Goal: Task Accomplishment & Management: Manage account settings

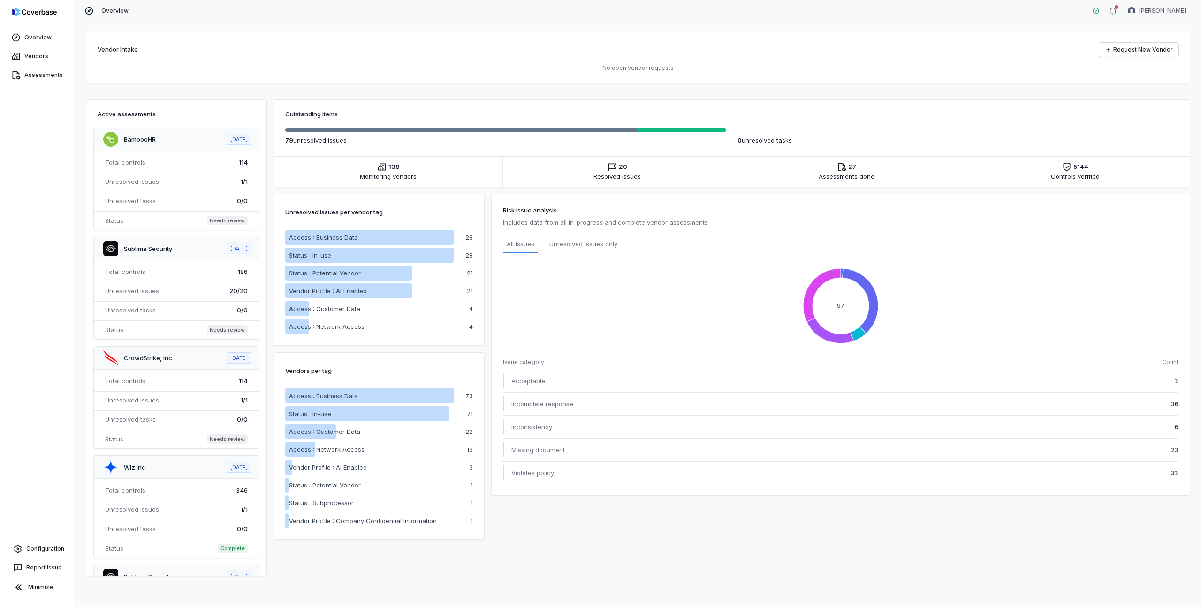
click at [114, 51] on h2 "Vendor Intake" at bounding box center [118, 49] width 40 height 9
click at [52, 58] on link "Vendors" at bounding box center [37, 56] width 71 height 17
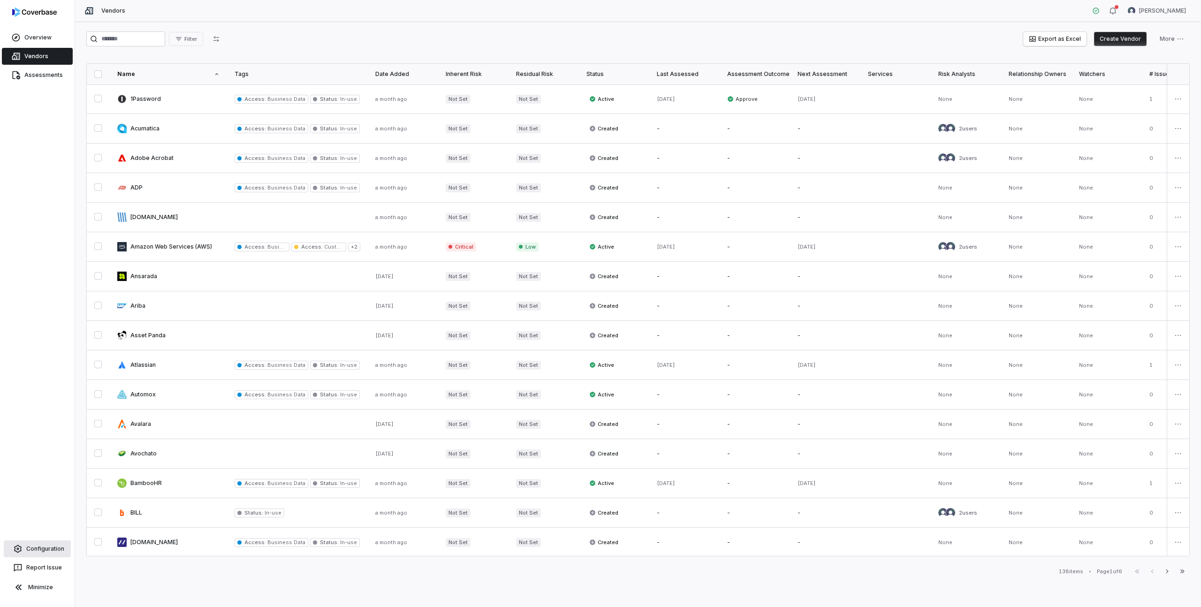
click at [48, 552] on link "Configuration" at bounding box center [37, 549] width 67 height 17
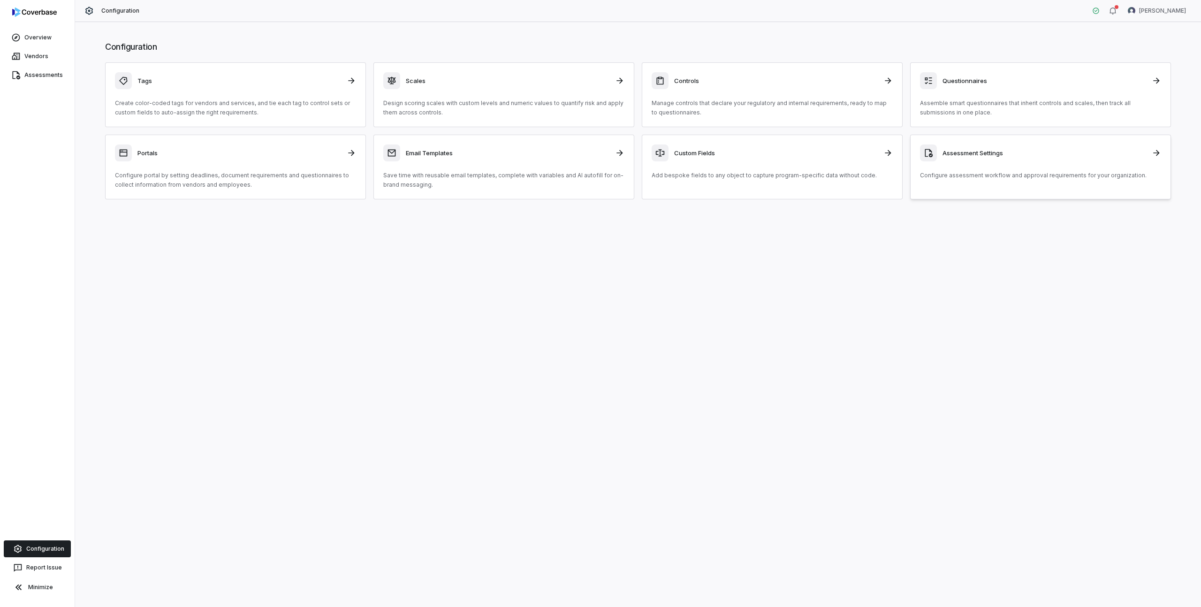
click at [977, 152] on h3 "Assessment Settings" at bounding box center [1045, 153] width 204 height 8
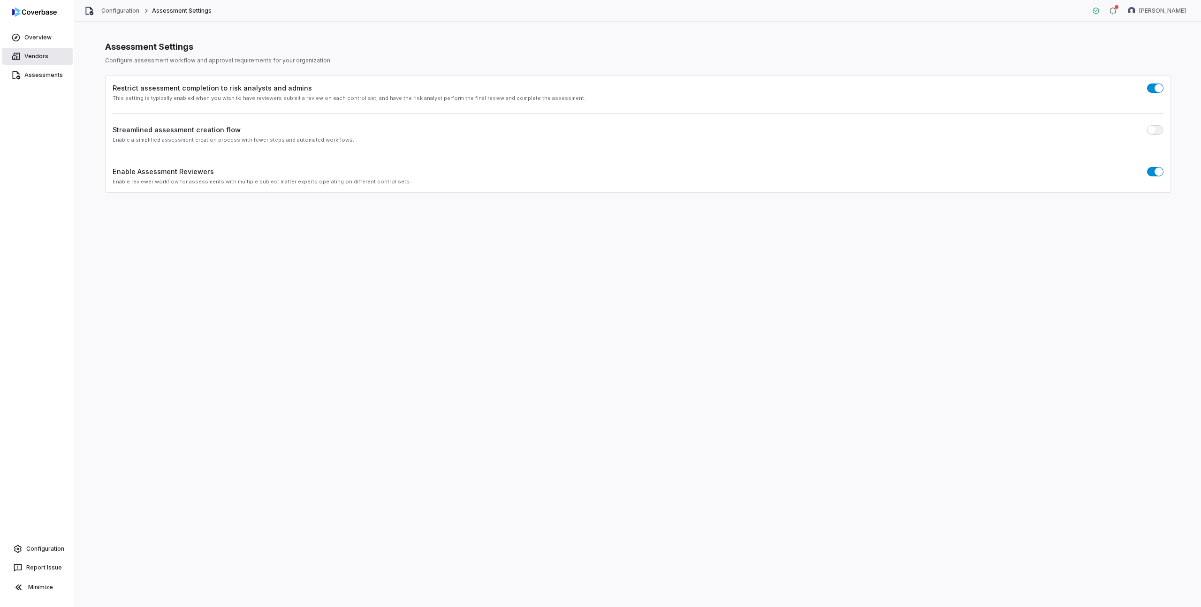
click at [23, 54] on link "Vendors" at bounding box center [37, 56] width 71 height 17
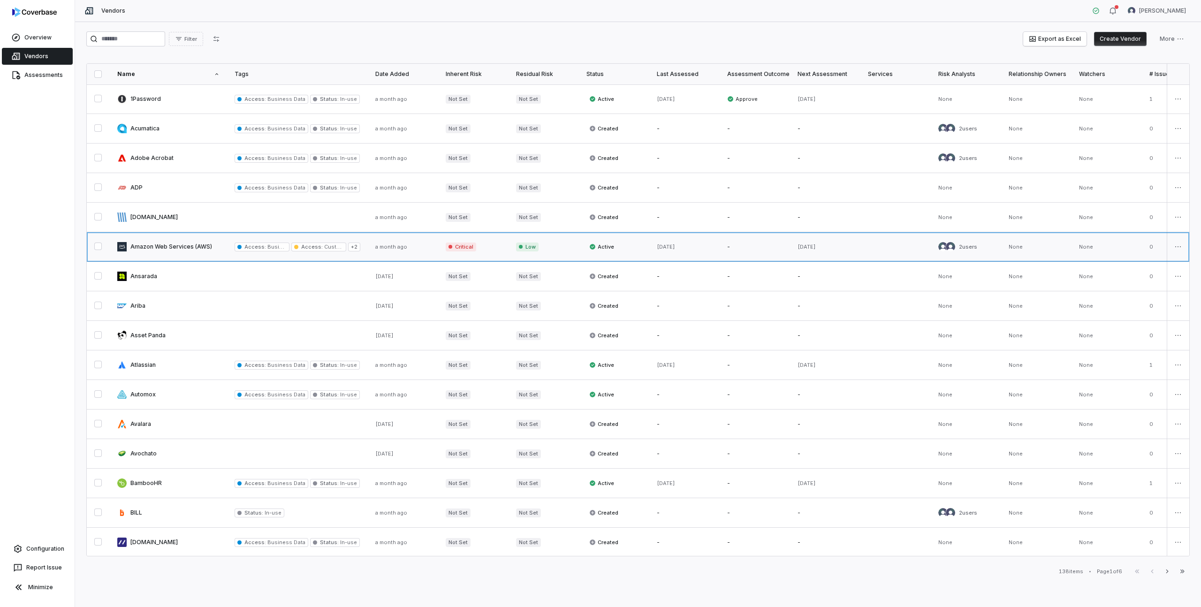
click at [179, 248] on link at bounding box center [168, 246] width 117 height 29
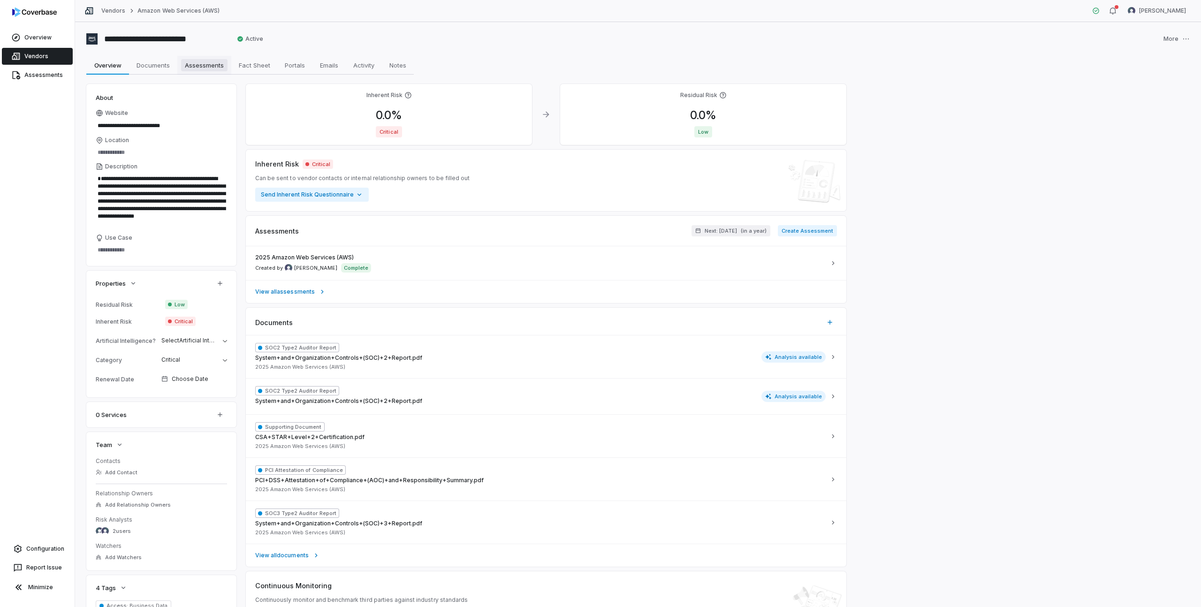
click at [218, 67] on span "Assessments" at bounding box center [204, 65] width 46 height 12
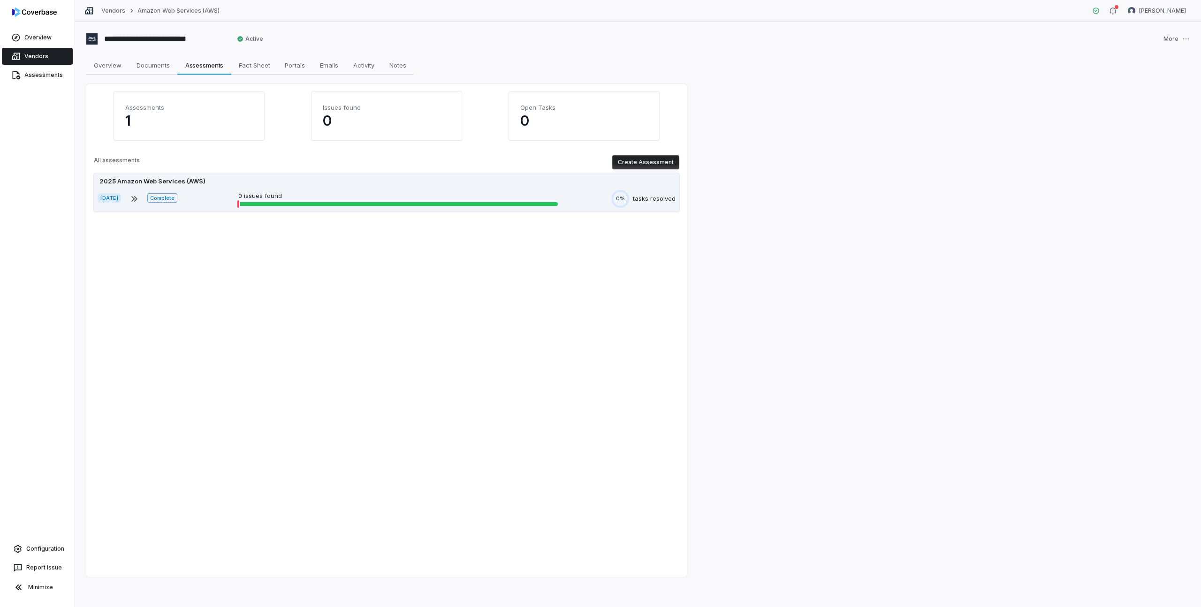
click at [195, 180] on div "2025 Amazon Web Services (AWS)" at bounding box center [153, 181] width 110 height 9
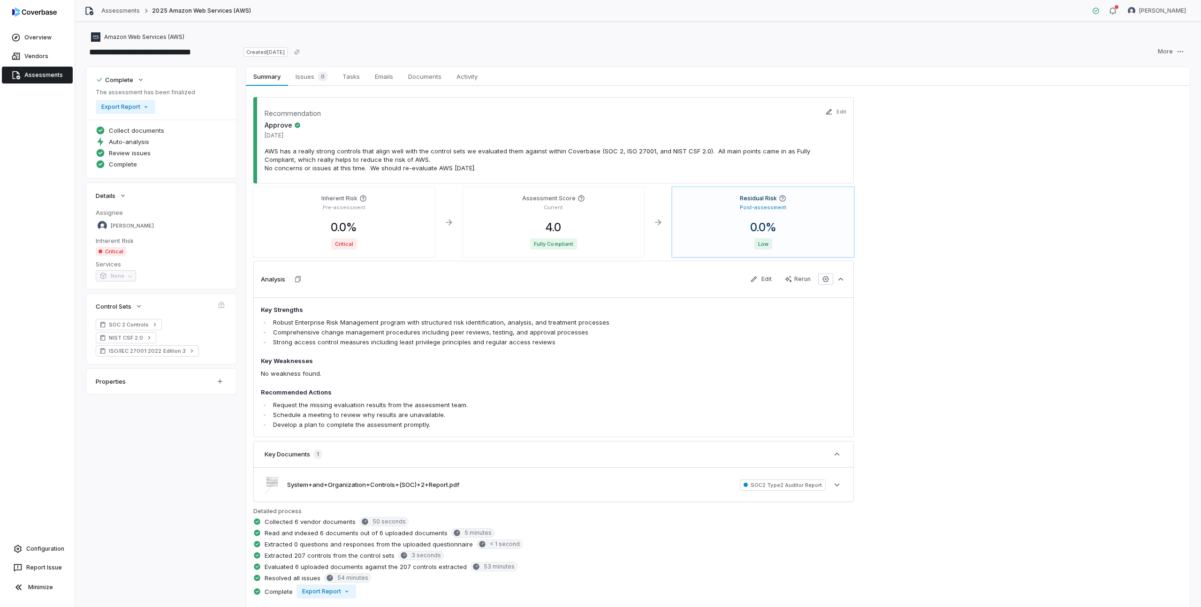
click at [132, 276] on span "None" at bounding box center [116, 275] width 40 height 11
click at [130, 277] on span "None" at bounding box center [116, 275] width 40 height 11
click at [297, 159] on p "AWS has a really strong controls that align well with the control sets we evalu…" at bounding box center [554, 159] width 578 height 25
click at [350, 76] on span "Tasks" at bounding box center [351, 76] width 25 height 12
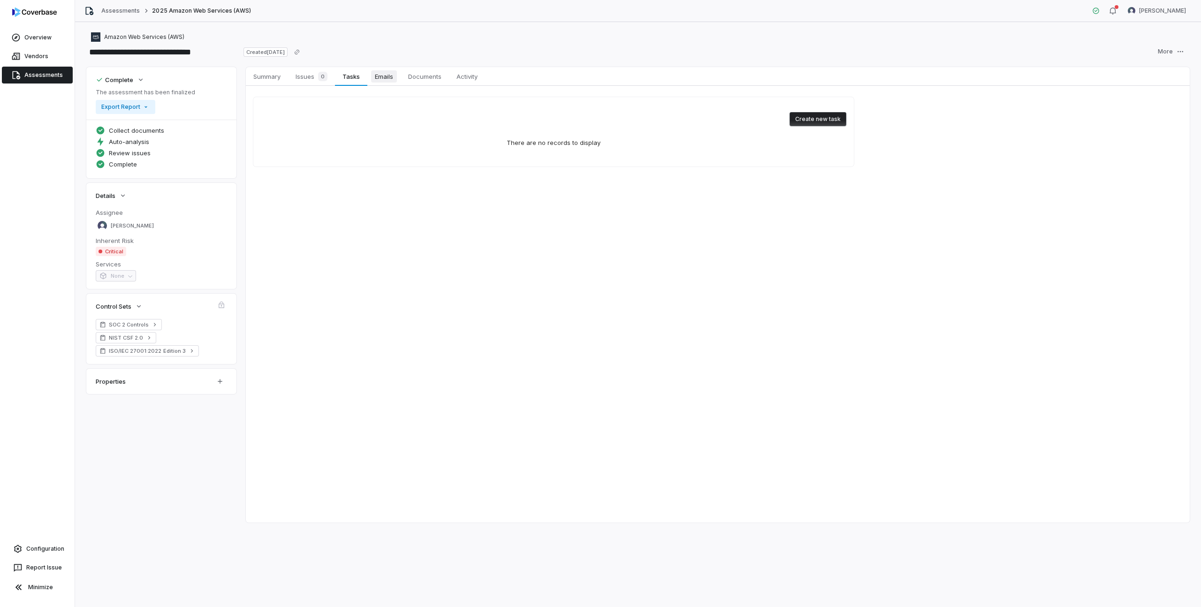
click at [389, 78] on span "Emails" at bounding box center [384, 76] width 26 height 12
click at [413, 74] on span "Documents" at bounding box center [424, 76] width 41 height 12
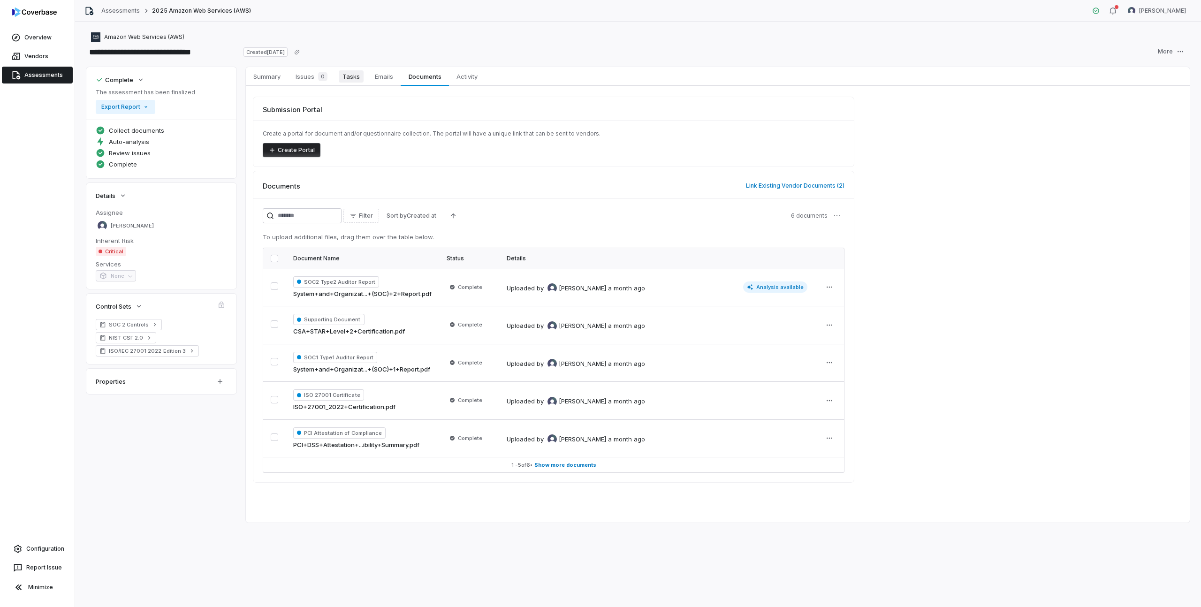
click at [350, 78] on span "Tasks" at bounding box center [351, 76] width 25 height 12
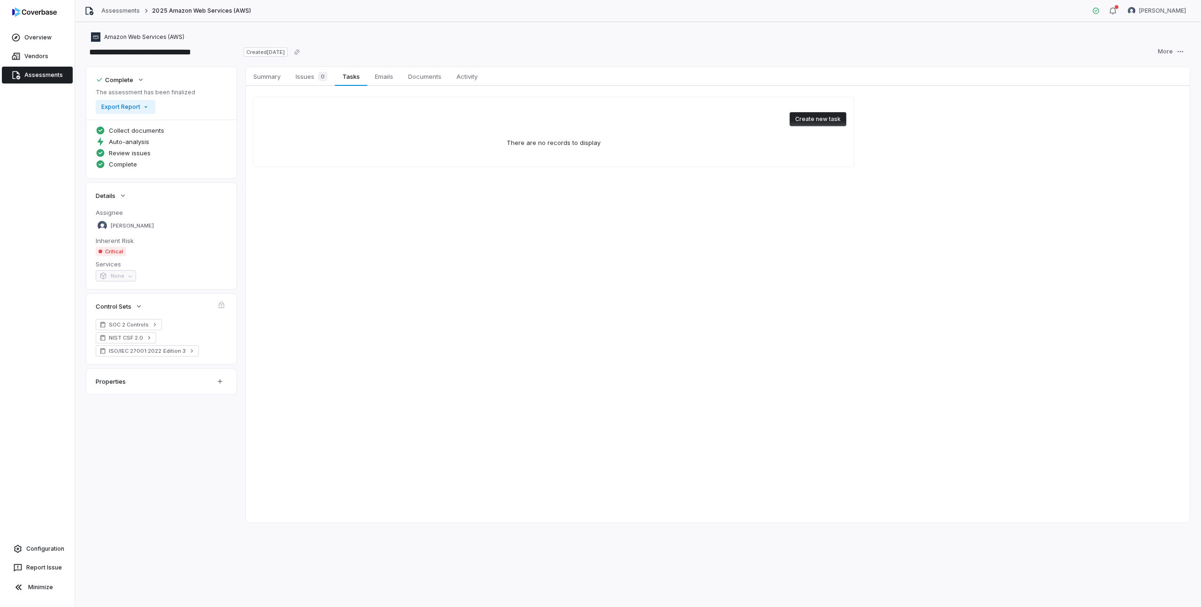
click at [805, 115] on button "Create new task" at bounding box center [818, 119] width 57 height 14
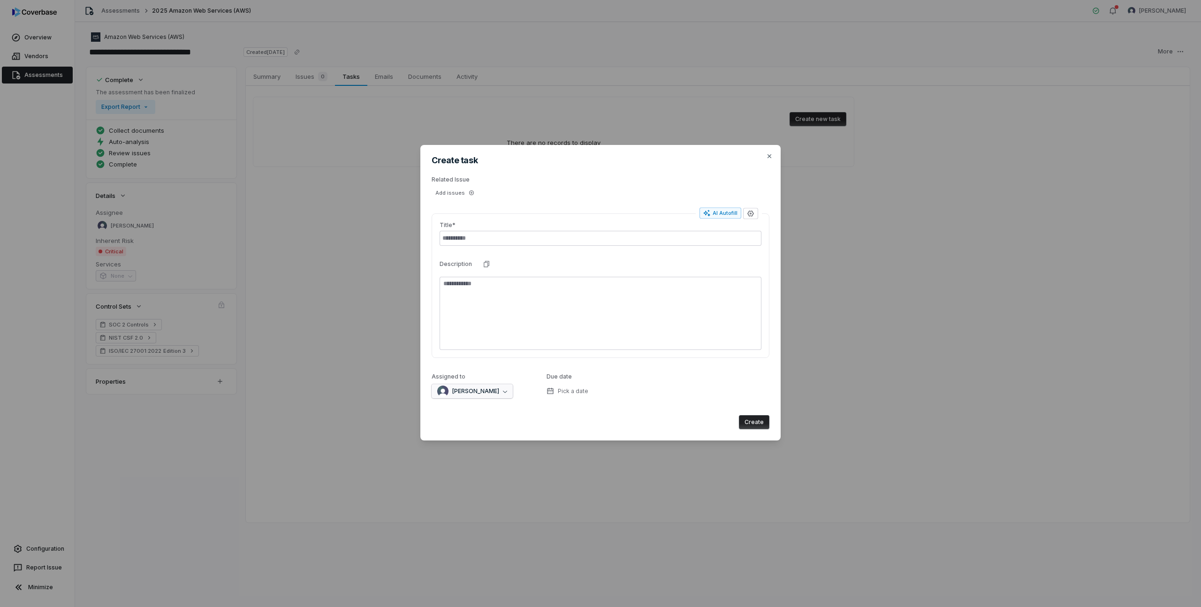
click at [481, 395] on span "[PERSON_NAME]" at bounding box center [475, 392] width 47 height 8
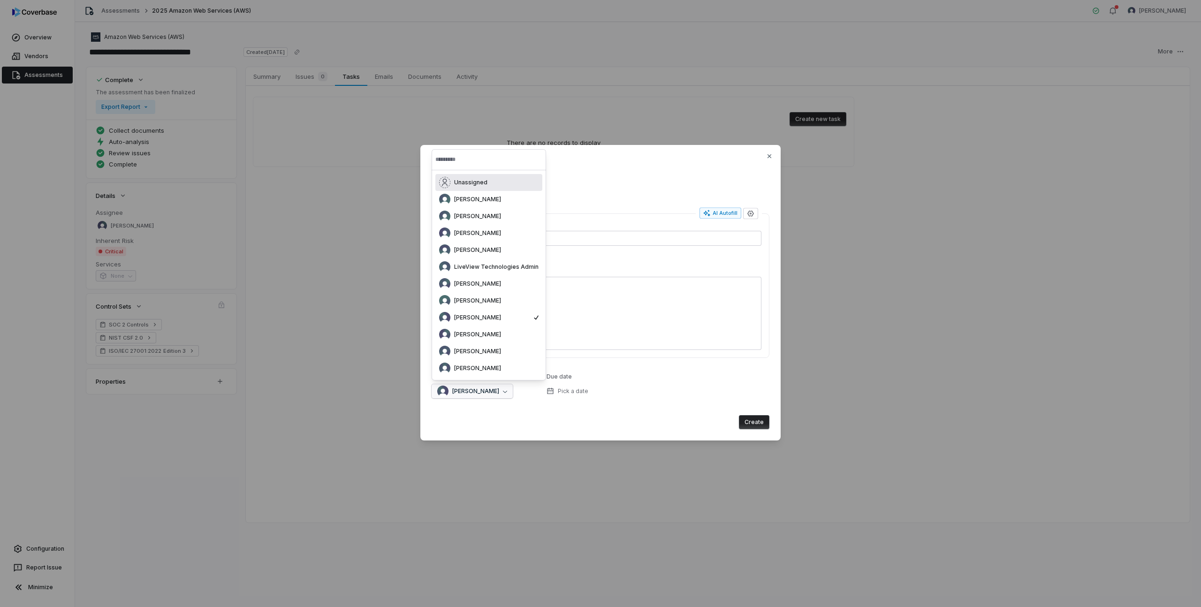
click at [500, 405] on div "Create task Related Issue Add issues AI Autofill Title* Description Assigned to…" at bounding box center [600, 293] width 360 height 296
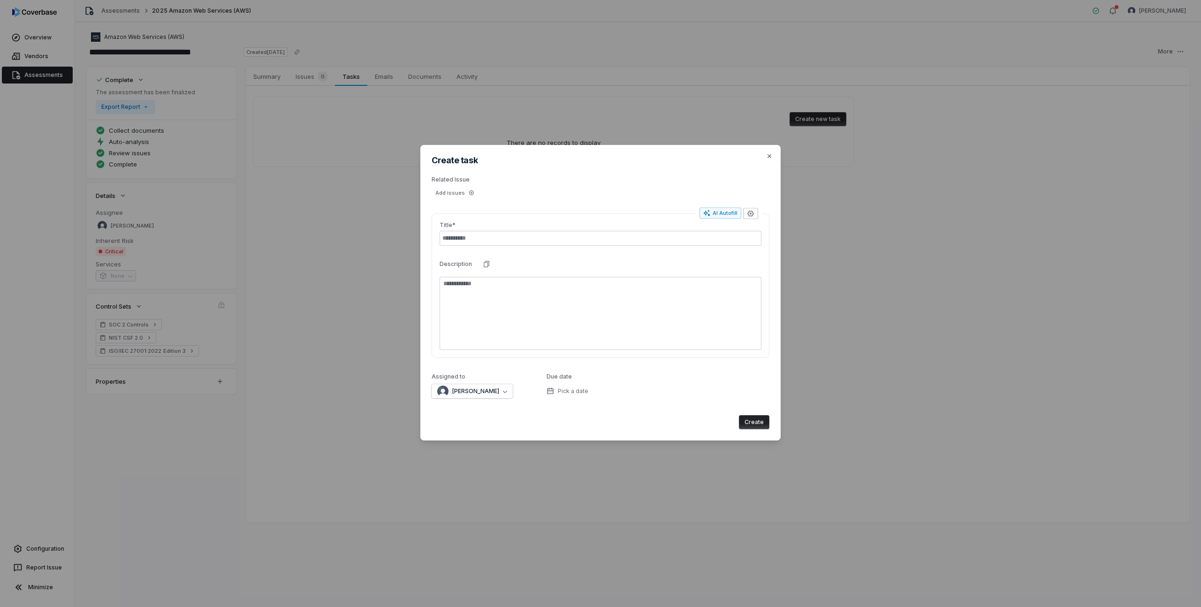
click at [752, 216] on icon "button" at bounding box center [750, 214] width 6 height 6
type textarea "*"
click at [701, 174] on div "Create task Related Issue Add issues AI Autofill Title* Description Assigned to…" at bounding box center [600, 293] width 360 height 296
click at [768, 155] on icon "button" at bounding box center [770, 156] width 8 height 8
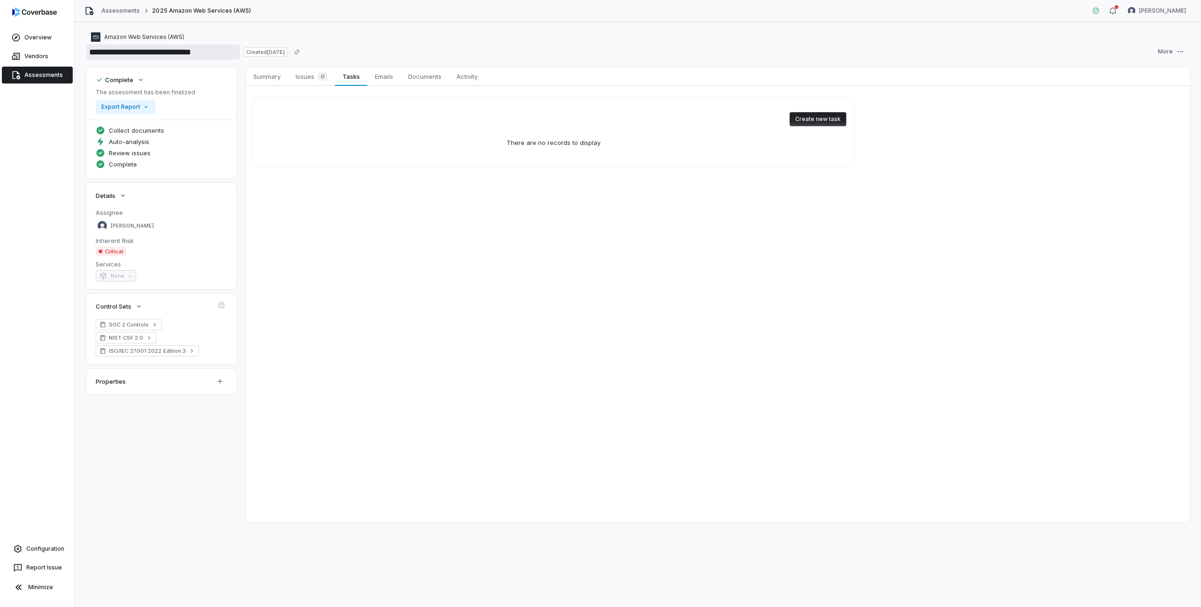
click at [221, 54] on input "**********" at bounding box center [162, 52] width 153 height 15
click at [43, 71] on link "Assessments" at bounding box center [37, 75] width 71 height 17
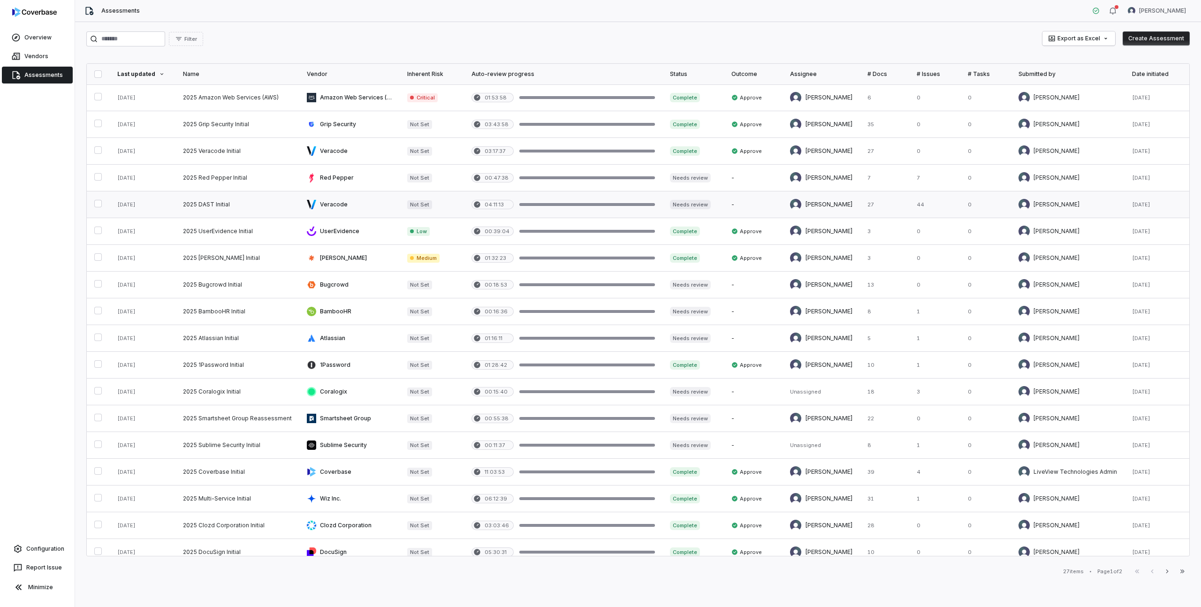
click at [216, 205] on link at bounding box center [237, 204] width 124 height 26
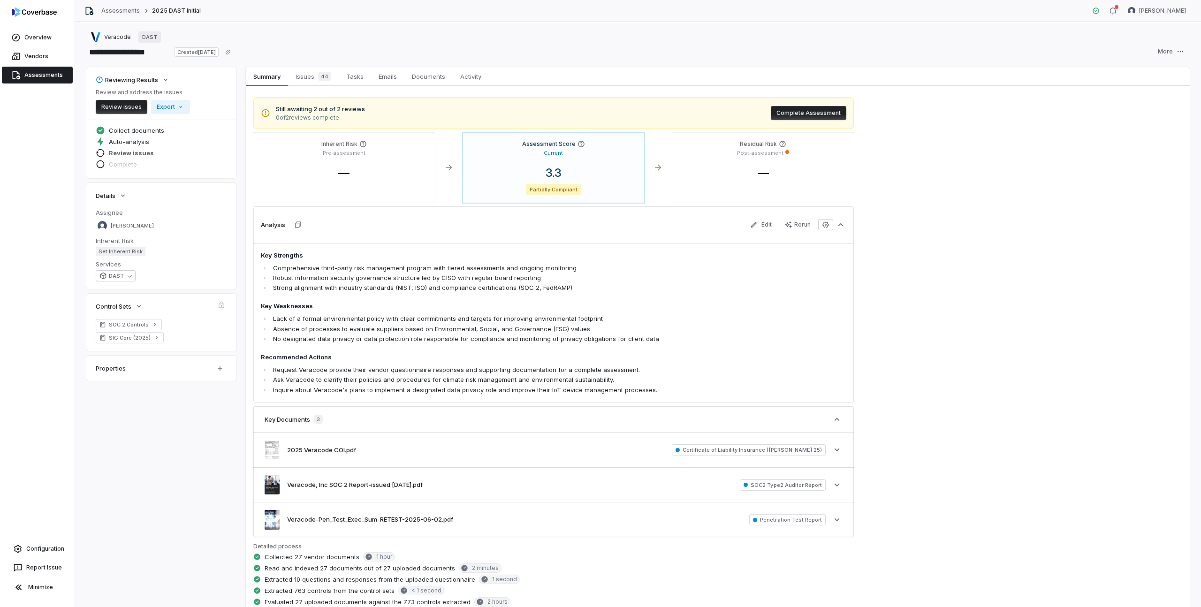
click at [147, 155] on span "Review issues" at bounding box center [131, 153] width 45 height 8
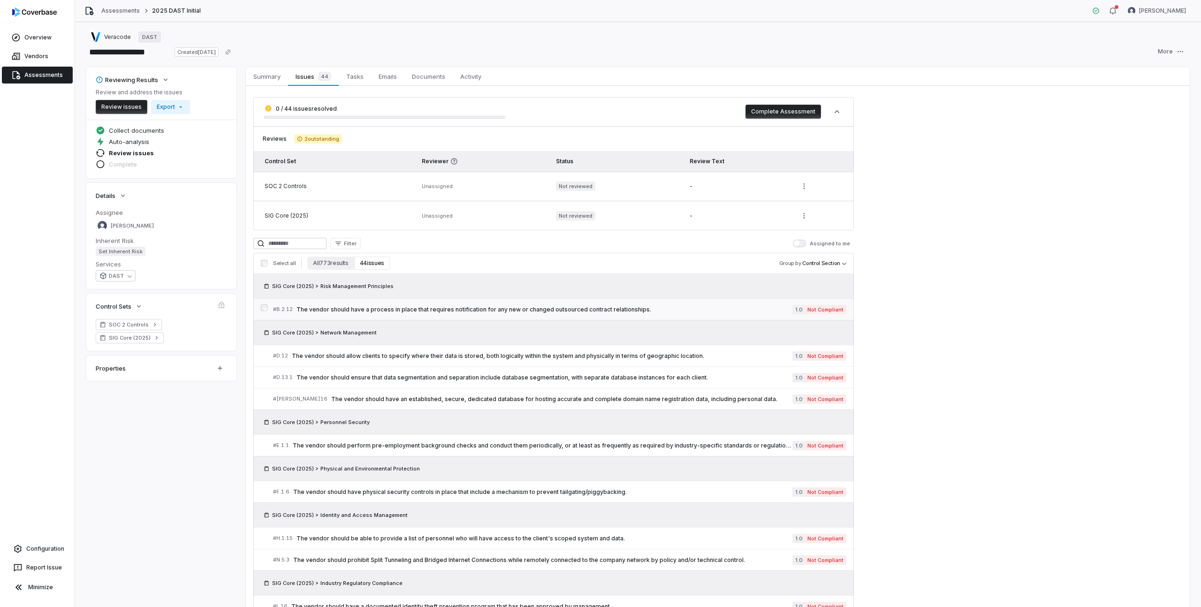
click at [358, 311] on span "The vendor should have a process in place that requires notification for any ne…" at bounding box center [545, 310] width 496 height 8
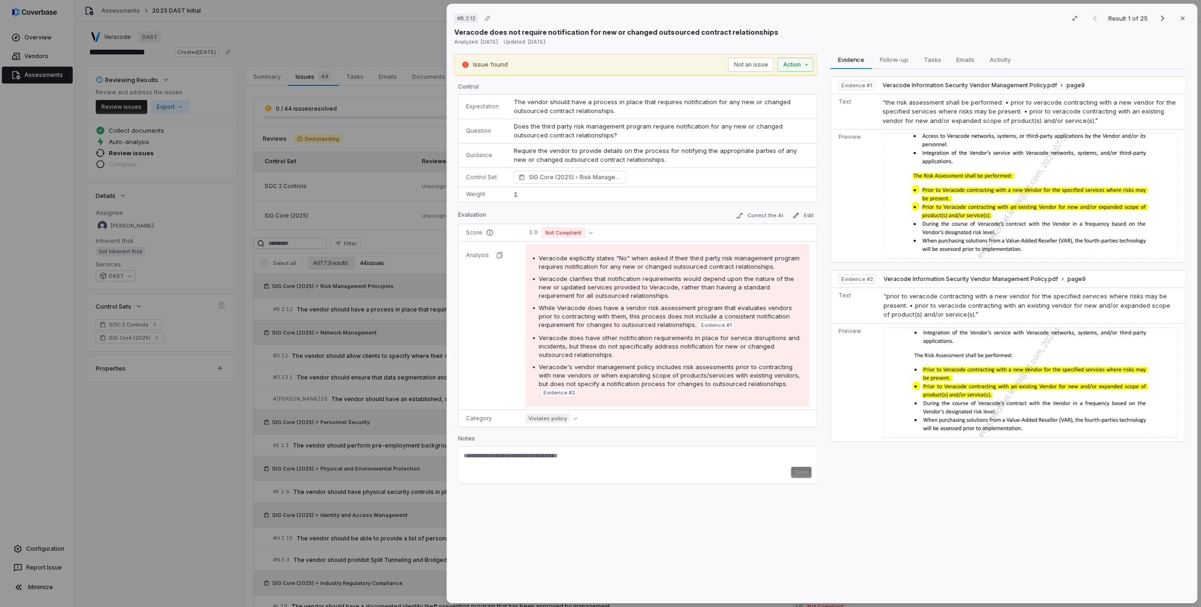
click at [599, 32] on p "Veracode does not require notification for new or changed outsourced contract r…" at bounding box center [616, 32] width 324 height 10
click at [755, 28] on p "Veracode does not require notification for new or changed outsourced contract r…" at bounding box center [616, 32] width 324 height 10
drag, startPoint x: 566, startPoint y: 124, endPoint x: 704, endPoint y: 135, distance: 138.4
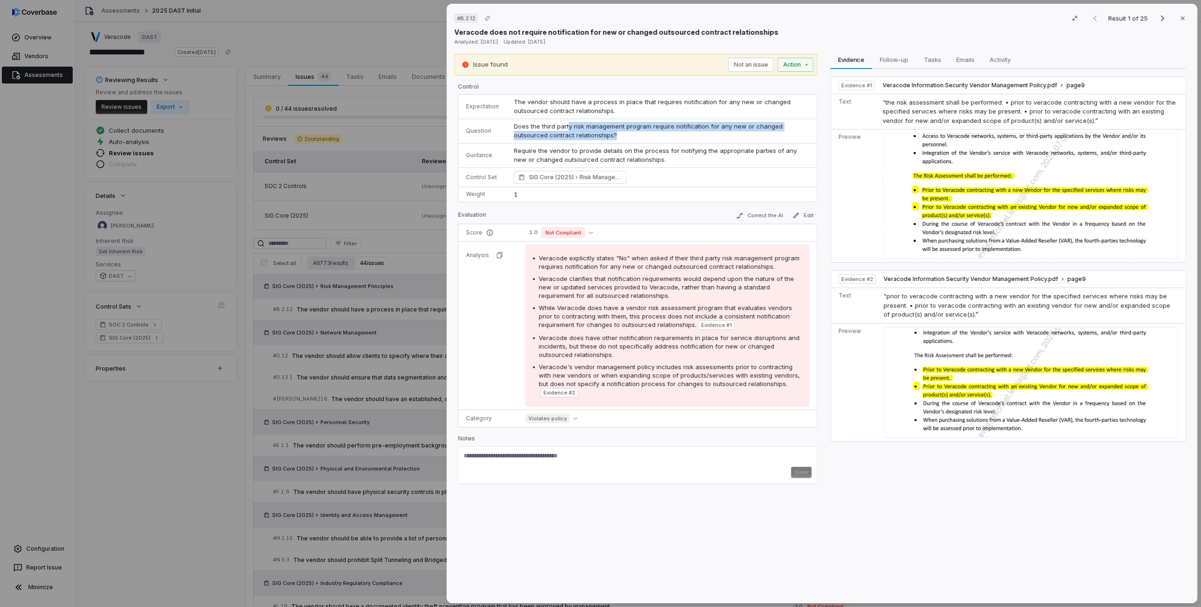
click at [704, 135] on td "Does the third party risk management program require notification for any new o…" at bounding box center [661, 131] width 311 height 24
click at [555, 154] on p "Require the vendor to provide details on the process for notifying the appropri…" at bounding box center [662, 155] width 296 height 18
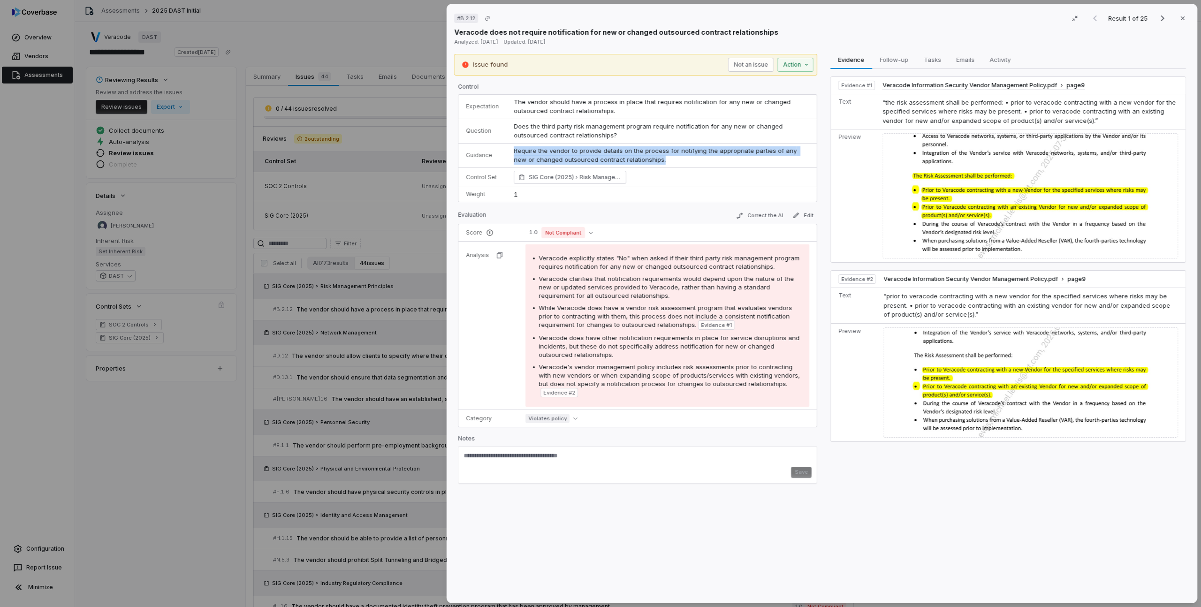
drag, startPoint x: 512, startPoint y: 151, endPoint x: 700, endPoint y: 158, distance: 187.4
click at [700, 158] on p "Require the vendor to provide details on the process for notifying the appropri…" at bounding box center [662, 155] width 296 height 18
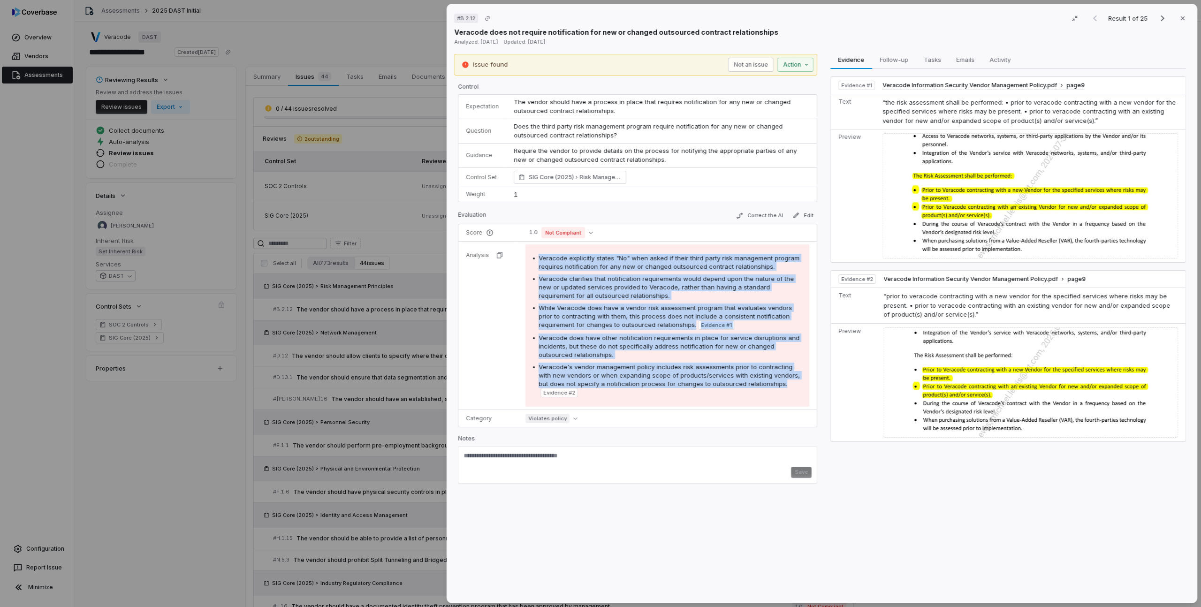
drag, startPoint x: 538, startPoint y: 260, endPoint x: 775, endPoint y: 385, distance: 267.4
click at [775, 385] on div "Veracode explicitly states "No" when asked if their third party risk management…" at bounding box center [667, 326] width 269 height 144
click at [956, 374] on img at bounding box center [1031, 383] width 295 height 111
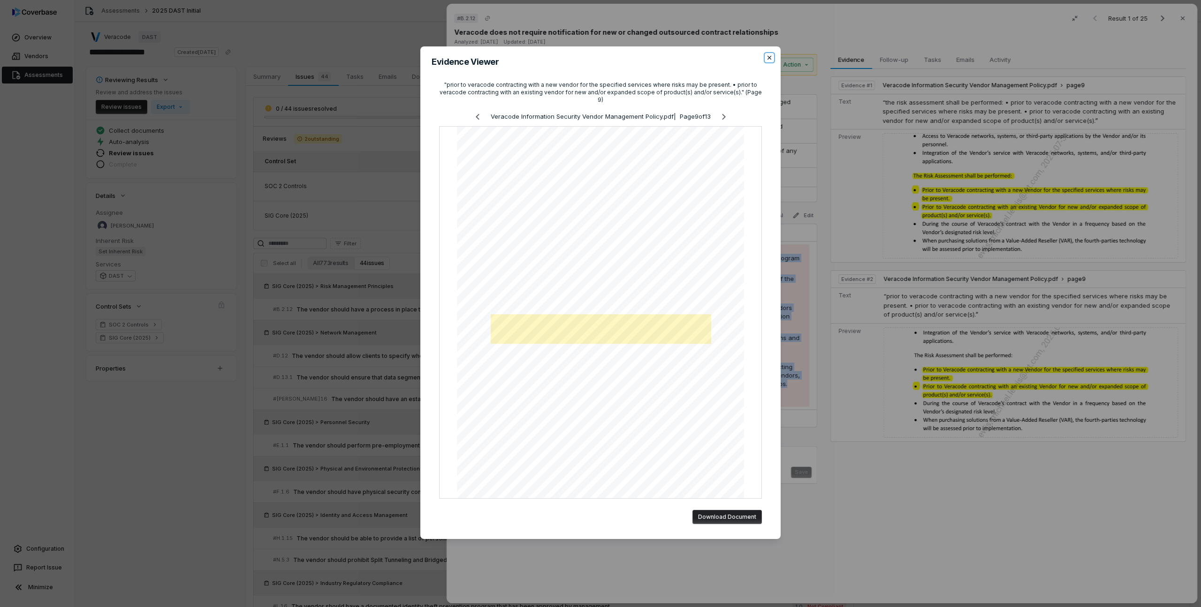
click at [768, 61] on icon "button" at bounding box center [770, 58] width 8 height 8
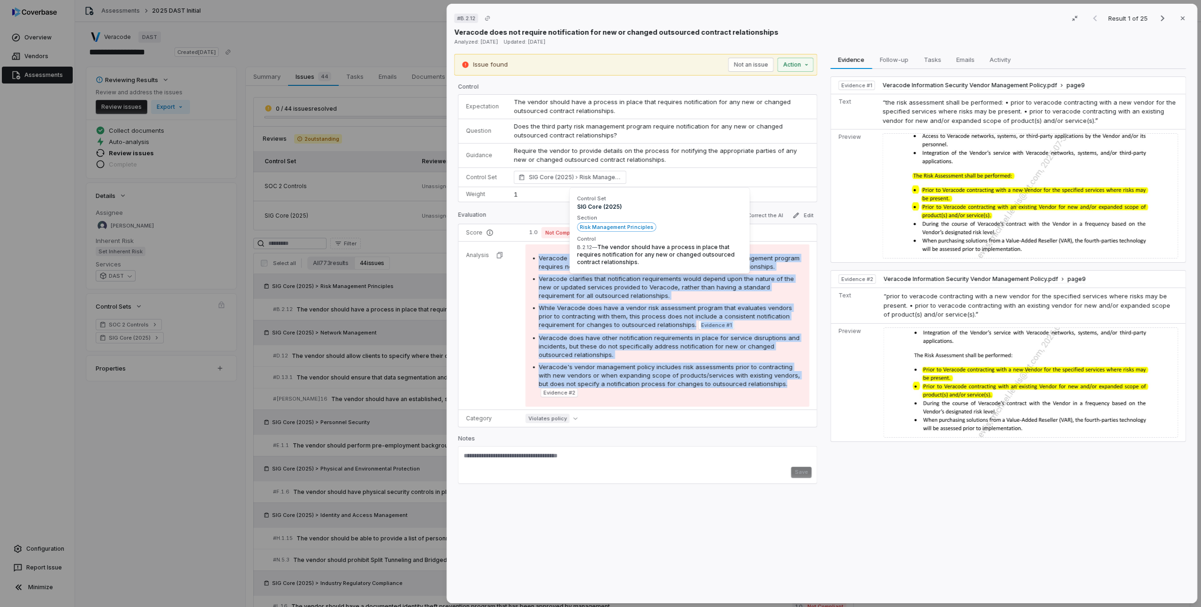
click at [575, 178] on icon at bounding box center [577, 178] width 6 height 6
click at [587, 176] on span "SIG Core (2025) Risk Management Principles" at bounding box center [575, 177] width 93 height 9
click at [1062, 218] on img at bounding box center [1031, 195] width 296 height 125
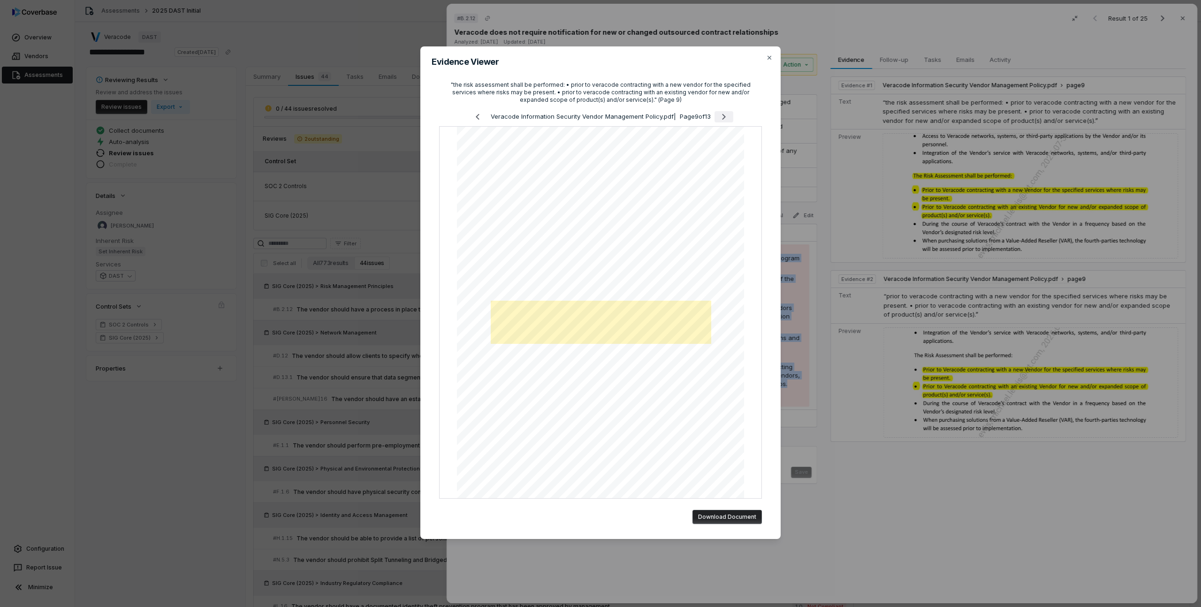
click at [724, 115] on icon "Next page" at bounding box center [723, 116] width 11 height 11
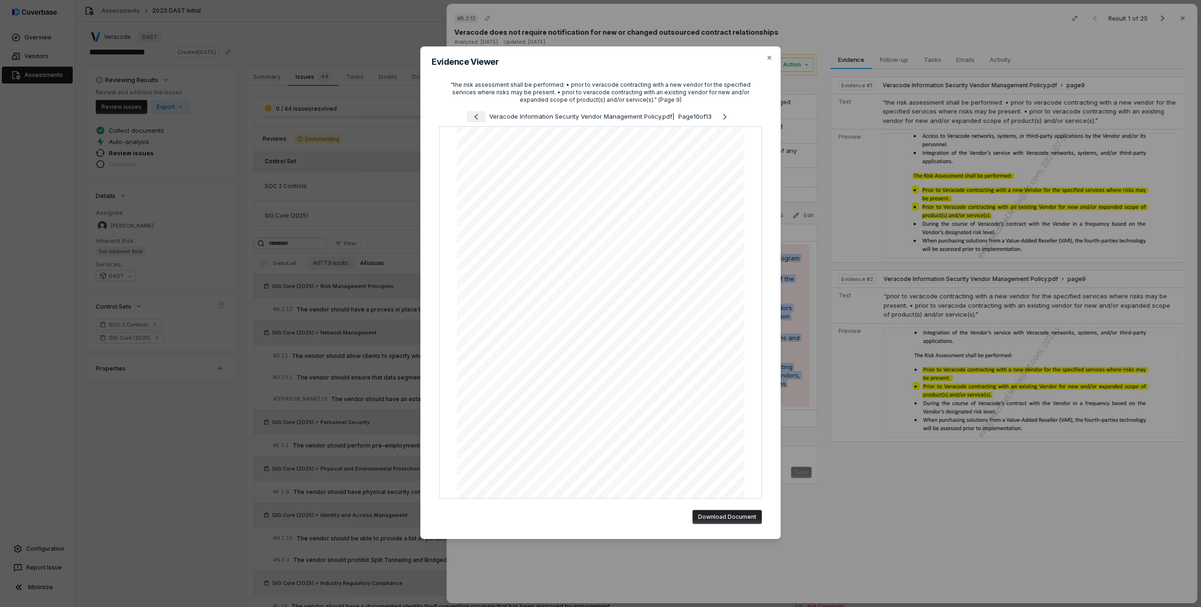
click at [474, 117] on icon "Previous page" at bounding box center [476, 117] width 4 height 6
click at [473, 117] on icon "Previous page" at bounding box center [476, 116] width 11 height 11
click at [473, 117] on icon "Previous page" at bounding box center [477, 116] width 11 height 11
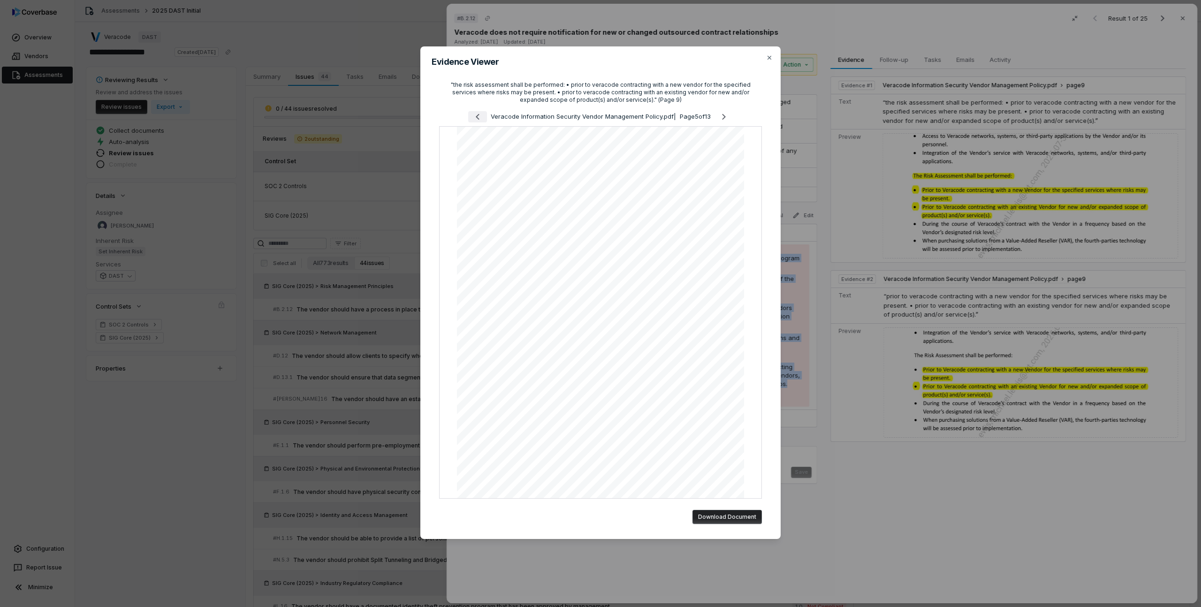
click at [473, 117] on icon "Previous page" at bounding box center [477, 116] width 11 height 11
click at [723, 115] on icon "Next page" at bounding box center [722, 116] width 11 height 11
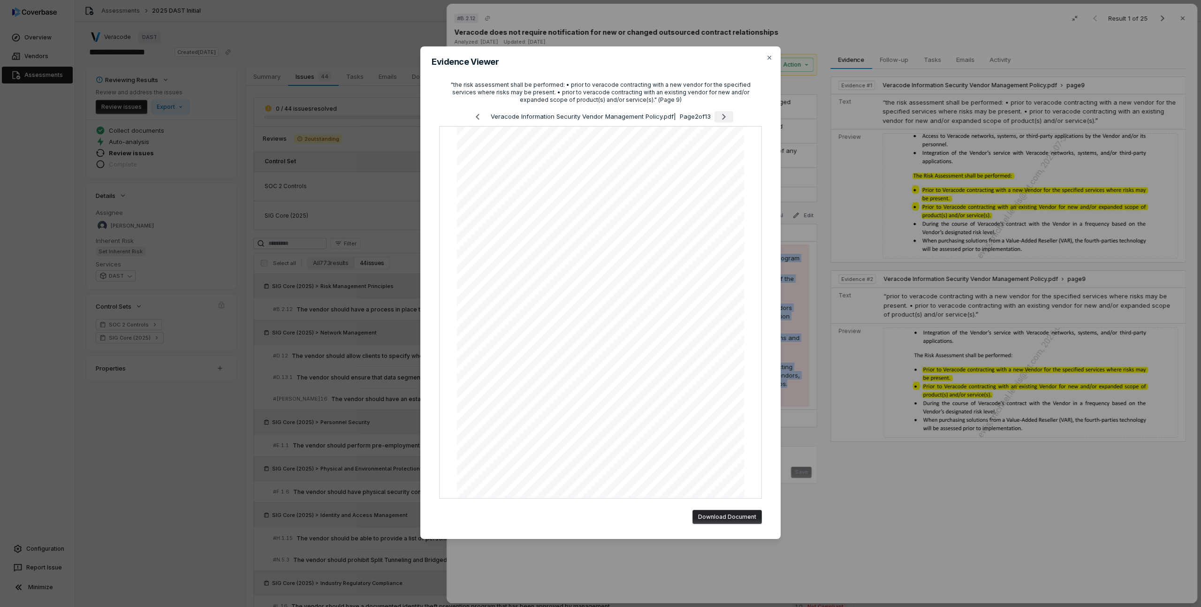
click at [723, 115] on icon "Next page" at bounding box center [723, 116] width 11 height 11
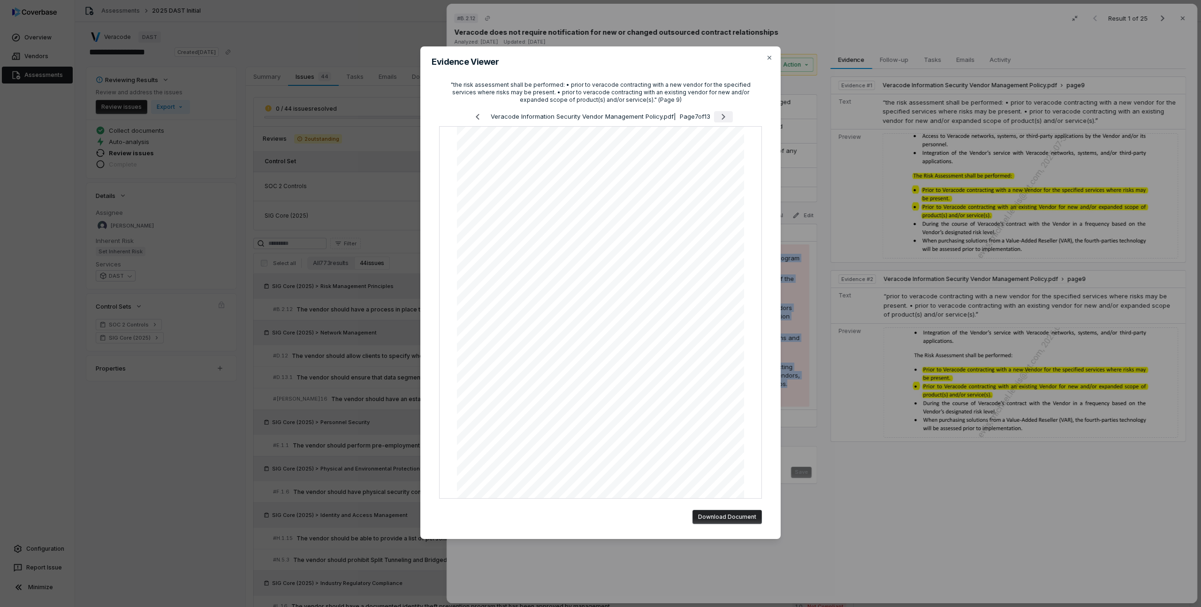
click at [723, 115] on icon "Next page" at bounding box center [723, 116] width 11 height 11
click at [472, 117] on icon "Previous page" at bounding box center [477, 116] width 11 height 11
click at [728, 116] on icon "Next page" at bounding box center [723, 116] width 11 height 11
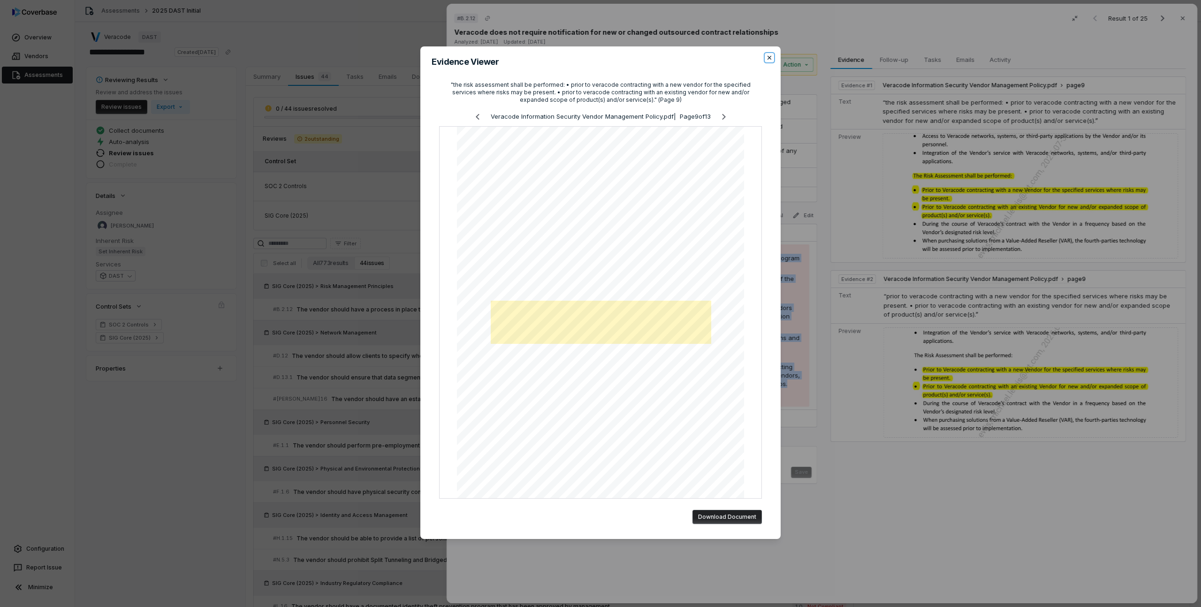
click at [771, 57] on icon "button" at bounding box center [770, 58] width 8 height 8
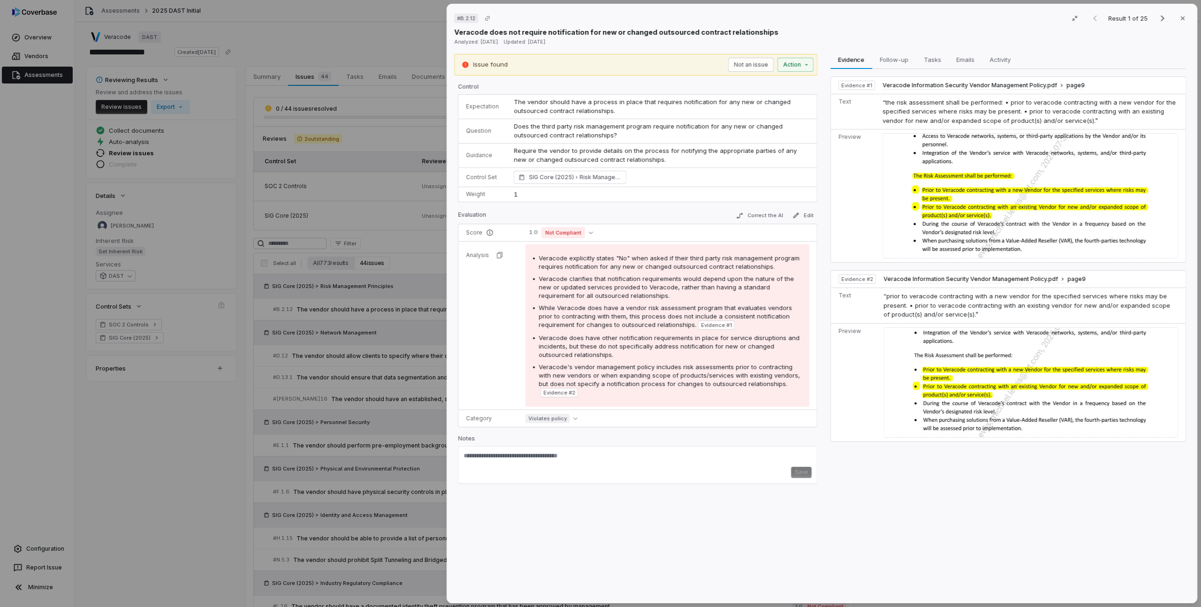
click at [934, 114] on span "“the risk assessment shall be performed: • prior to veracode contracting with a…" at bounding box center [1029, 112] width 293 height 26
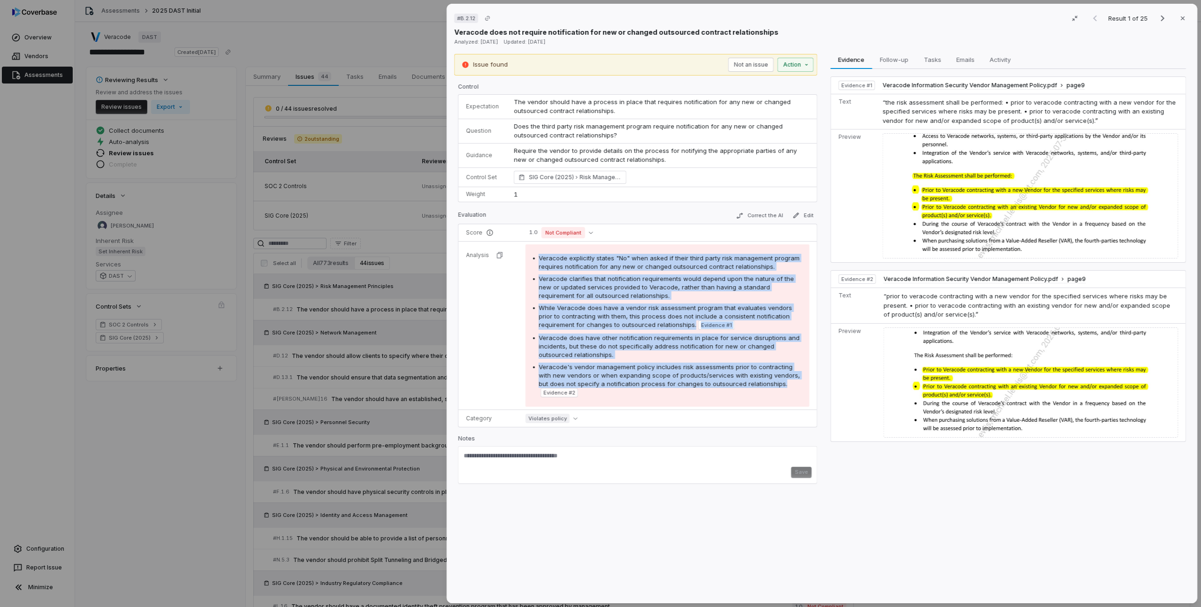
drag, startPoint x: 538, startPoint y: 259, endPoint x: 772, endPoint y: 385, distance: 266.6
click at [772, 385] on div "Veracode explicitly states "No" when asked if their third party risk management…" at bounding box center [667, 326] width 269 height 144
click at [772, 385] on div "Veracode's vendor management policy includes risk assessments prior to contract…" at bounding box center [670, 380] width 263 height 35
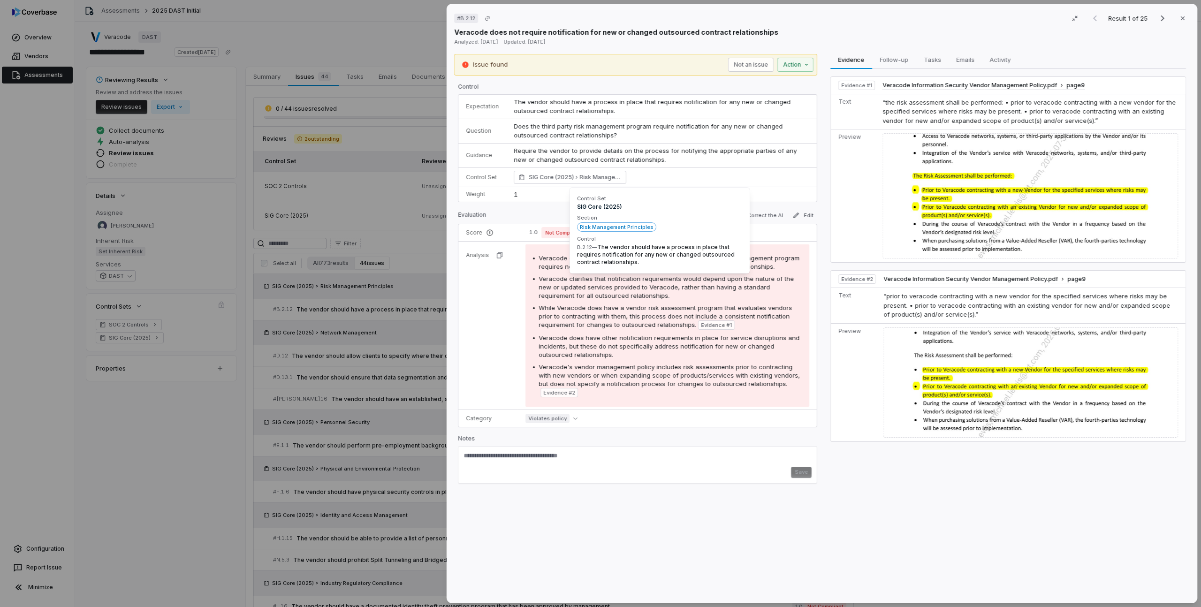
click at [561, 178] on span "SIG Core (2025) Risk Management Principles" at bounding box center [575, 177] width 93 height 9
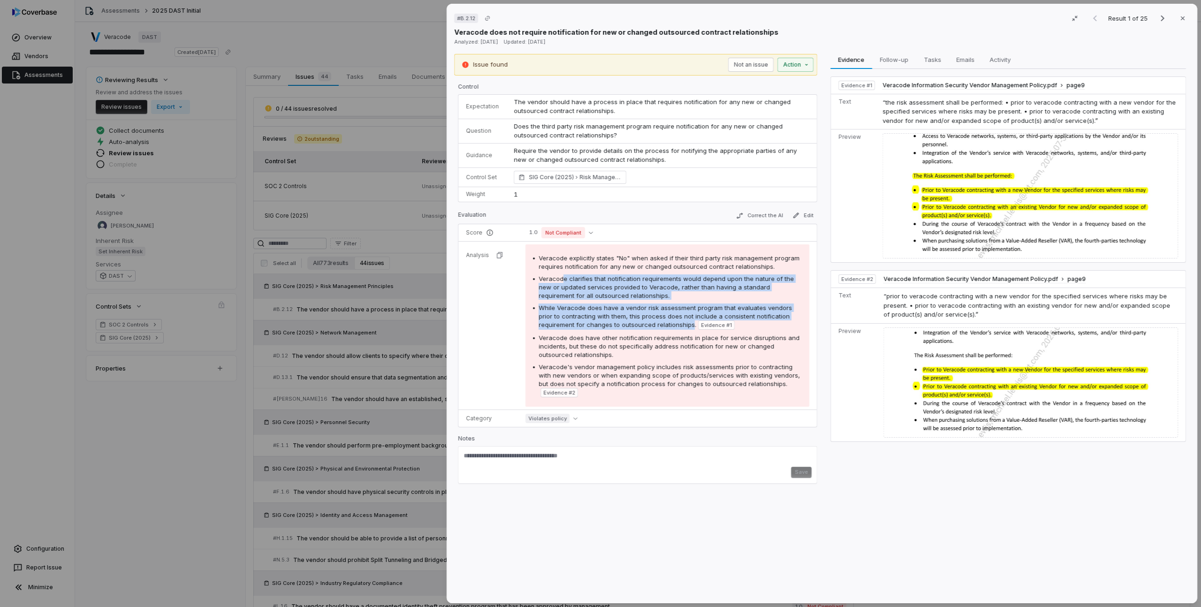
drag, startPoint x: 561, startPoint y: 276, endPoint x: 689, endPoint y: 320, distance: 135.6
click at [689, 320] on div "Veracode explicitly states "No" when asked if their third party risk management…" at bounding box center [667, 326] width 269 height 144
click at [698, 289] on span "Veracode clarifies that notification requirements would depend upon the nature …" at bounding box center [666, 287] width 255 height 24
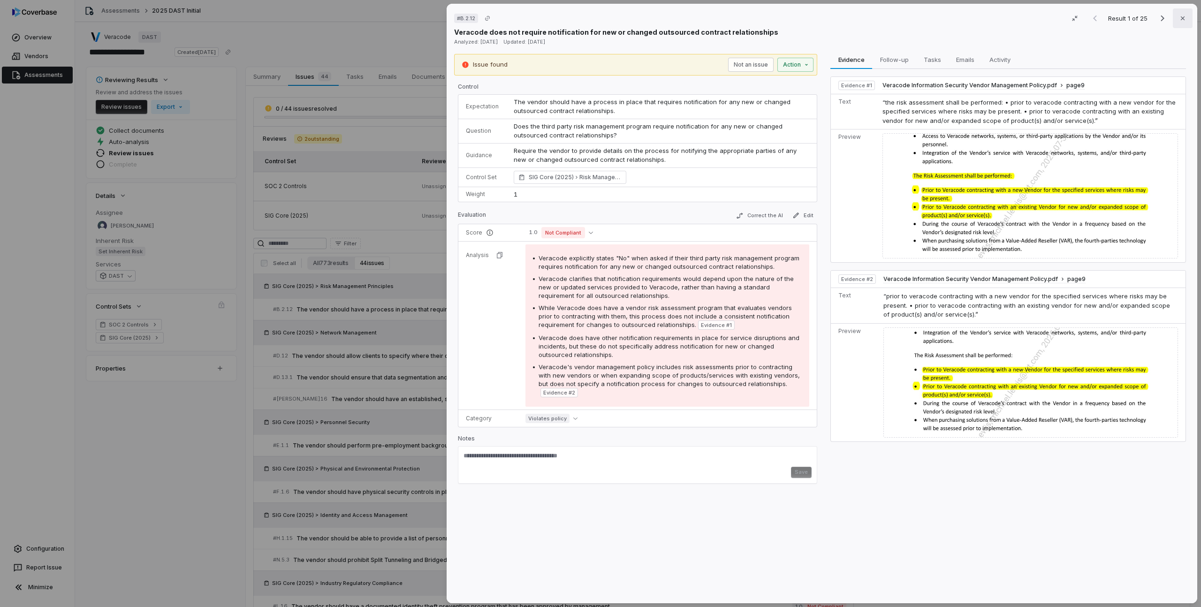
click at [1183, 17] on button "Close" at bounding box center [1183, 18] width 20 height 20
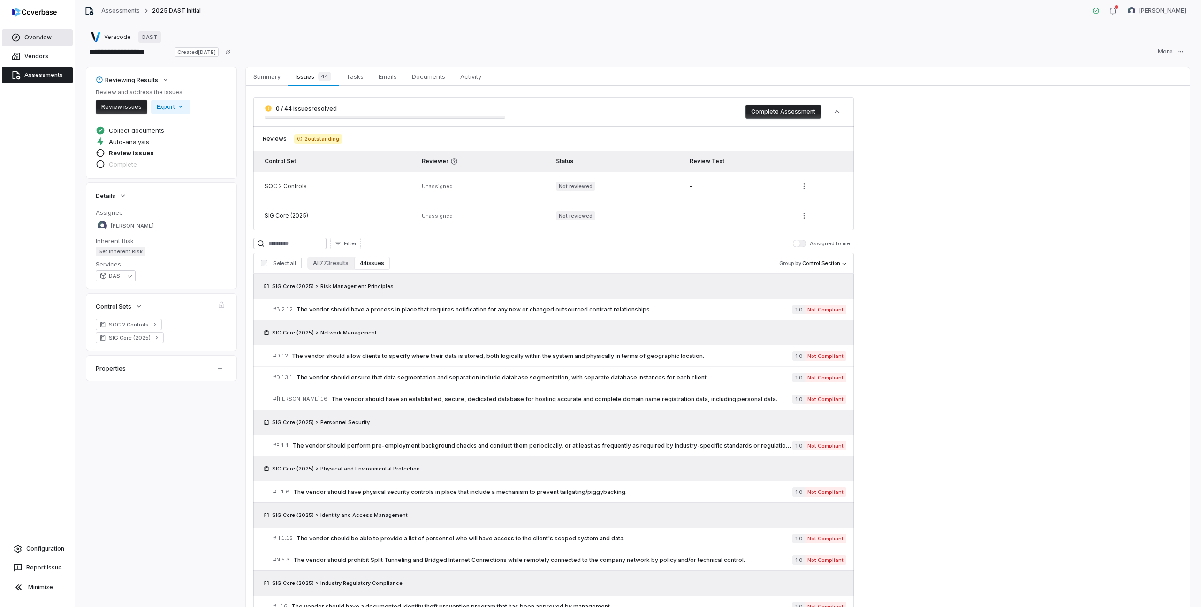
click at [39, 34] on link "Overview" at bounding box center [37, 37] width 71 height 17
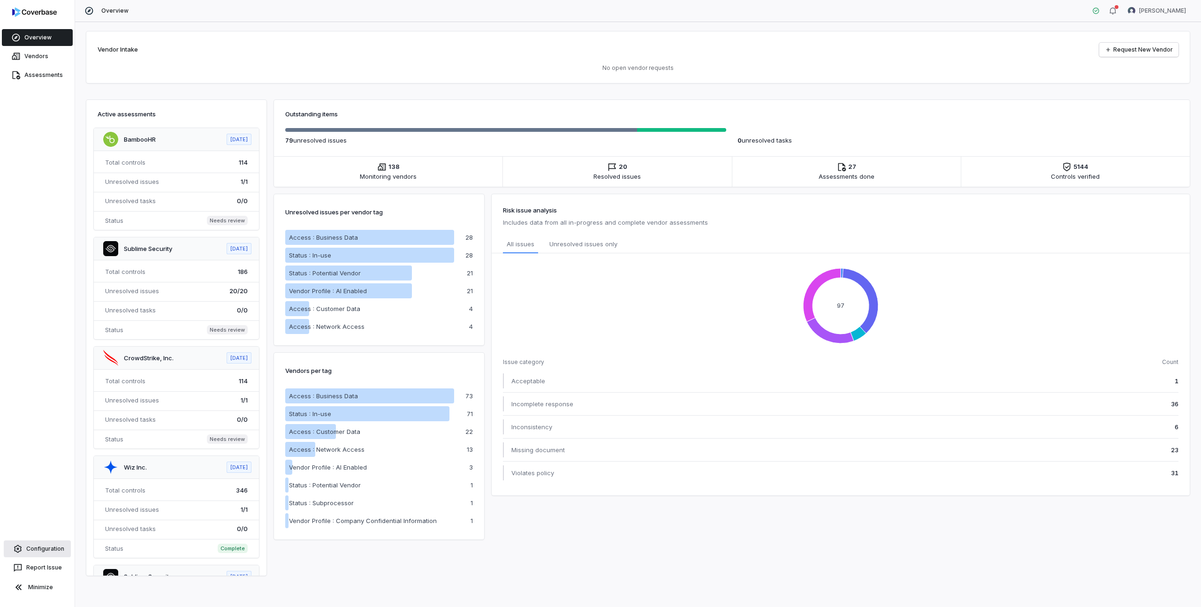
click at [47, 549] on link "Configuration" at bounding box center [37, 549] width 67 height 17
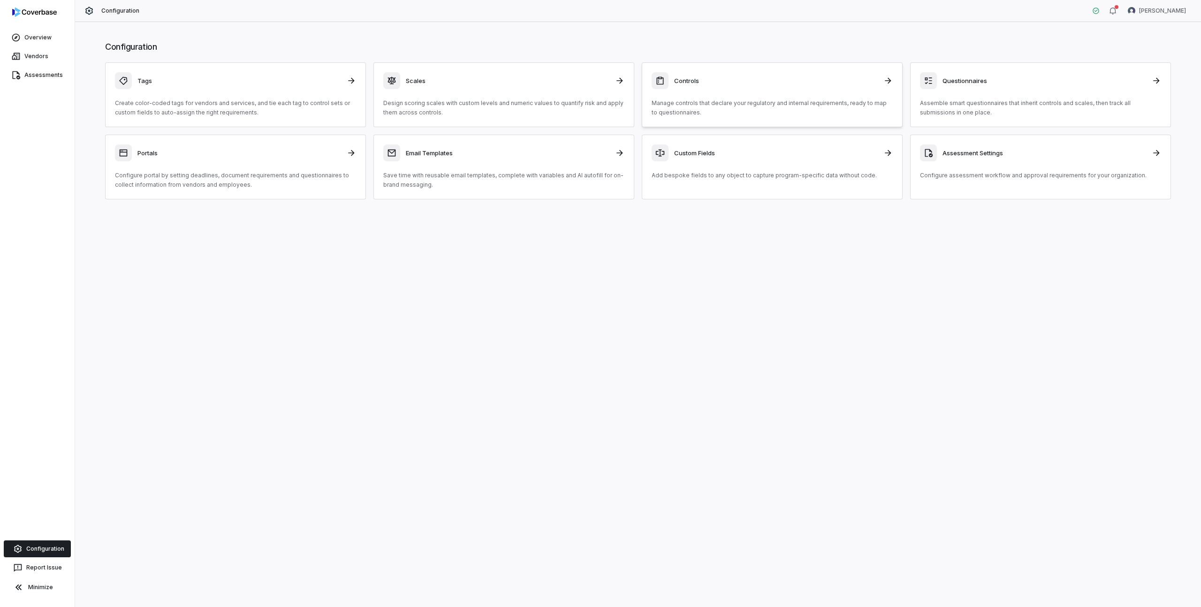
click at [808, 91] on div "Controls Manage controls that declare your regulatory and internal requirements…" at bounding box center [772, 94] width 241 height 45
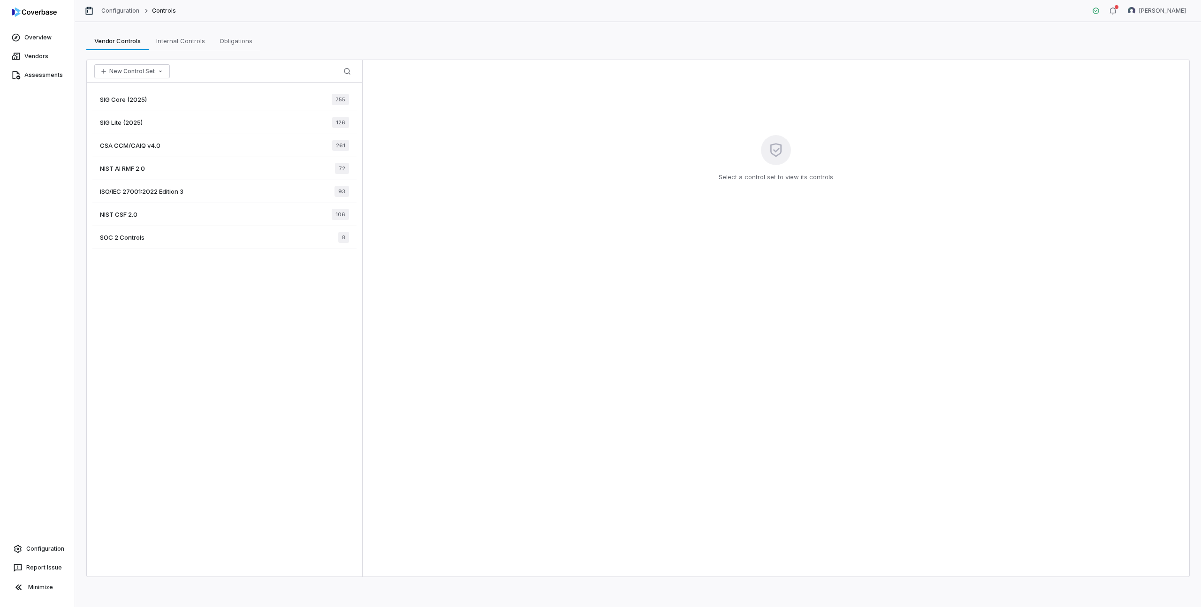
click at [149, 99] on div "SIG Core (2025) 755" at bounding box center [224, 99] width 264 height 23
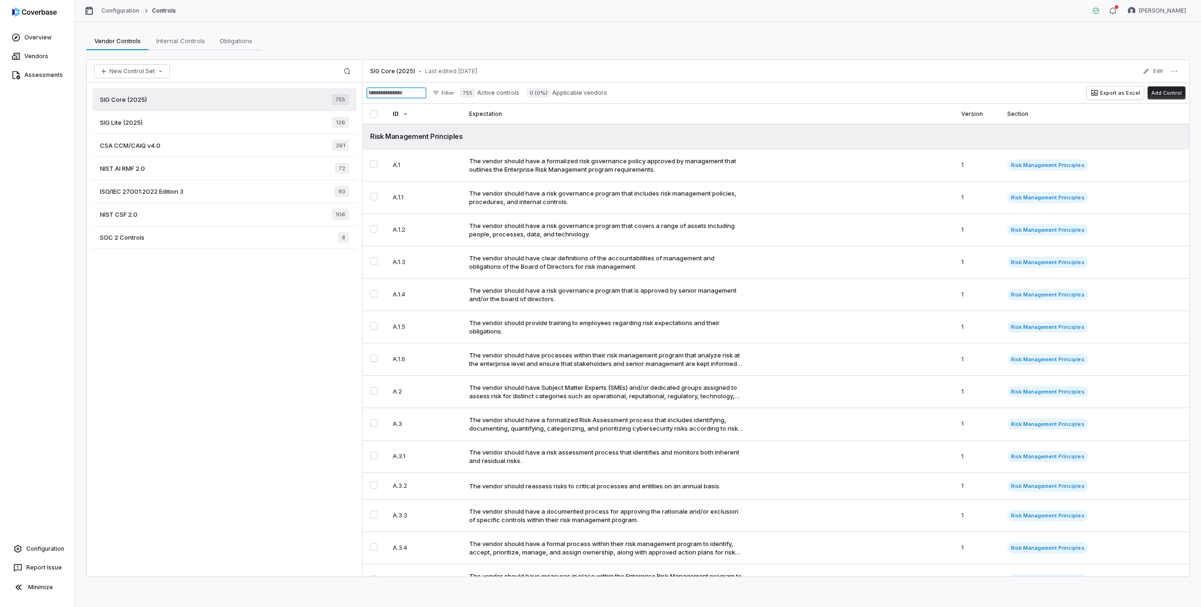
click at [416, 94] on input at bounding box center [396, 92] width 60 height 11
type input "*"
click at [453, 94] on html "Overview Vendors Assessments Configuration Report Issue Minimize Configuration …" at bounding box center [600, 303] width 1201 height 607
click at [1165, 72] on button "Edit" at bounding box center [1153, 71] width 26 height 17
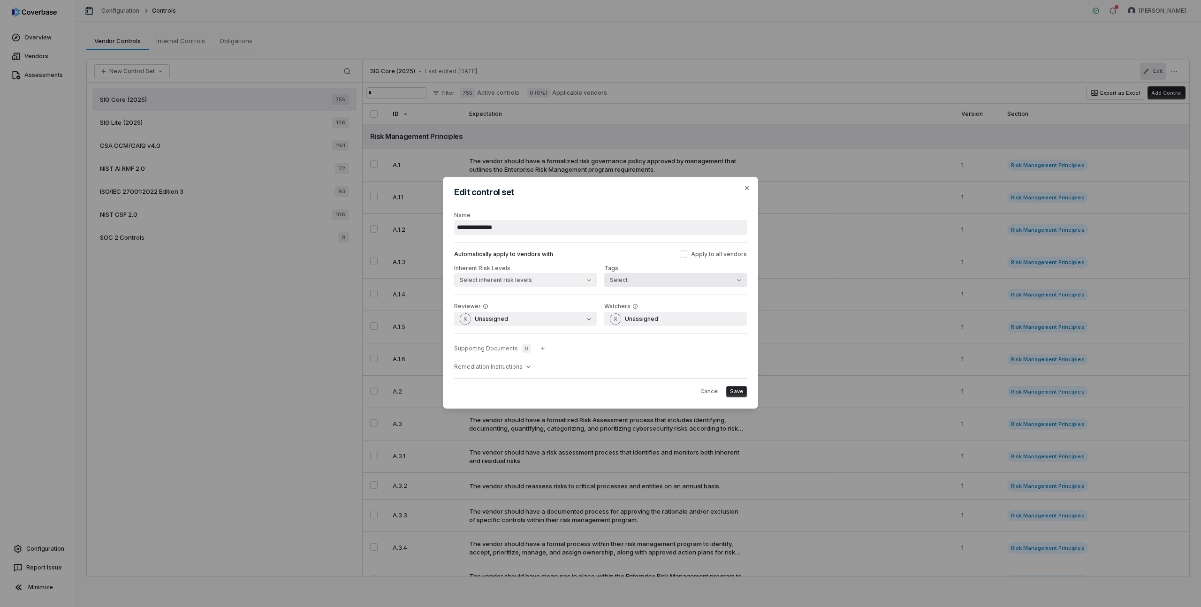
click at [639, 279] on button "Select" at bounding box center [675, 280] width 143 height 14
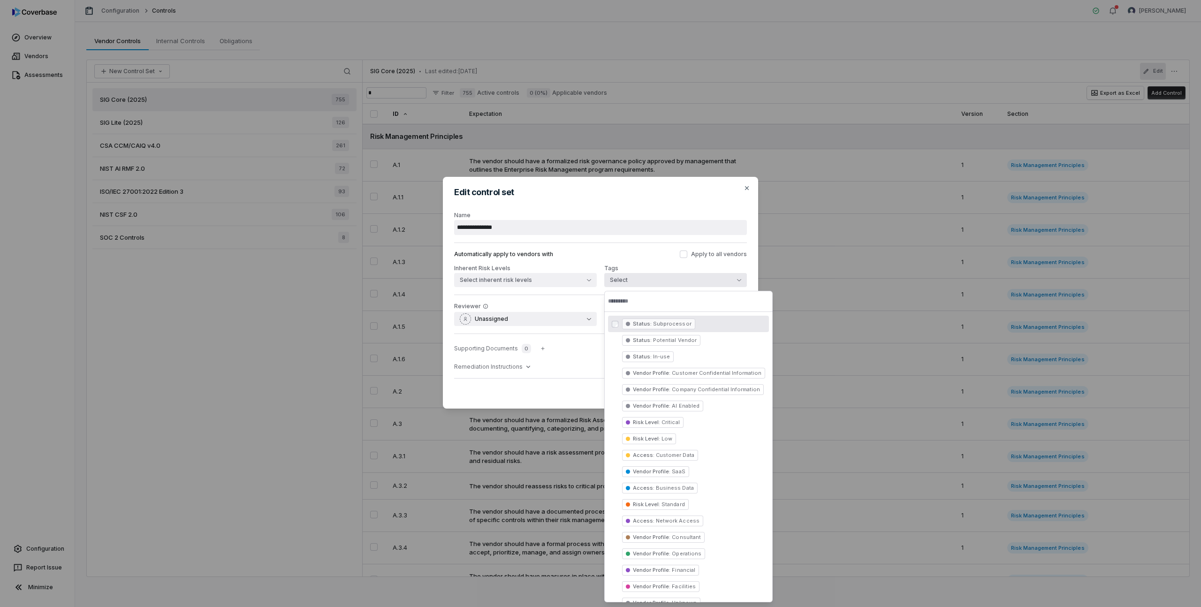
click at [639, 279] on button "Select" at bounding box center [675, 280] width 143 height 14
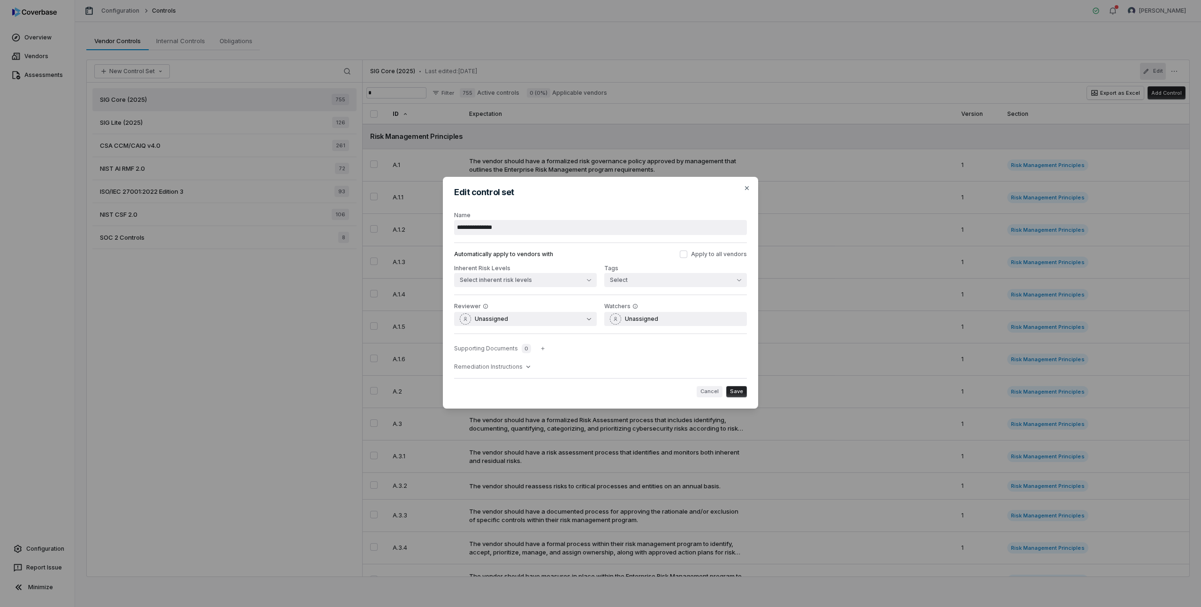
click at [709, 393] on button "Cancel" at bounding box center [710, 391] width 26 height 11
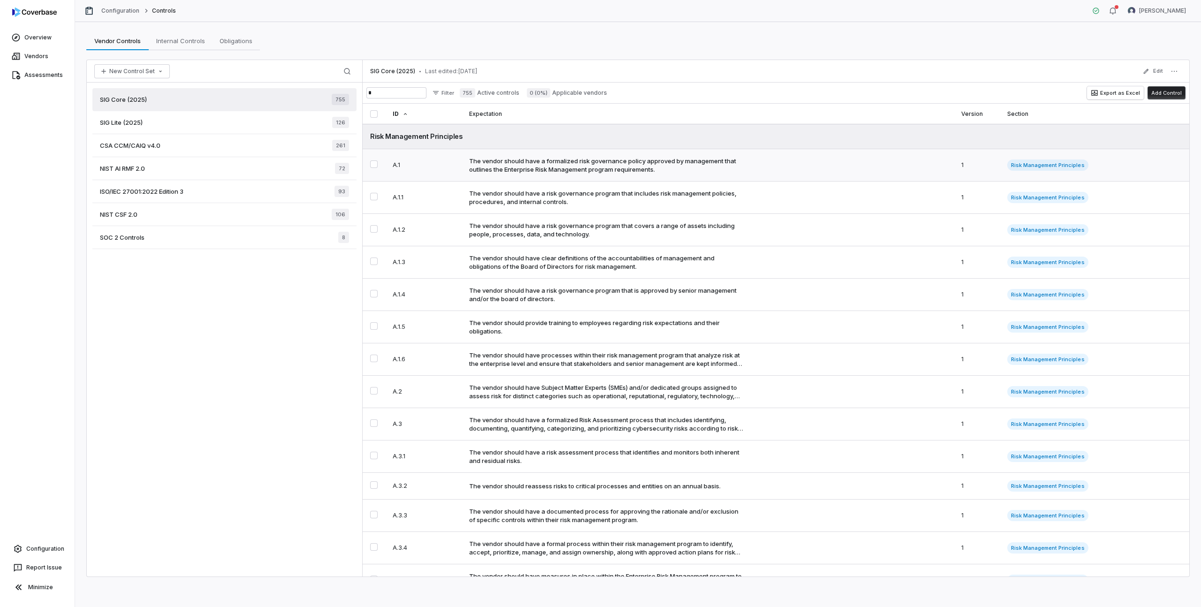
click at [481, 160] on div "The vendor should have a formalized risk governance policy approved by manageme…" at bounding box center [606, 165] width 274 height 17
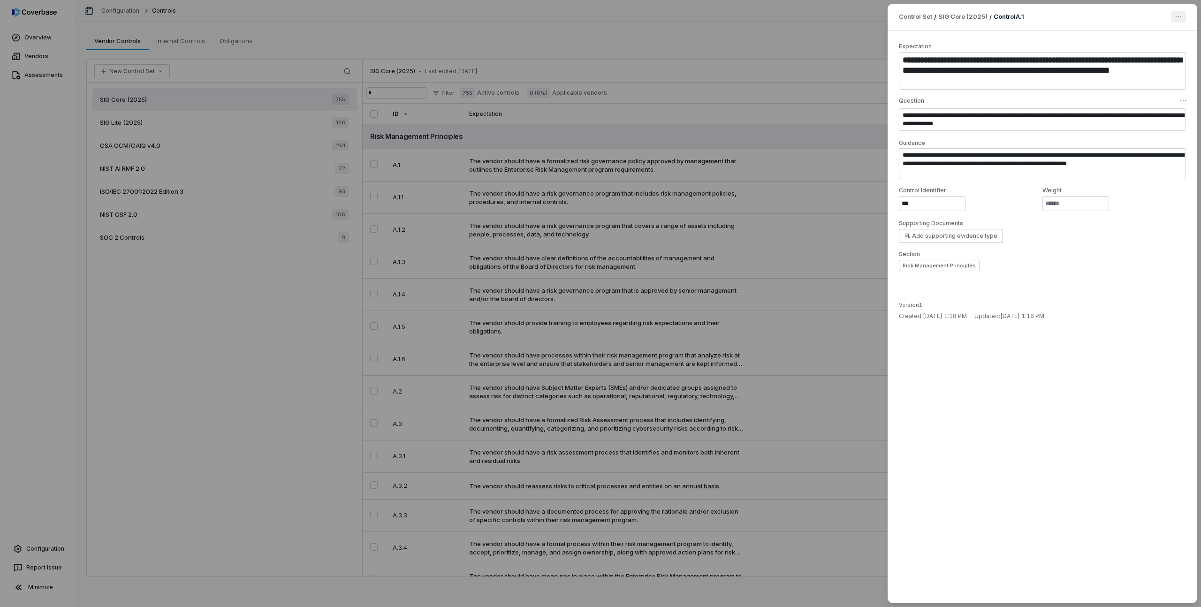
click at [1179, 18] on icon "button" at bounding box center [1179, 17] width 8 height 8
click at [1179, 18] on div "**********" at bounding box center [600, 303] width 1201 height 607
click at [811, 41] on div "**********" at bounding box center [600, 303] width 1201 height 607
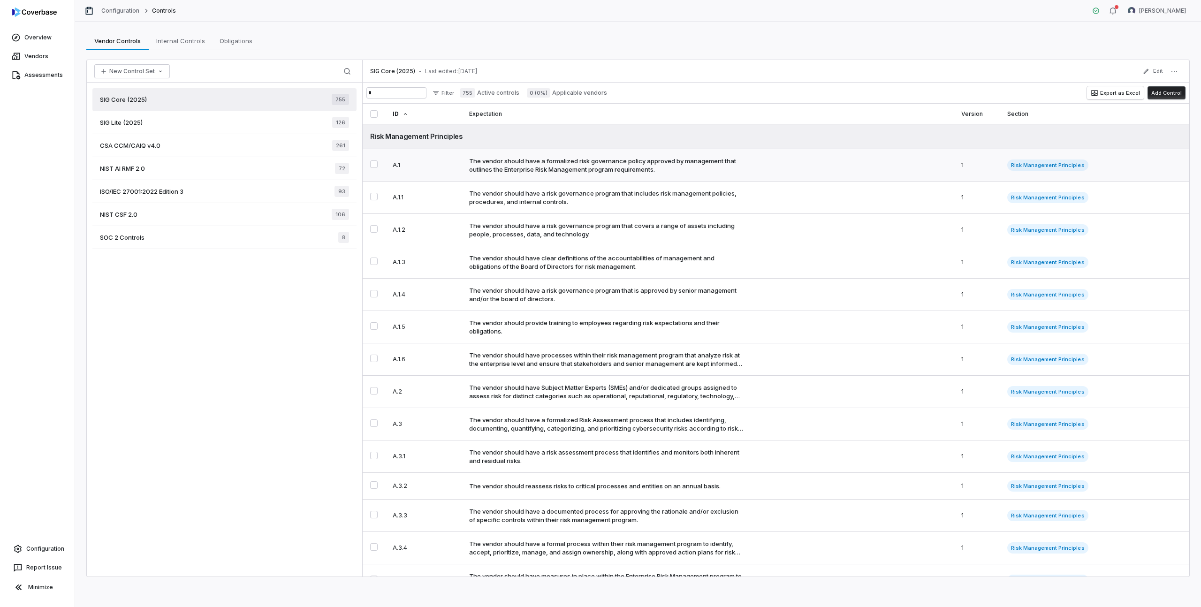
click at [374, 165] on button "Select A.1 control" at bounding box center [374, 164] width 8 height 8
click at [631, 587] on button "Edit Section" at bounding box center [625, 585] width 44 height 14
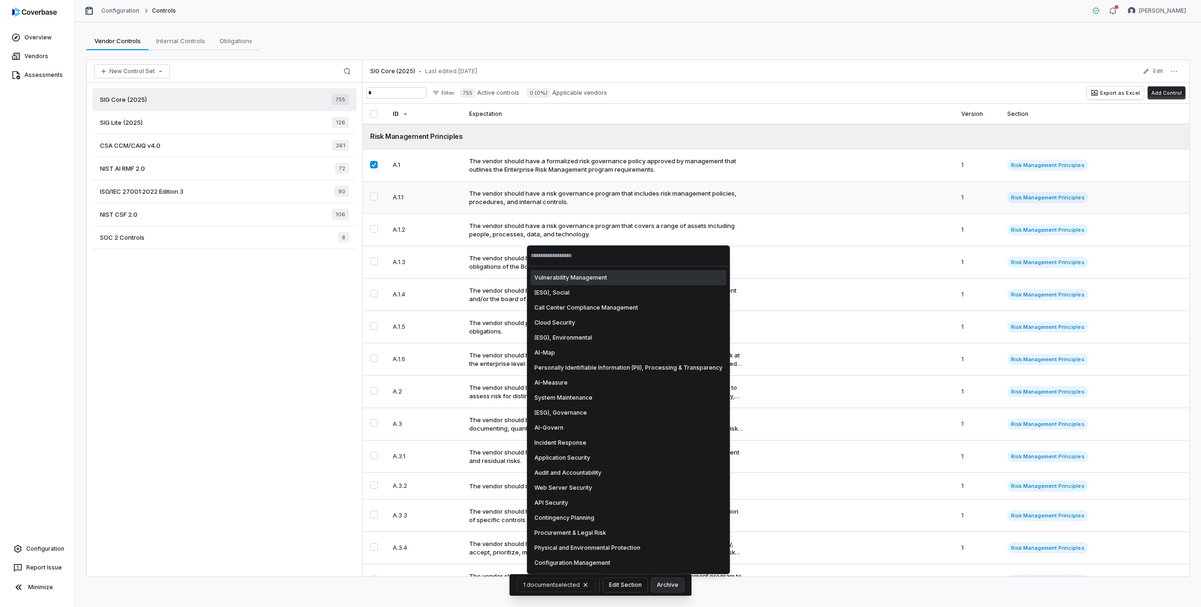
click at [506, 185] on td "The vendor should have a risk governance program that includes risk management …" at bounding box center [708, 198] width 492 height 32
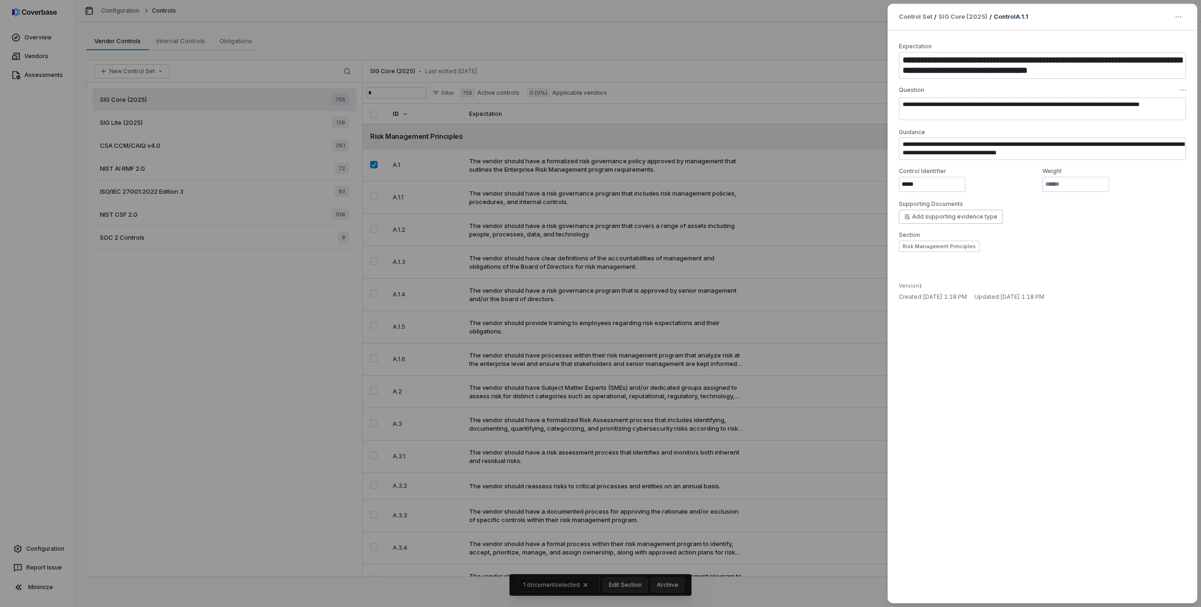
click at [847, 65] on div "**********" at bounding box center [600, 303] width 1201 height 607
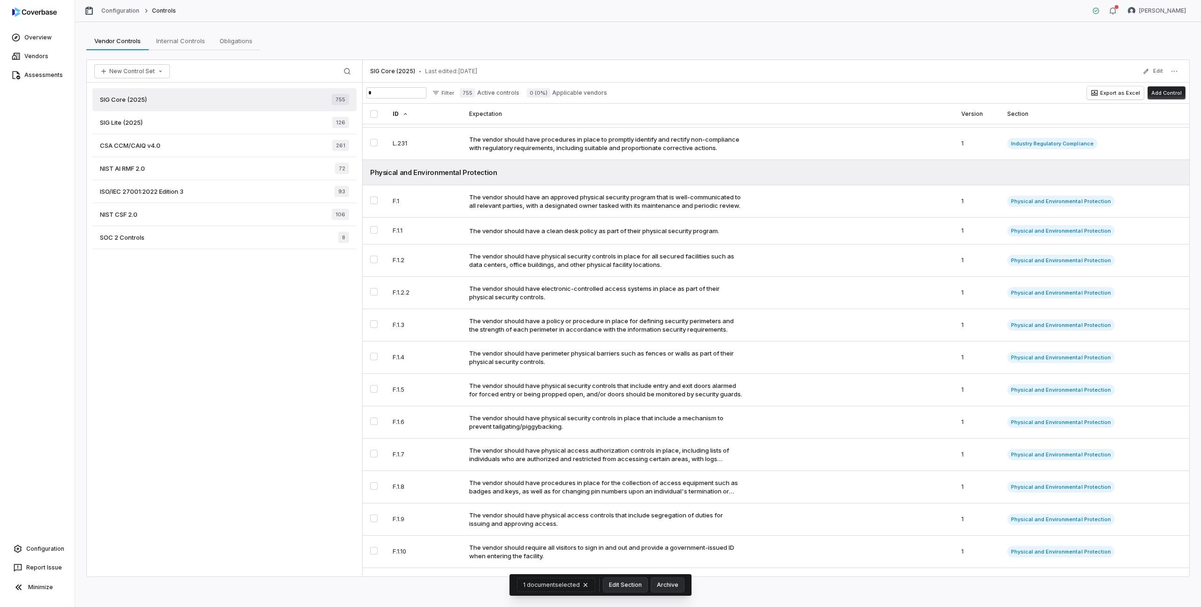
scroll to position [13852, 0]
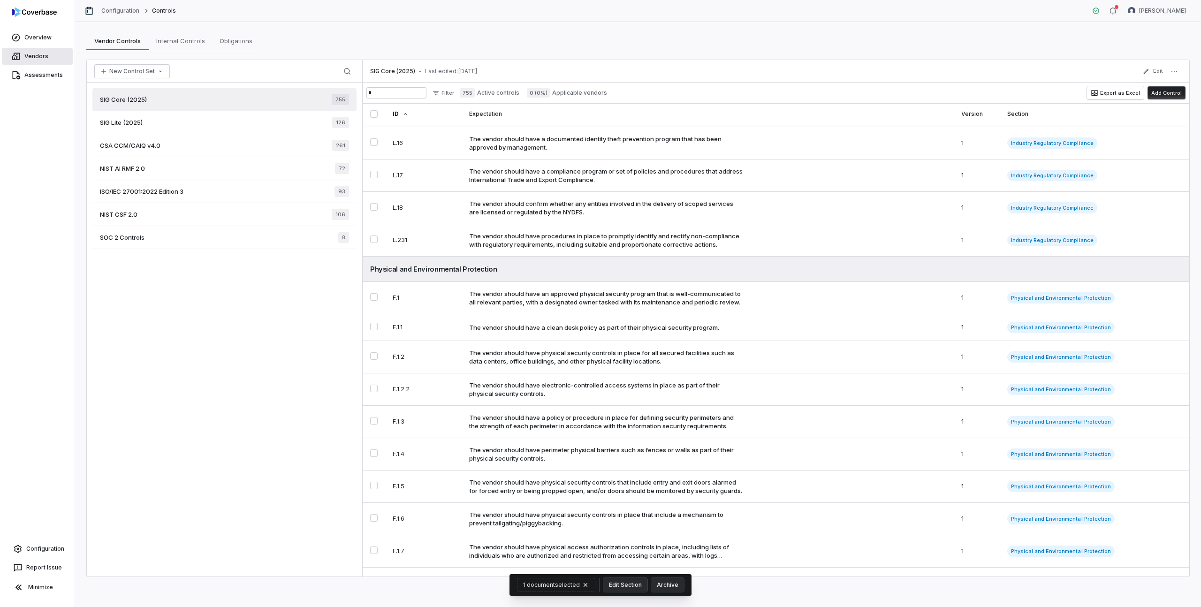
click at [34, 53] on link "Vendors" at bounding box center [37, 56] width 71 height 17
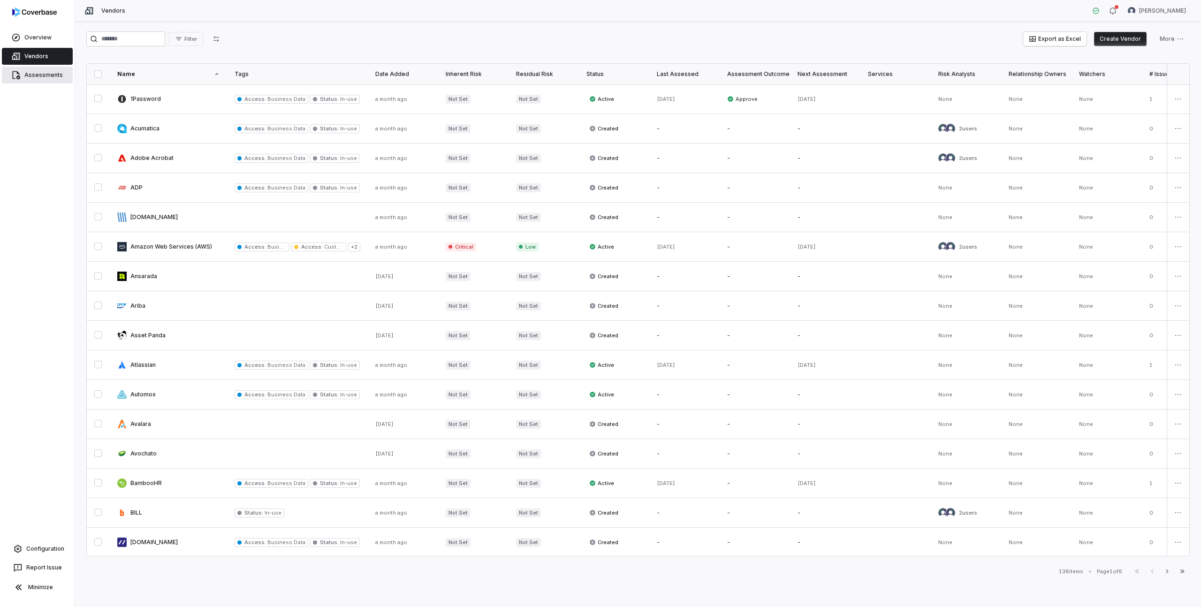
click at [49, 70] on link "Assessments" at bounding box center [37, 75] width 71 height 17
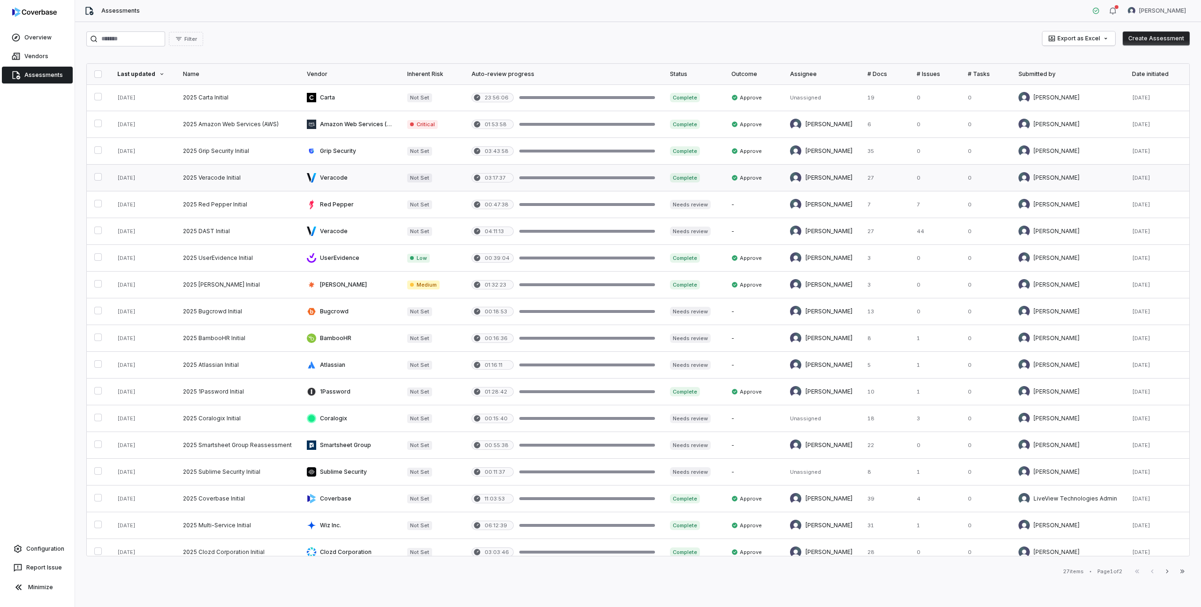
click at [118, 175] on link at bounding box center [143, 178] width 66 height 26
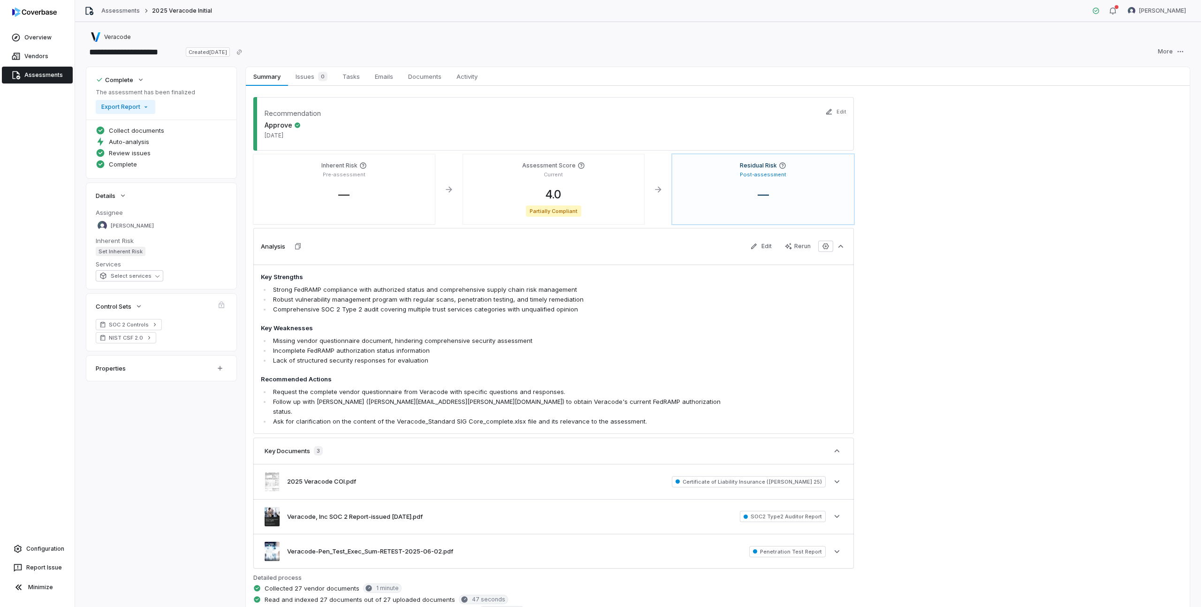
click at [34, 74] on link "Assessments" at bounding box center [37, 75] width 71 height 17
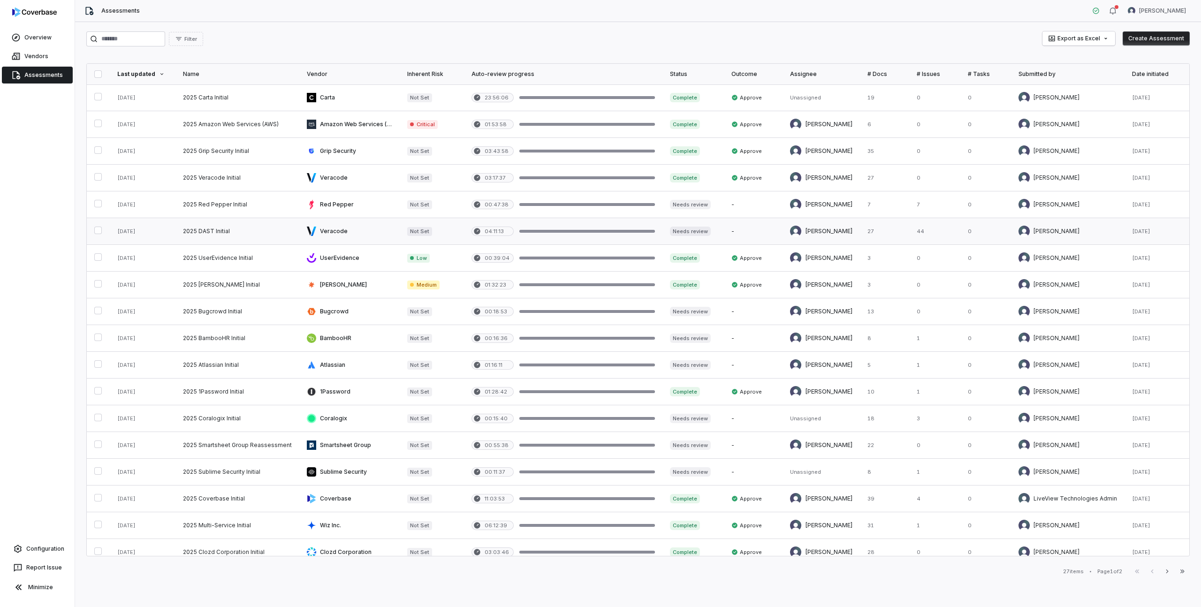
click at [215, 232] on link at bounding box center [237, 231] width 124 height 26
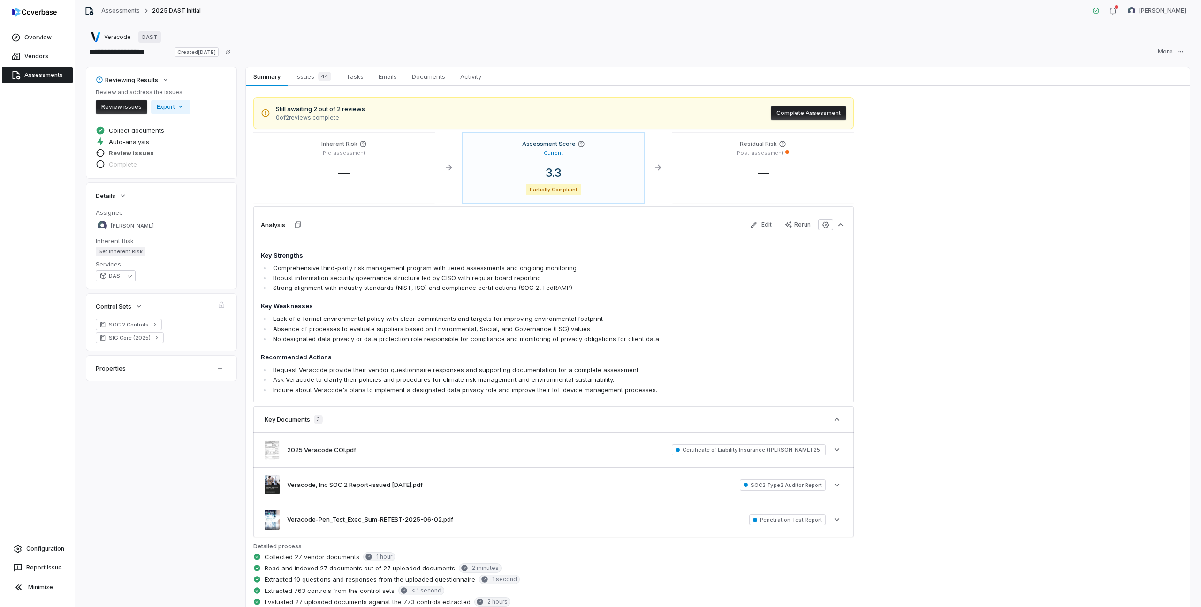
click at [146, 152] on span "Review issues" at bounding box center [131, 153] width 45 height 8
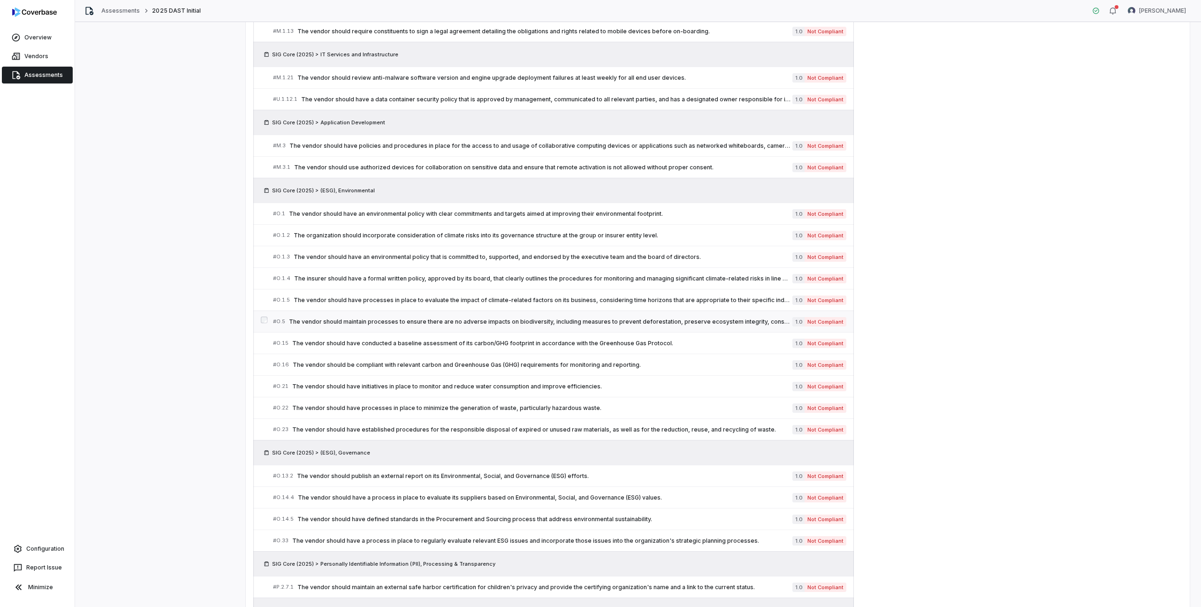
scroll to position [735, 0]
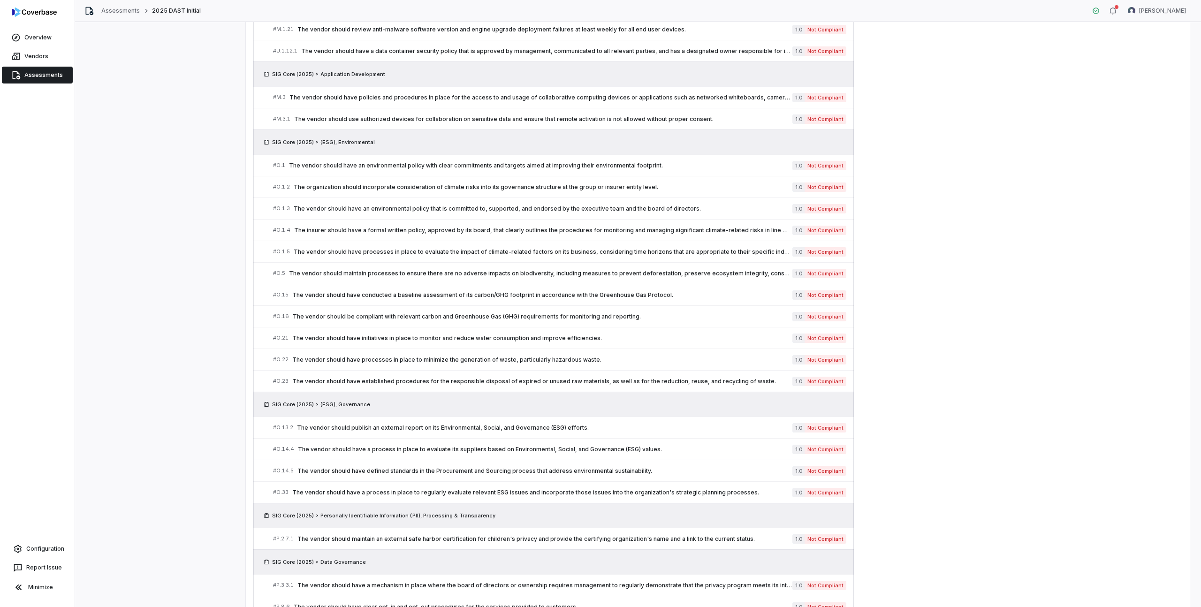
click at [49, 74] on link "Assessments" at bounding box center [37, 75] width 71 height 17
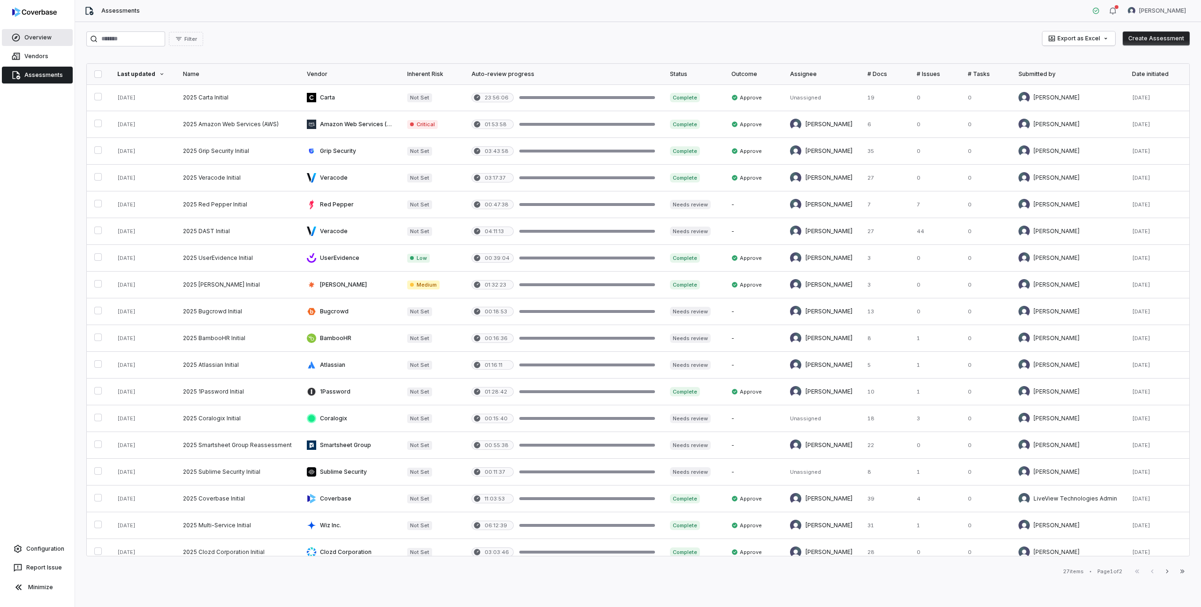
click at [38, 34] on link "Overview" at bounding box center [37, 37] width 71 height 17
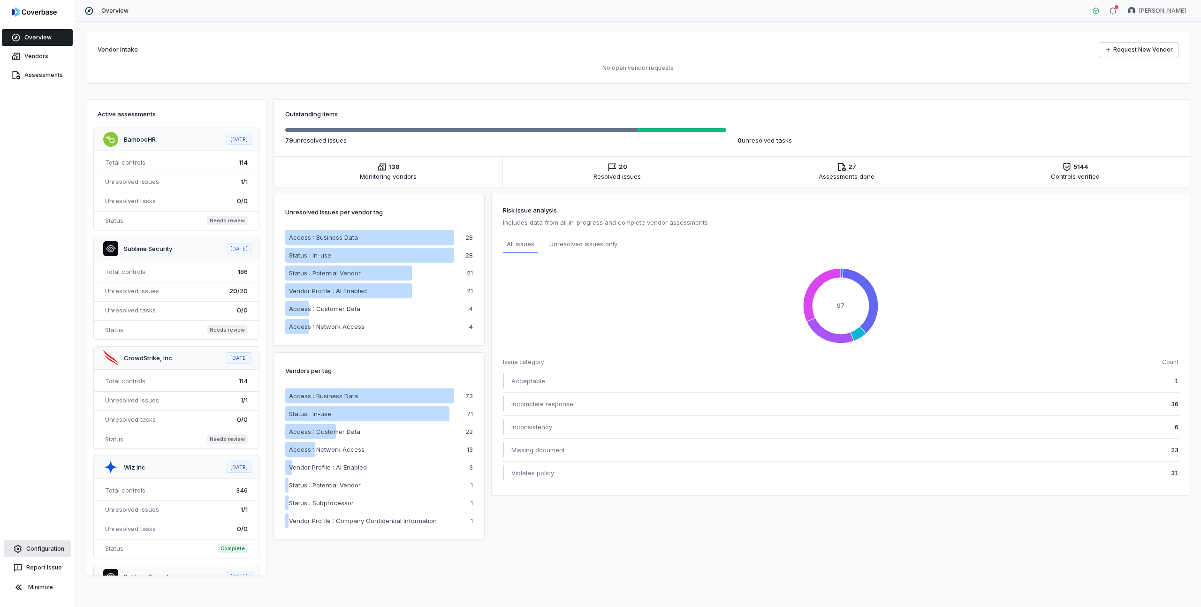
click at [39, 548] on link "Configuration" at bounding box center [37, 549] width 67 height 17
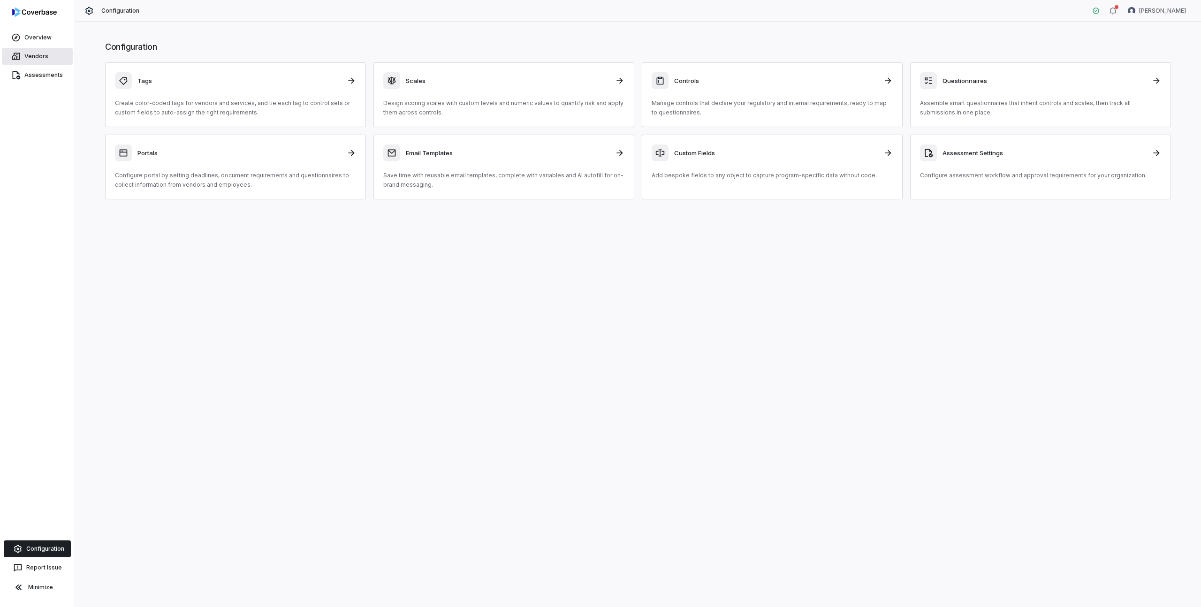
click at [40, 56] on link "Vendors" at bounding box center [37, 56] width 71 height 17
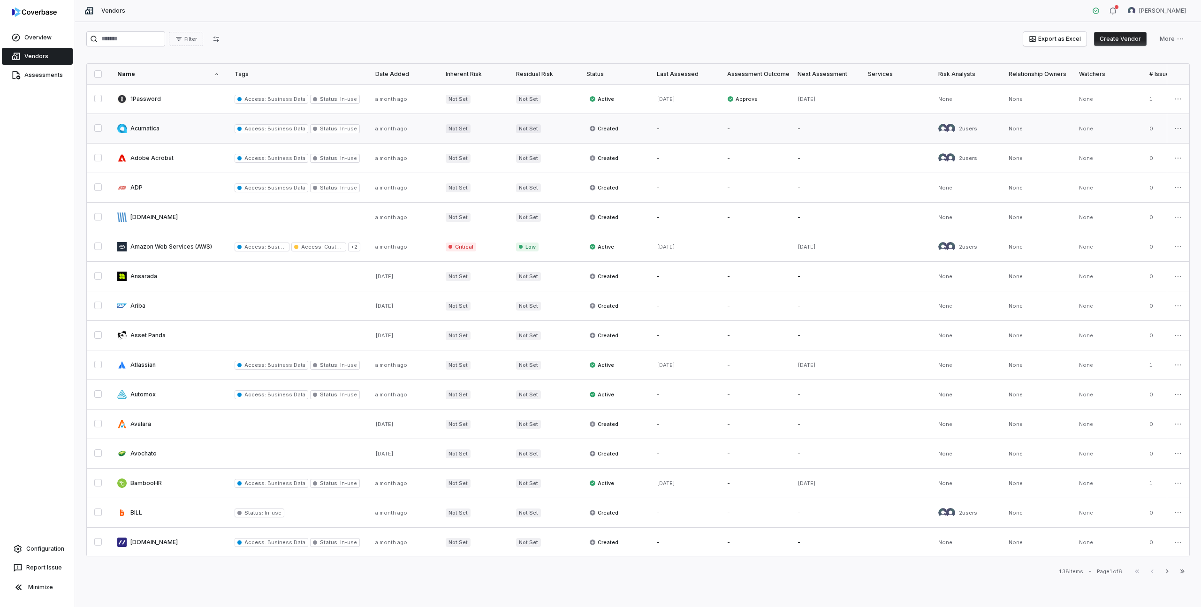
click at [137, 129] on link at bounding box center [168, 128] width 117 height 29
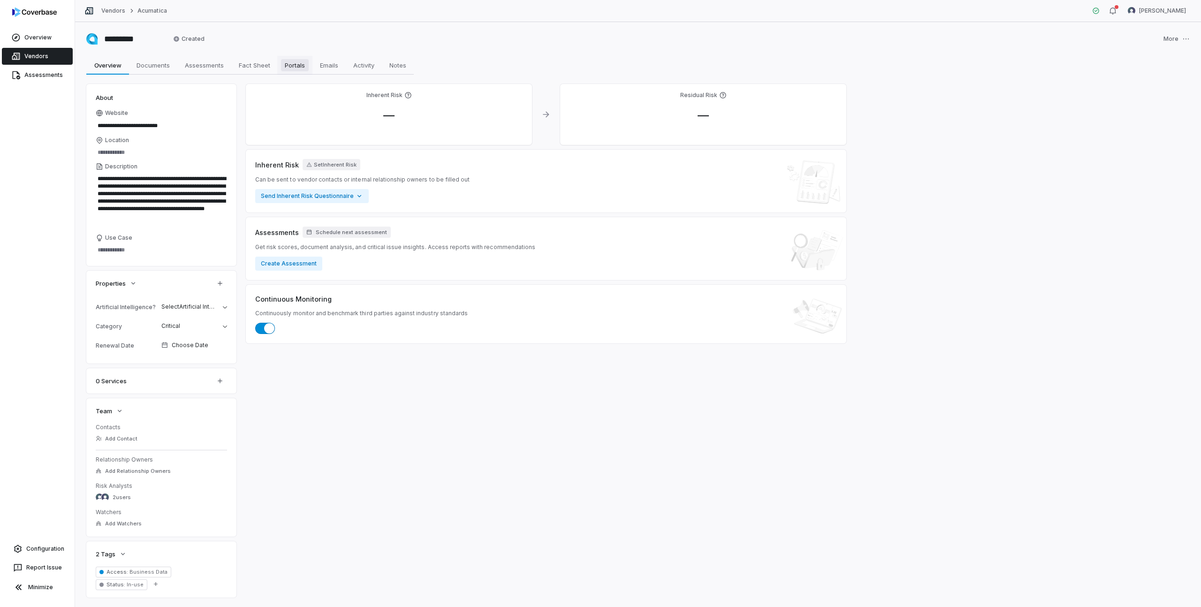
click at [302, 61] on span "Portals" at bounding box center [295, 65] width 28 height 12
type textarea "*"
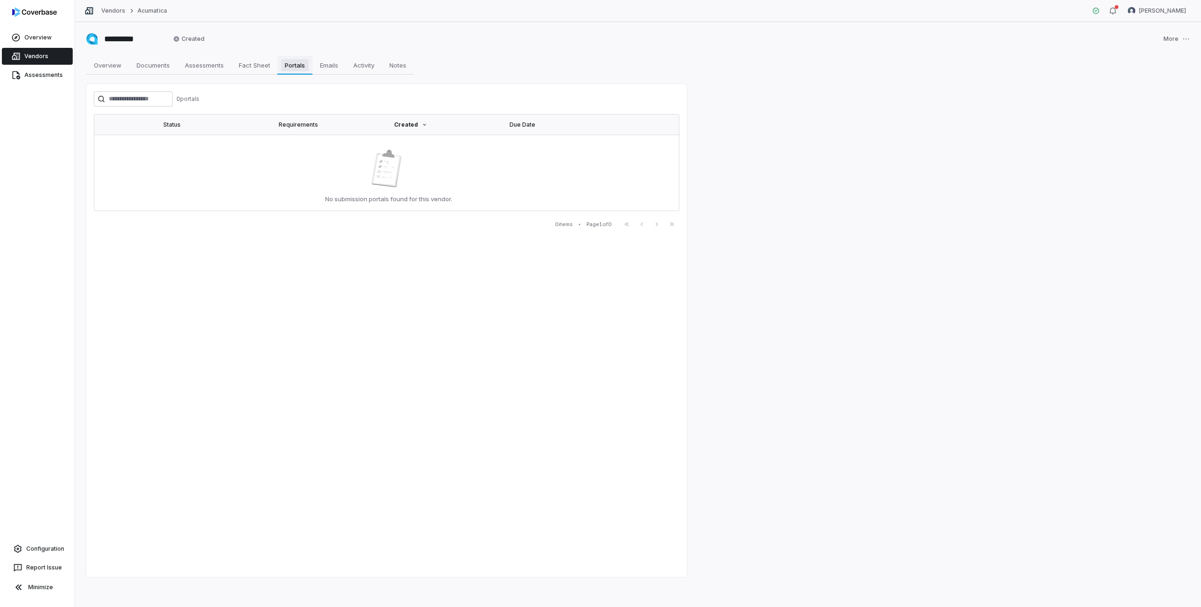
click at [295, 60] on span "Portals" at bounding box center [294, 65] width 27 height 12
click at [113, 100] on input "search" at bounding box center [133, 98] width 79 height 15
click at [189, 101] on div "0 portal s" at bounding box center [187, 99] width 23 height 8
click at [40, 71] on link "Assessments" at bounding box center [37, 75] width 71 height 17
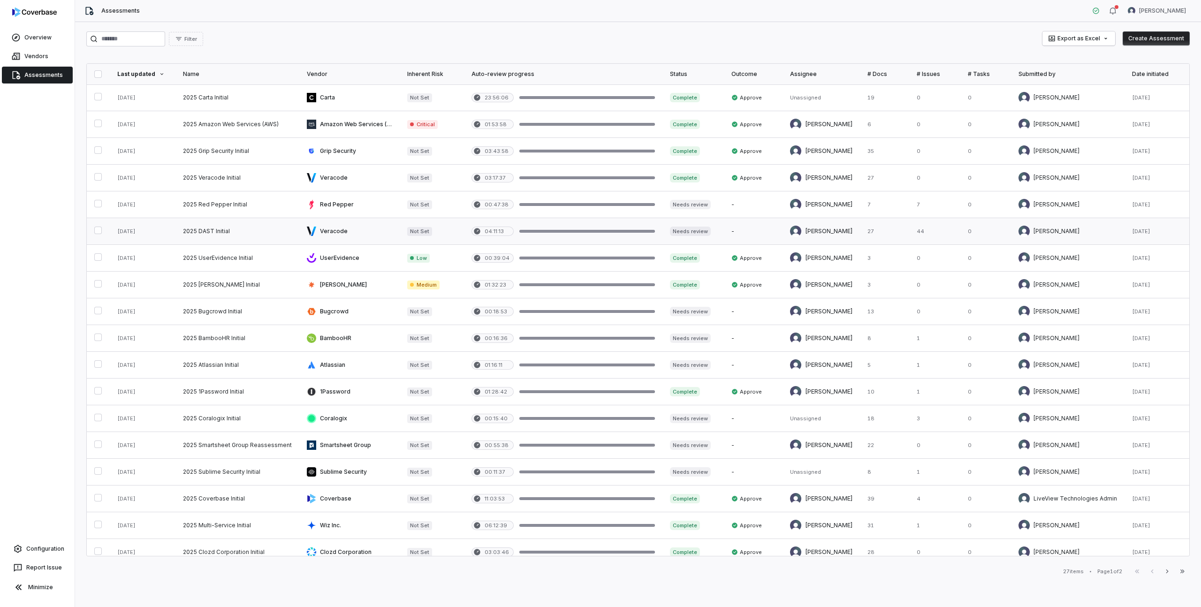
click at [226, 228] on link at bounding box center [237, 231] width 124 height 26
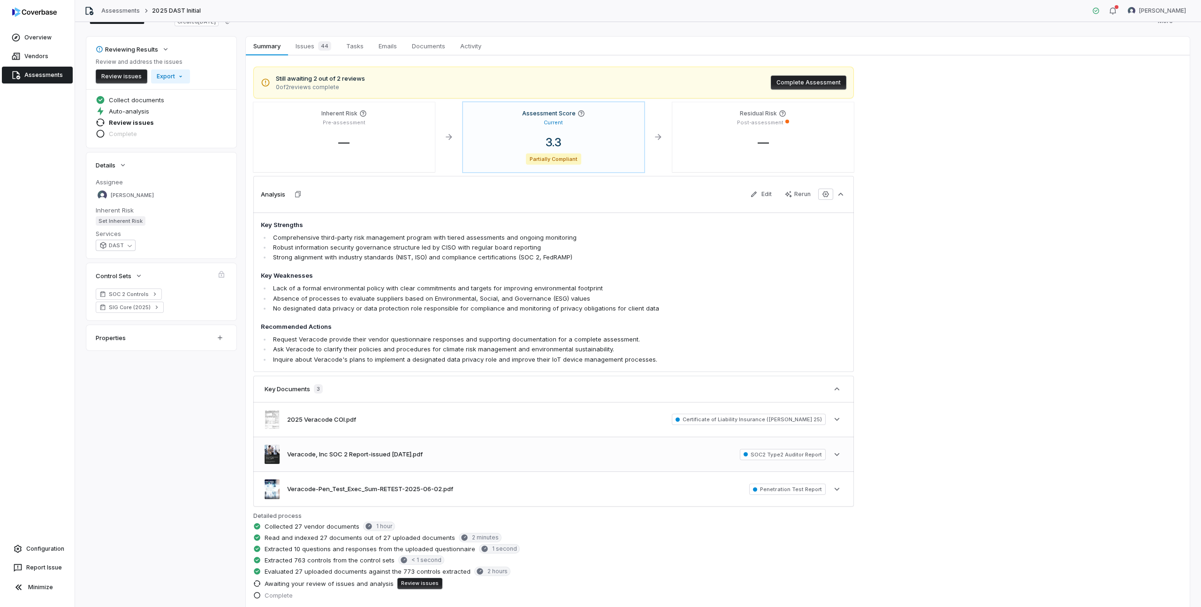
scroll to position [153, 0]
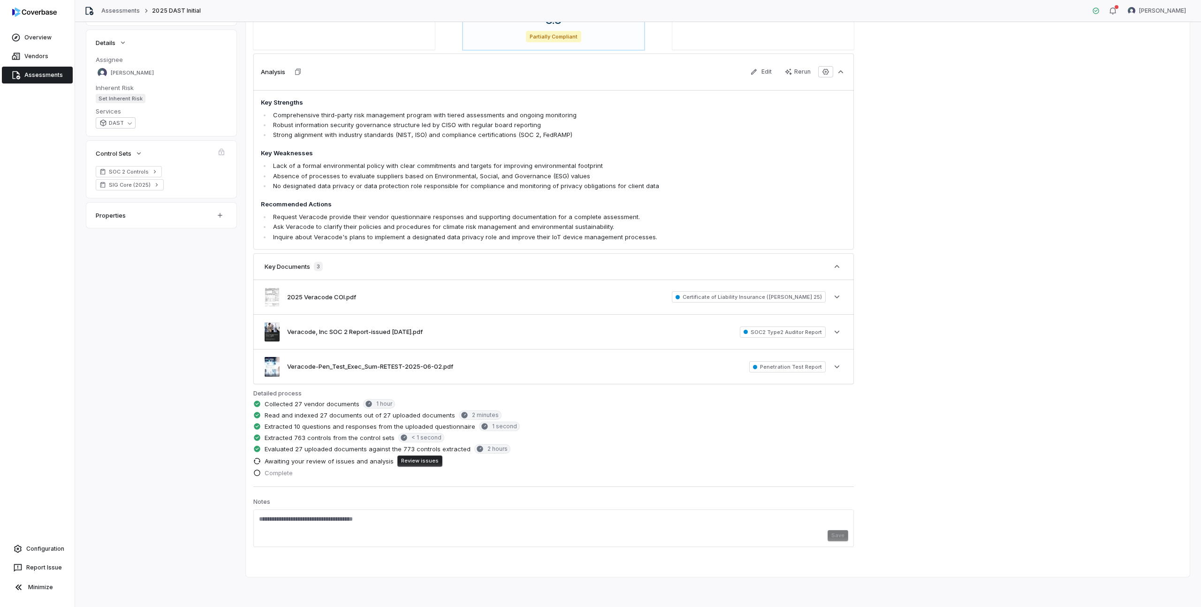
click at [38, 75] on link "Assessments" at bounding box center [37, 75] width 71 height 17
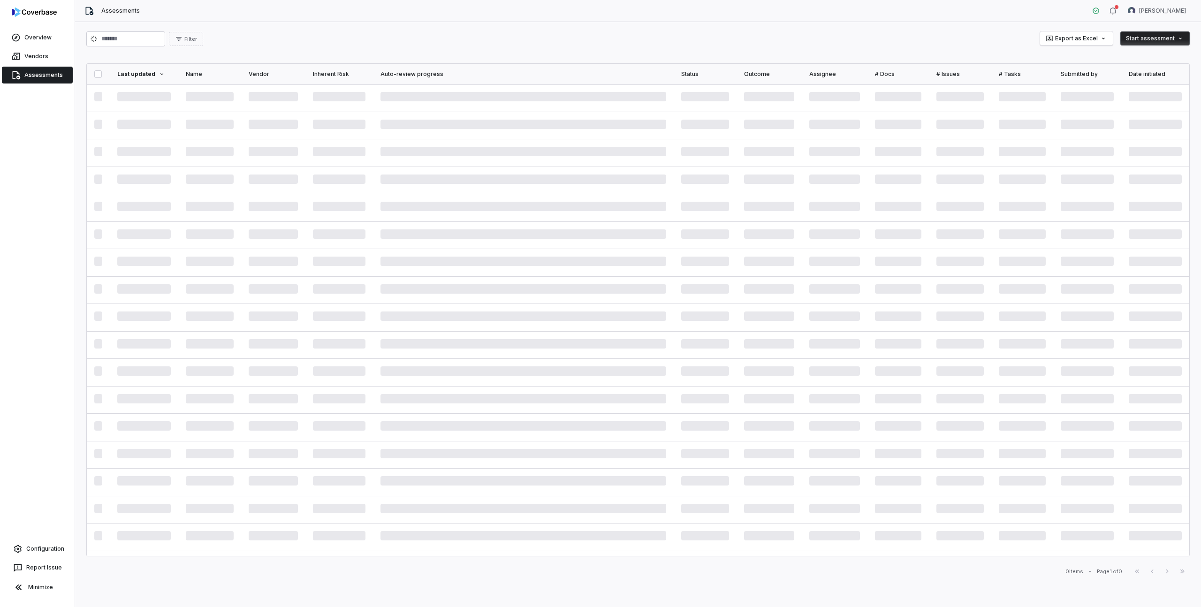
click at [38, 75] on link "Assessments" at bounding box center [37, 75] width 71 height 17
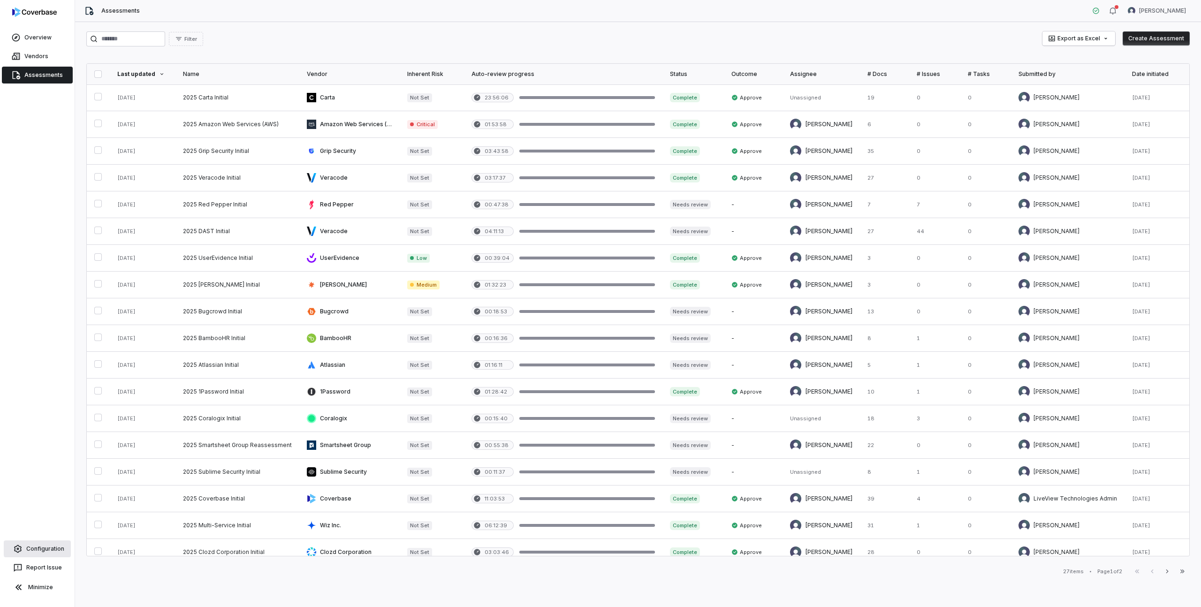
click at [30, 548] on link "Configuration" at bounding box center [37, 549] width 67 height 17
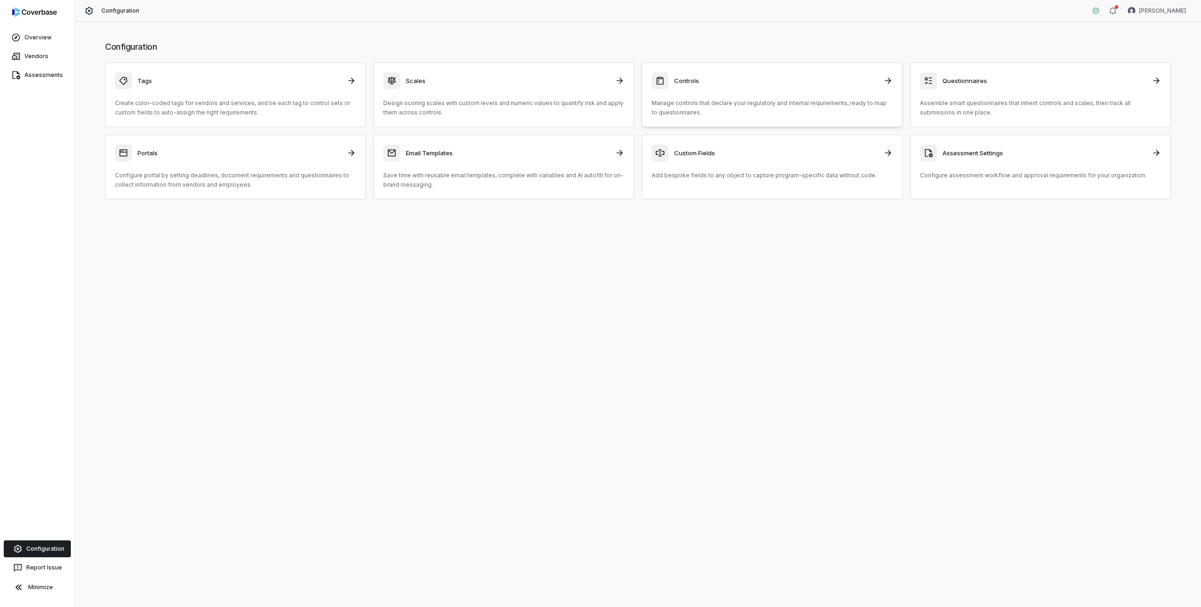
click at [739, 95] on div "Controls Manage controls that declare your regulatory and internal requirements…" at bounding box center [772, 94] width 241 height 45
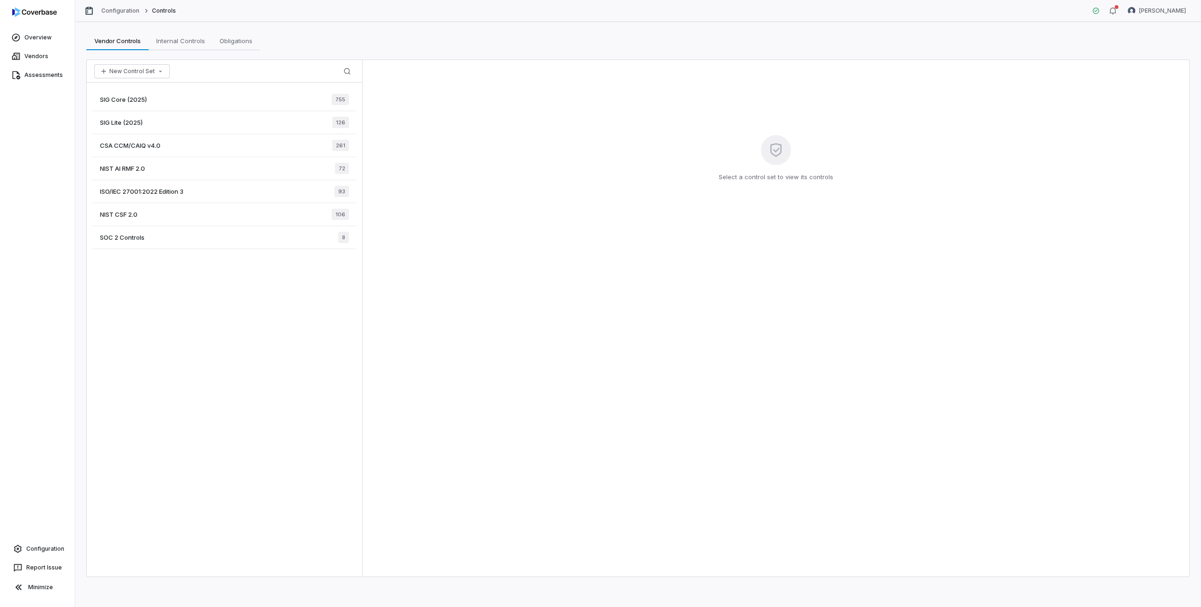
click at [344, 101] on span "755" at bounding box center [340, 99] width 17 height 11
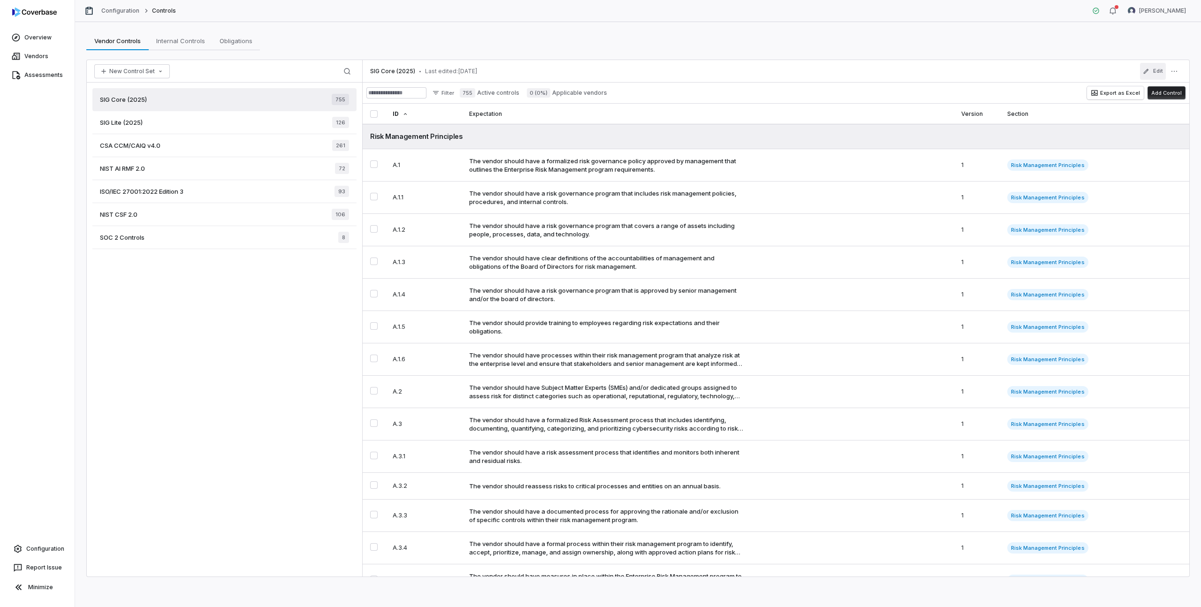
click at [1159, 74] on button "Edit" at bounding box center [1153, 71] width 26 height 17
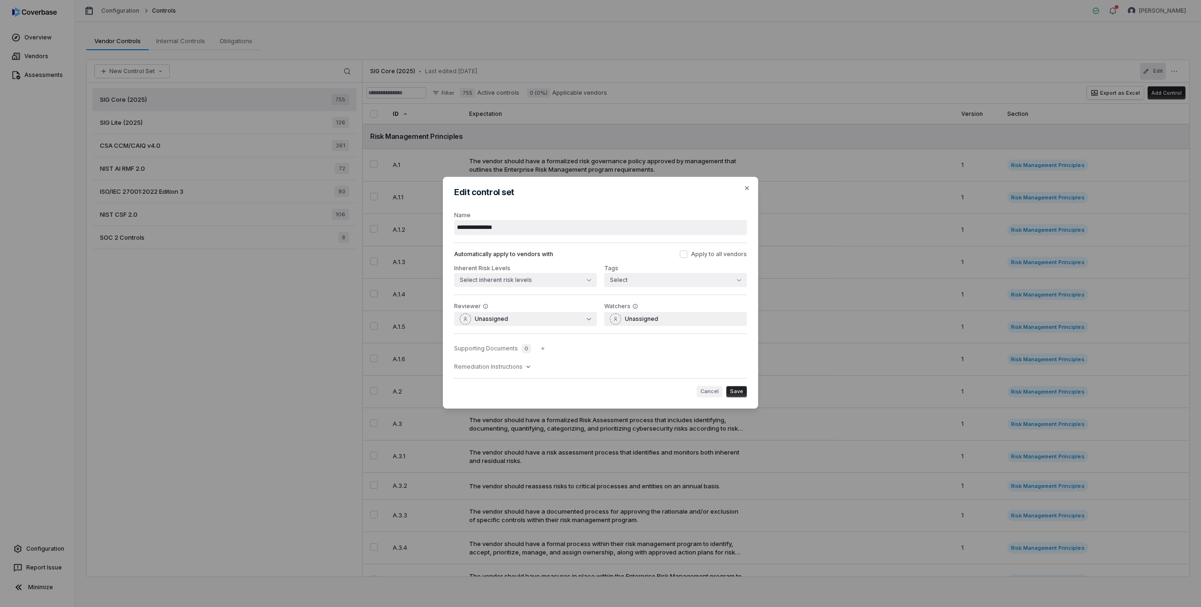
click at [709, 388] on button "Cancel" at bounding box center [710, 391] width 26 height 11
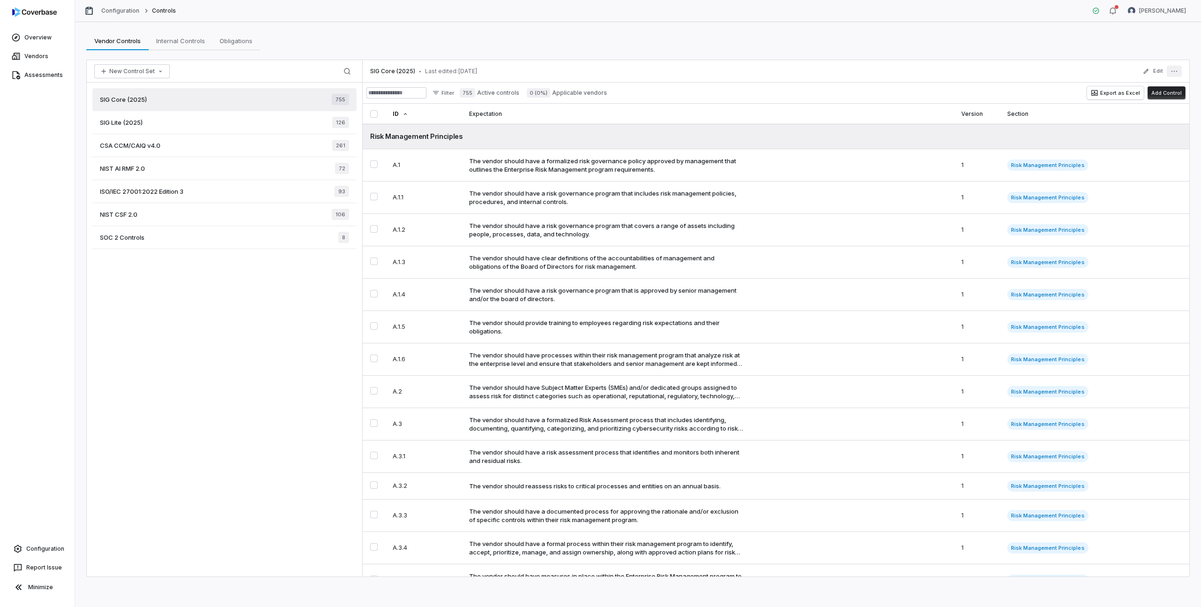
click at [1171, 71] on icon "More actions" at bounding box center [1175, 72] width 8 height 8
click at [1073, 135] on div "Archive" at bounding box center [1111, 136] width 134 height 15
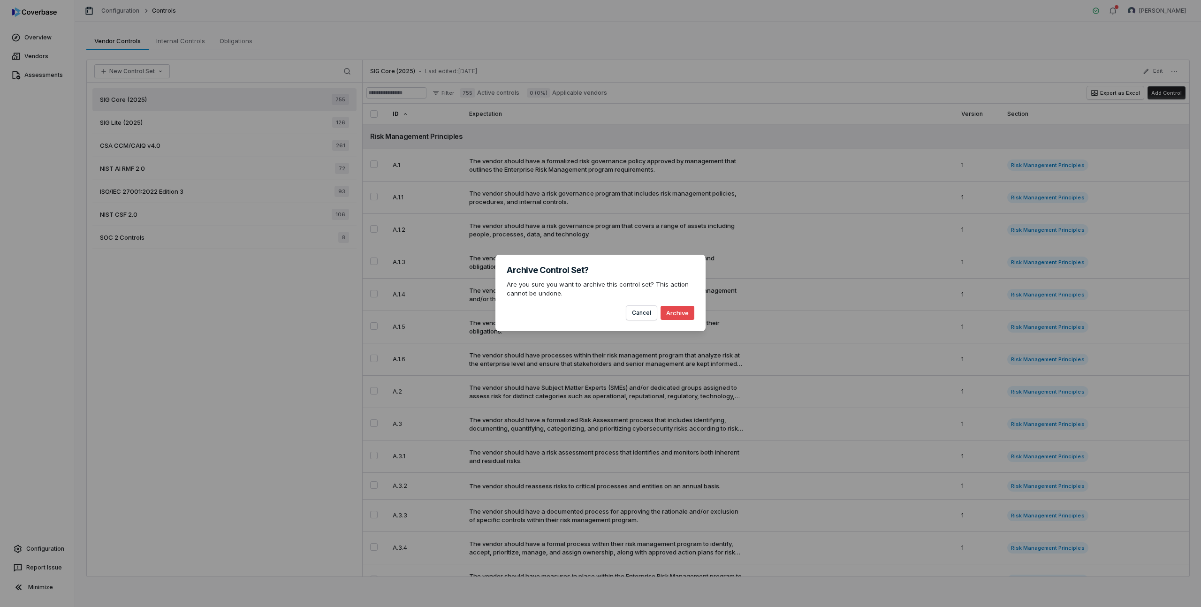
click at [667, 314] on button "Archive" at bounding box center [678, 313] width 34 height 14
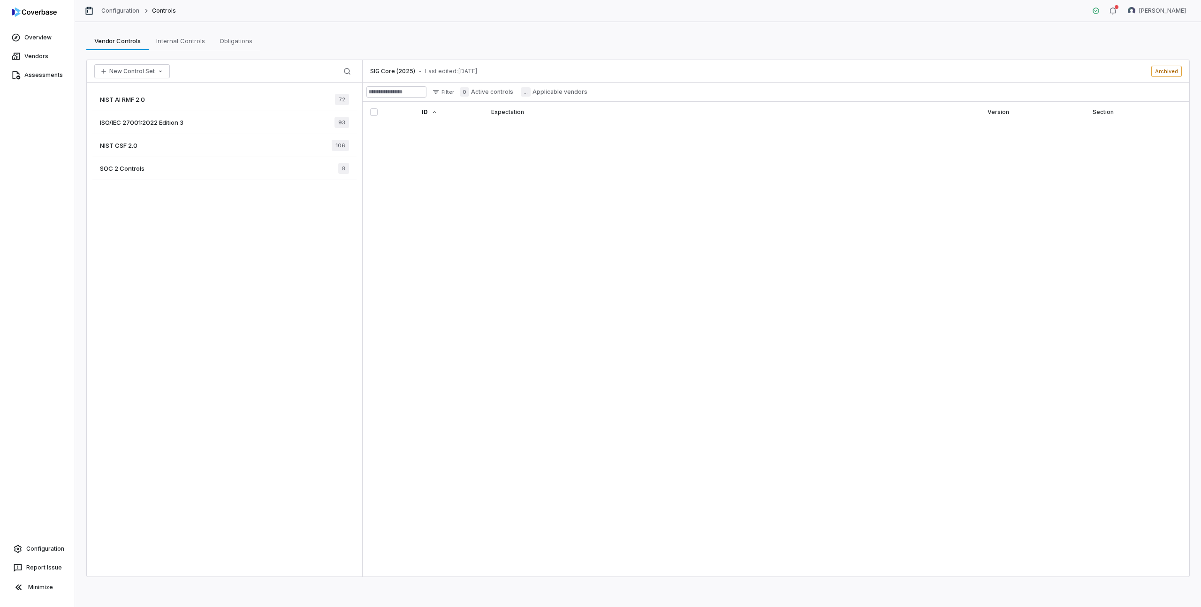
click at [148, 167] on div "SOC 2 Controls 8" at bounding box center [224, 168] width 264 height 23
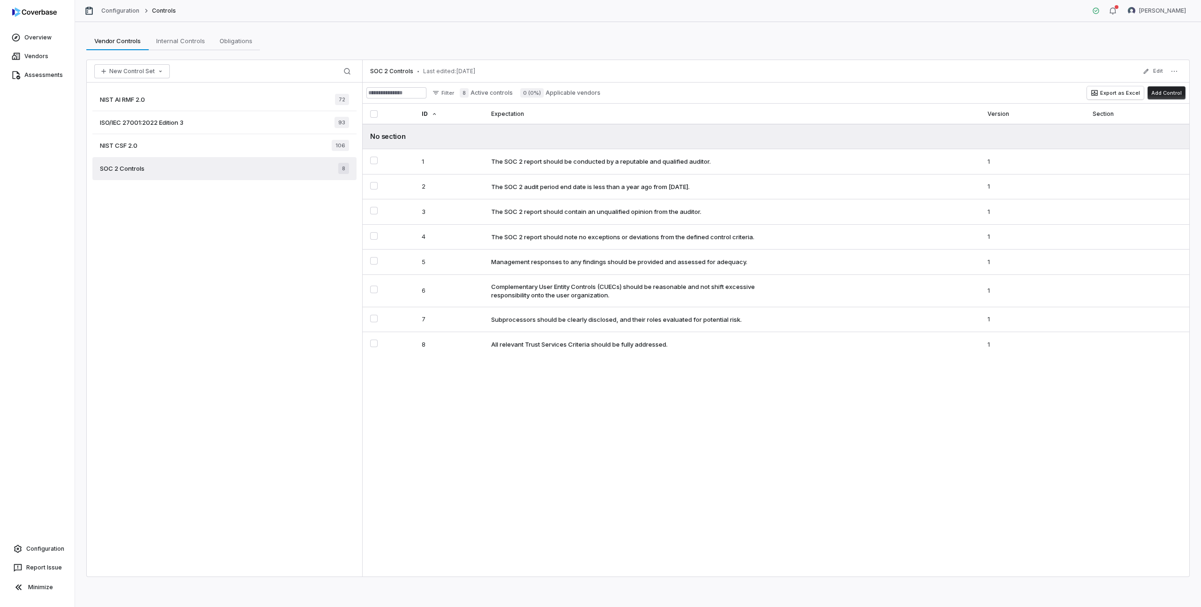
click at [1162, 93] on button "Add Control" at bounding box center [1167, 92] width 38 height 13
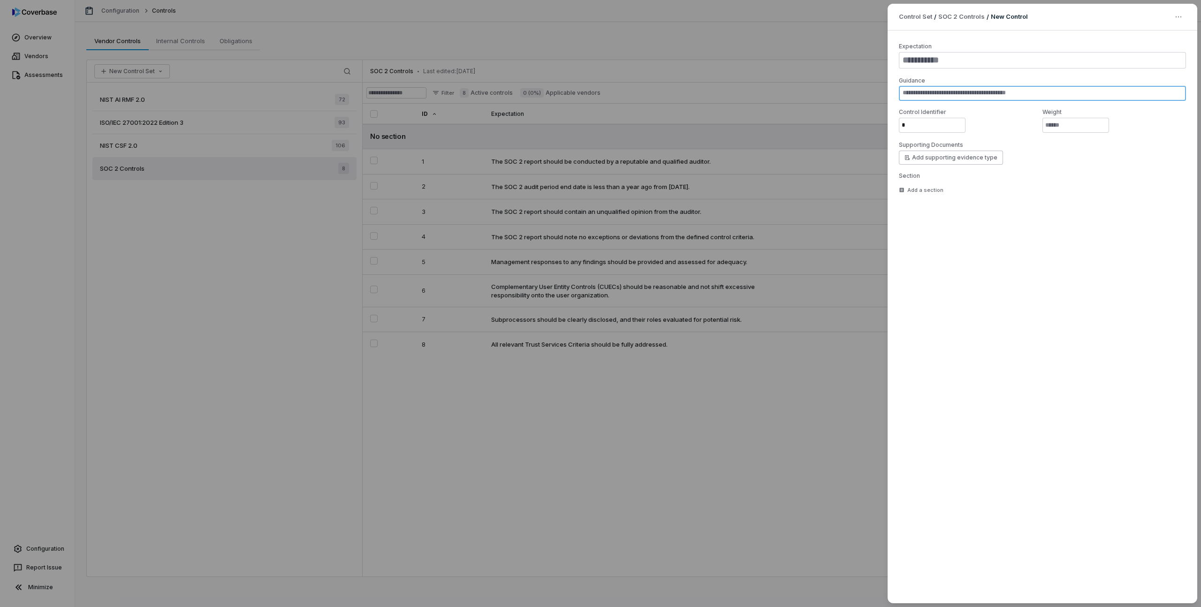
click at [954, 91] on textarea at bounding box center [1042, 93] width 287 height 15
click at [1178, 17] on div "Control Set / SOC 2 Controls / New Control Show Question Field Expectation Guid…" at bounding box center [600, 303] width 1201 height 607
click at [832, 28] on div "Control Set / SOC 2 Controls / New Control Show Question Field Expectation Guid…" at bounding box center [600, 303] width 1201 height 607
click at [832, 28] on div "Control Set / SOC 2 Controls / New Control Expectation Guidance Control Identif…" at bounding box center [600, 303] width 1201 height 607
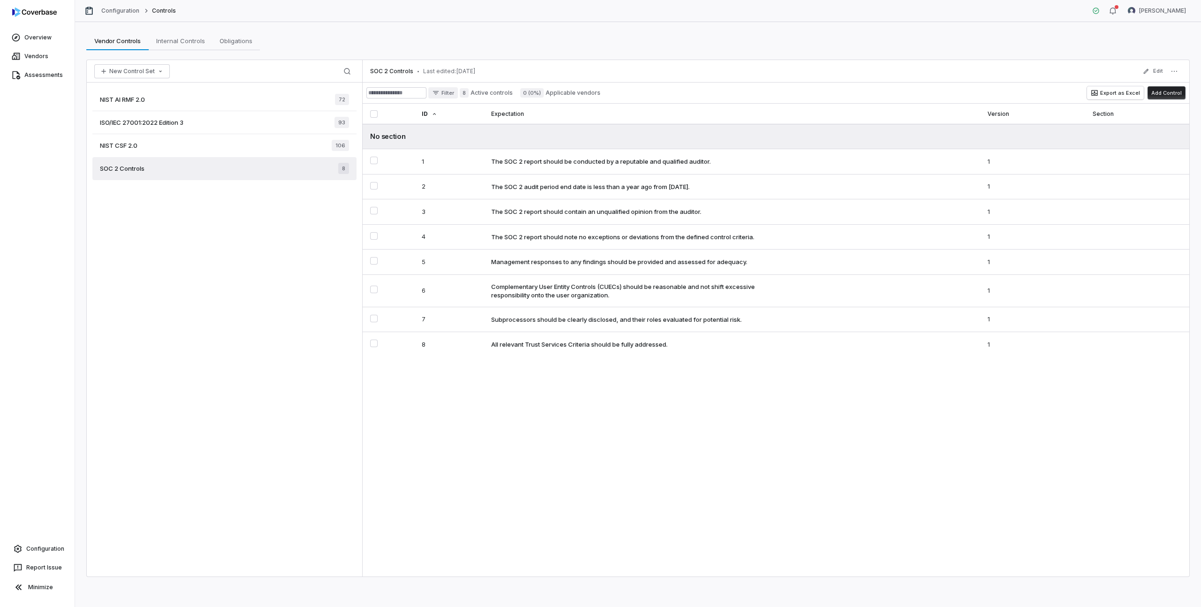
click at [455, 94] on html "Overview Vendors Assessments Configuration Report Issue Minimize Configuration …" at bounding box center [600, 303] width 1201 height 607
click at [462, 112] on div "Show Archived Controls" at bounding box center [487, 111] width 87 height 15
click at [990, 167] on td "1" at bounding box center [1032, 161] width 105 height 25
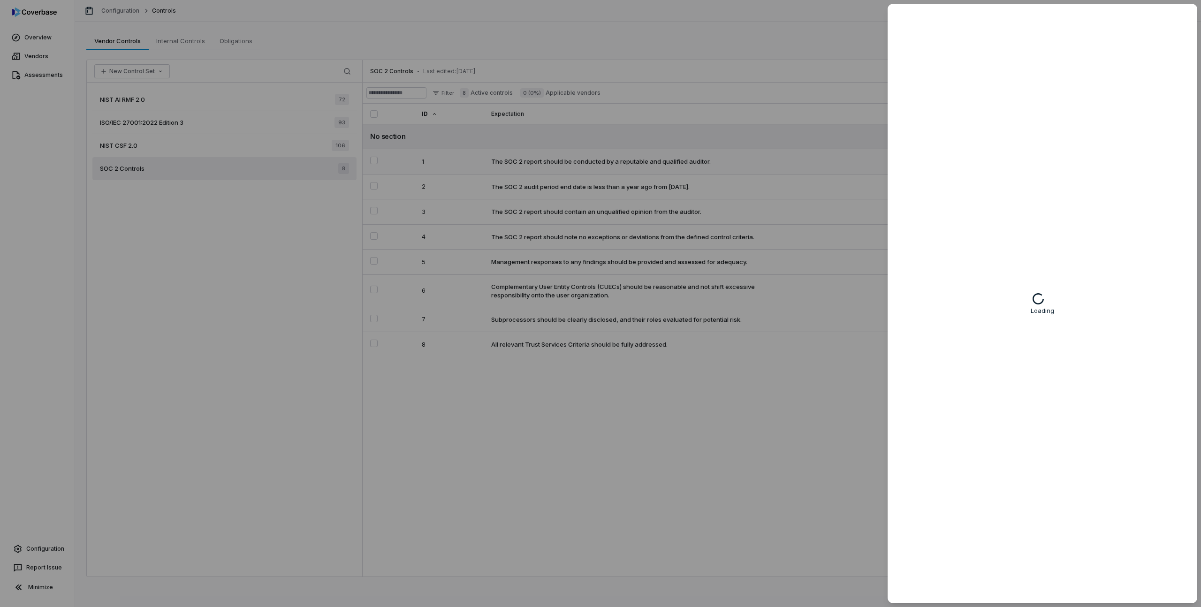
type textarea "*"
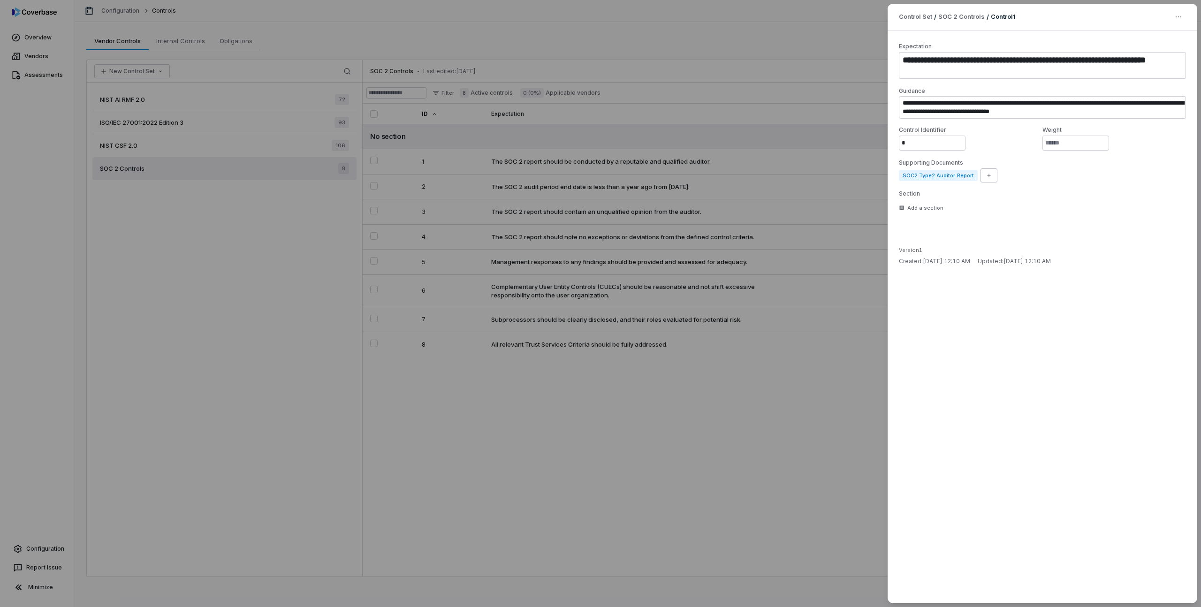
click at [838, 41] on div "**********" at bounding box center [600, 303] width 1201 height 607
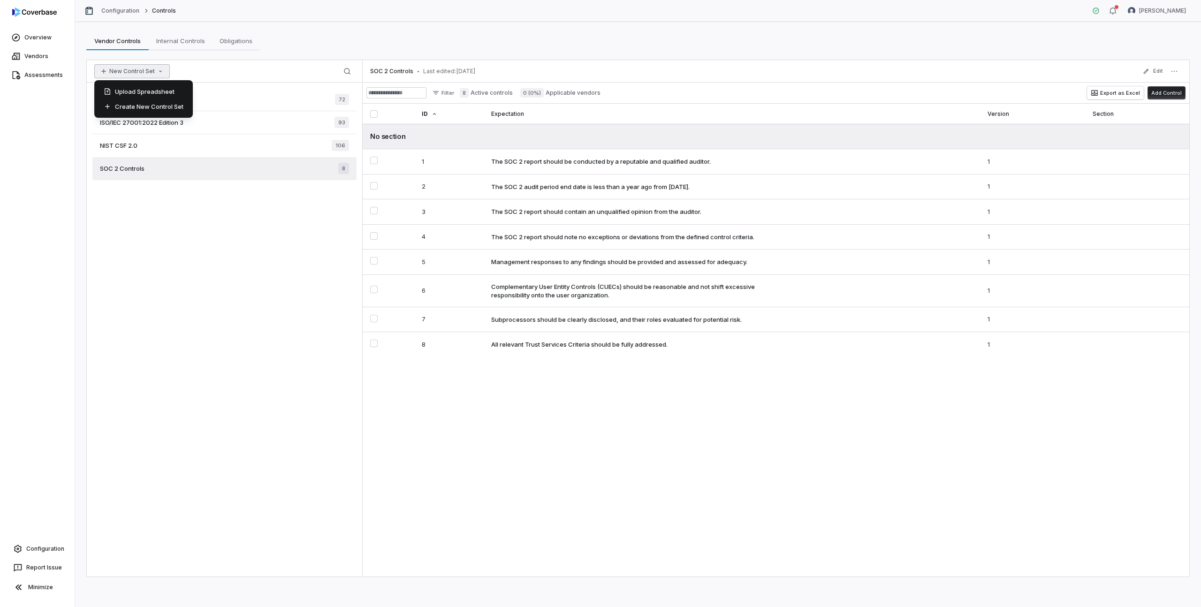
click at [151, 74] on button "New Control Set" at bounding box center [132, 71] width 76 height 14
click at [150, 107] on div "Create New Control Set" at bounding box center [143, 106] width 91 height 15
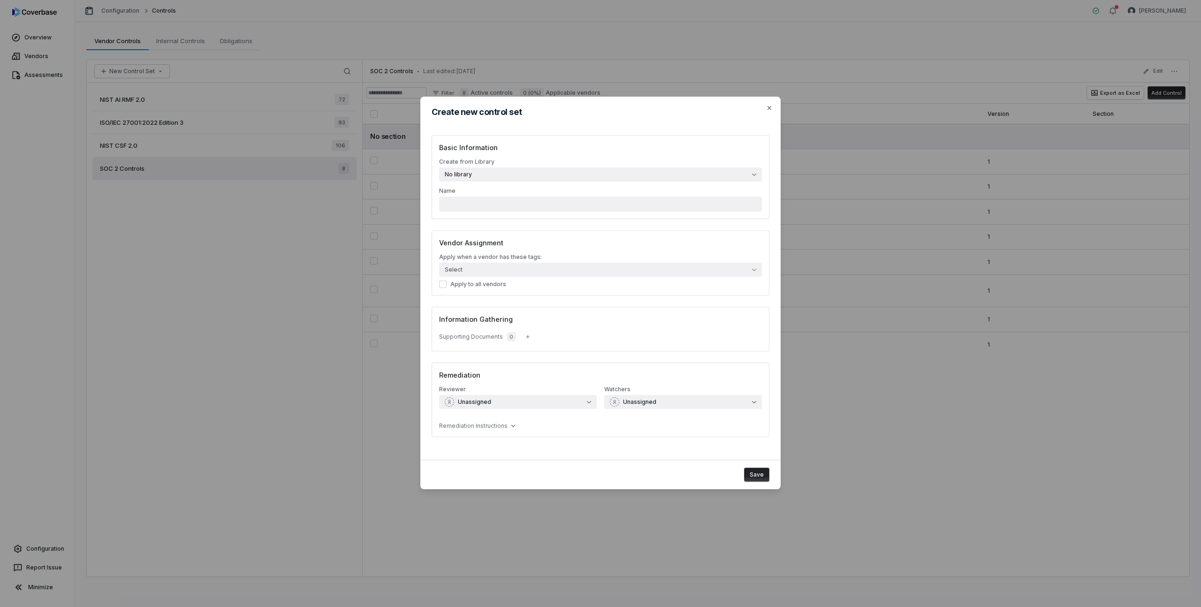
click at [470, 175] on span "No library" at bounding box center [458, 175] width 27 height 8
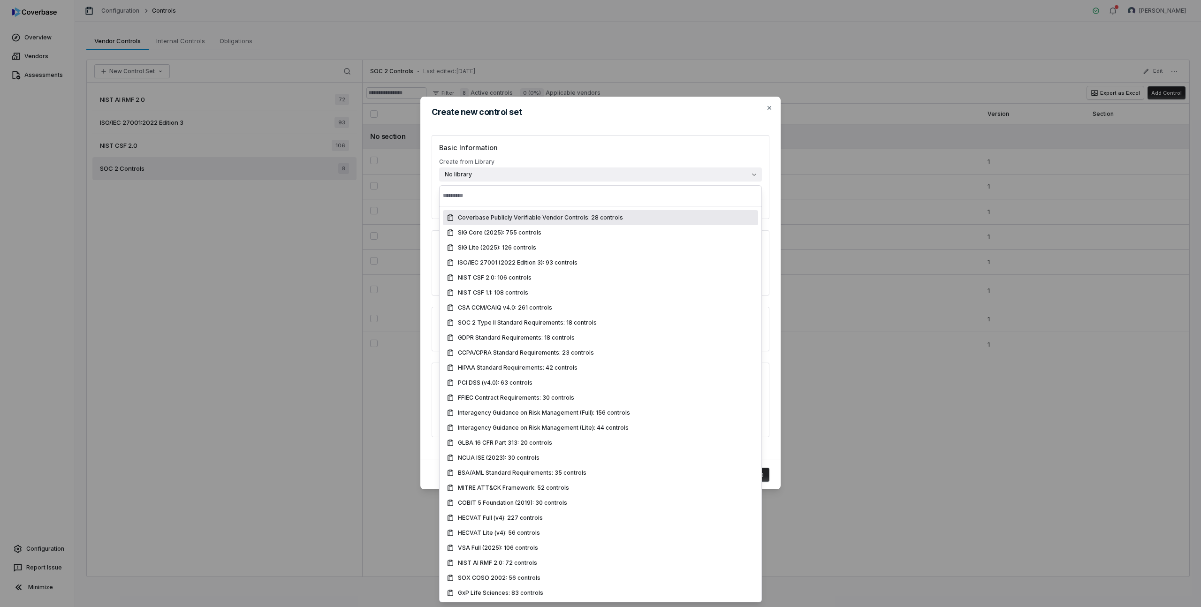
click at [555, 218] on span "Coverbase Publicly Verifiable Vendor Controls: 28 controls" at bounding box center [540, 218] width 165 height 8
type input "**********"
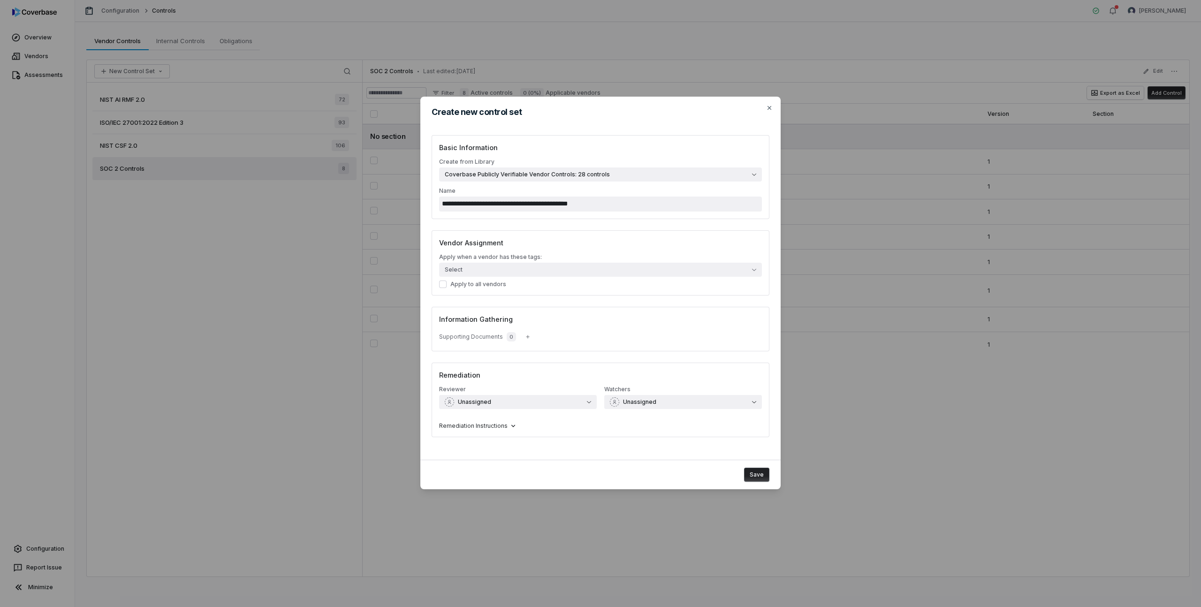
click at [503, 427] on span "Remediation Instructions" at bounding box center [473, 426] width 69 height 8
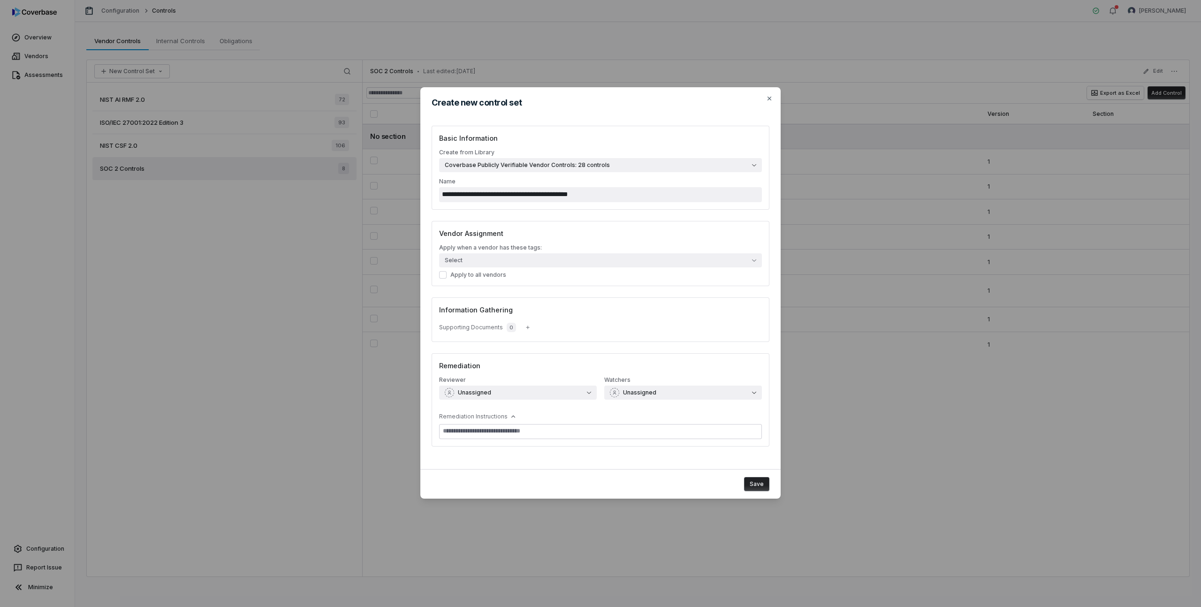
click at [761, 486] on button "Save" at bounding box center [756, 484] width 25 height 14
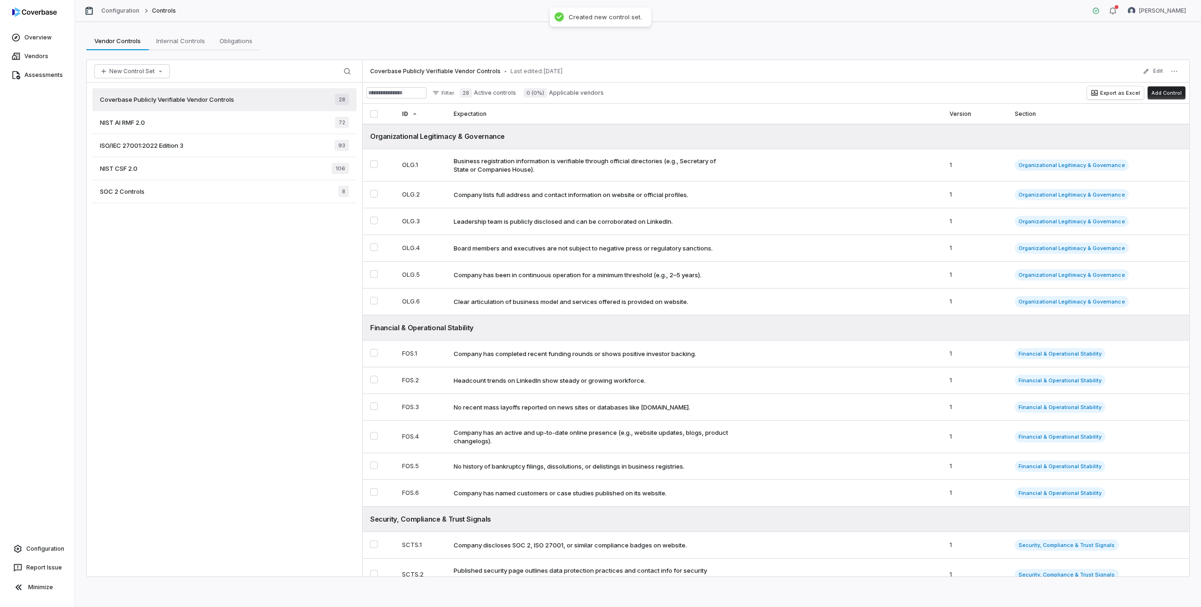
click at [274, 100] on div "Coverbase Publicly Verifiable Vendor Controls 28" at bounding box center [224, 99] width 264 height 23
click at [536, 279] on div "Company has been in continuous operation for a minimum threshold (e.g., 2–5 yea…" at bounding box center [578, 275] width 248 height 8
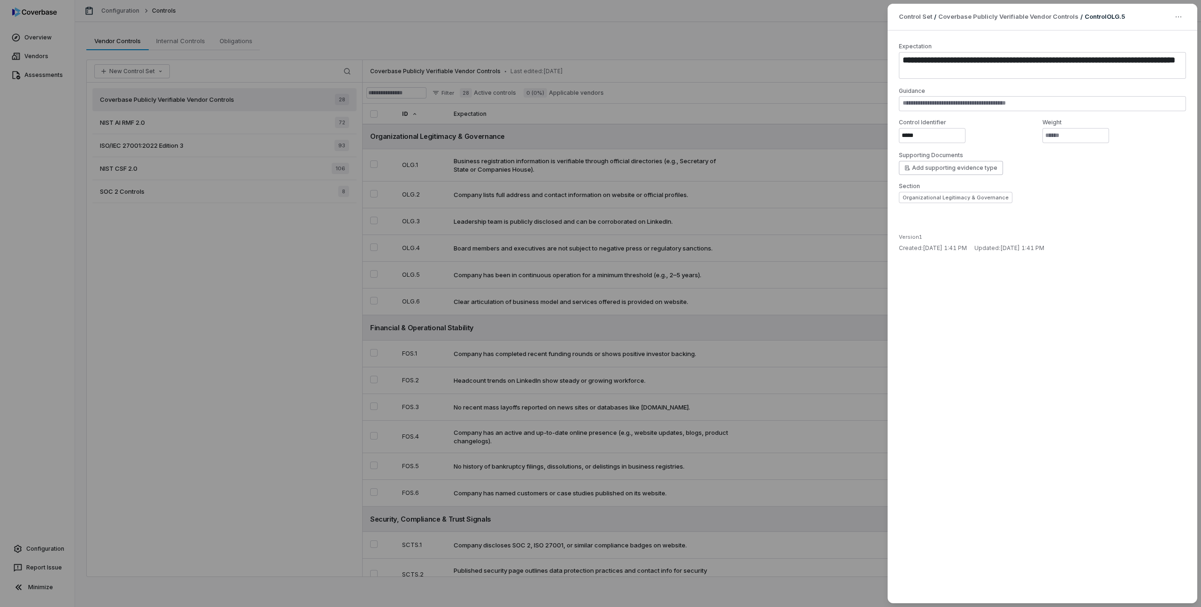
type textarea "*"
click at [724, 76] on div "**********" at bounding box center [600, 303] width 1201 height 607
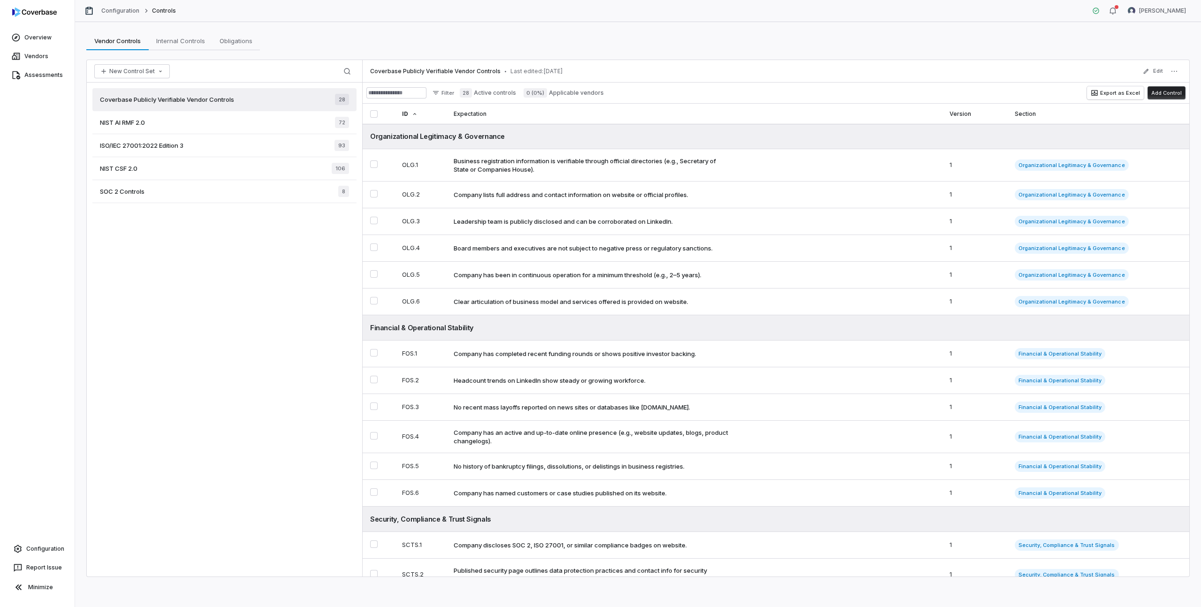
click at [149, 193] on div "SOC 2 Controls 8" at bounding box center [224, 191] width 264 height 23
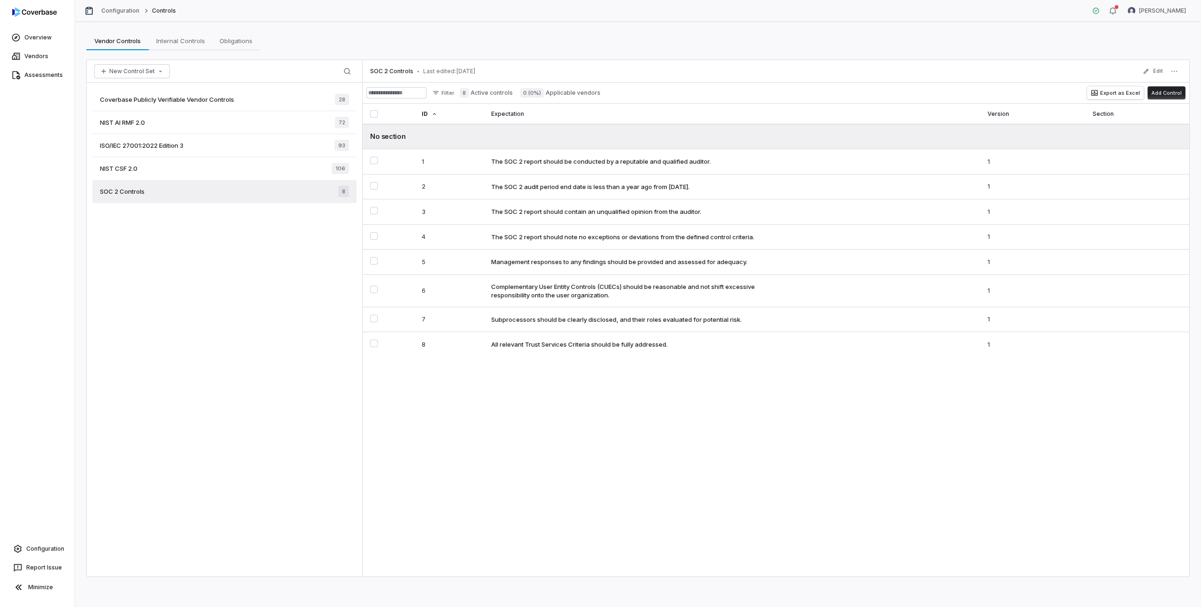
click at [512, 91] on label "8 Active controls" at bounding box center [486, 92] width 53 height 9
click at [496, 94] on label "8 Active controls" at bounding box center [486, 92] width 53 height 9
click at [1163, 72] on button "Edit" at bounding box center [1153, 71] width 26 height 17
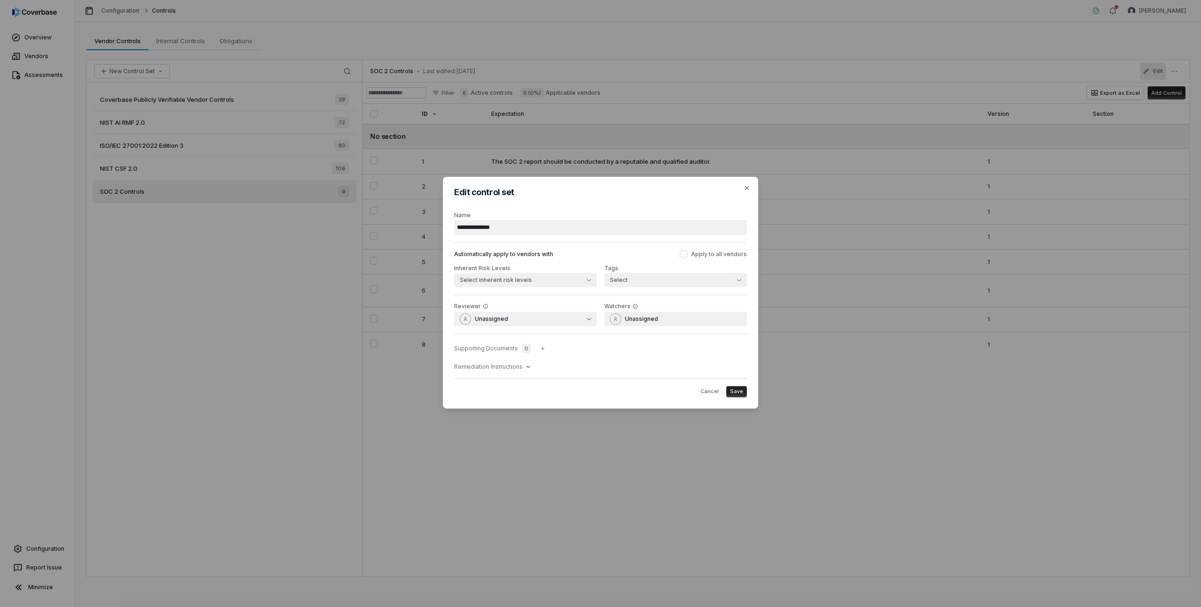
click at [523, 229] on input "**********" at bounding box center [600, 227] width 293 height 15
click at [706, 388] on button "Cancel" at bounding box center [710, 391] width 26 height 11
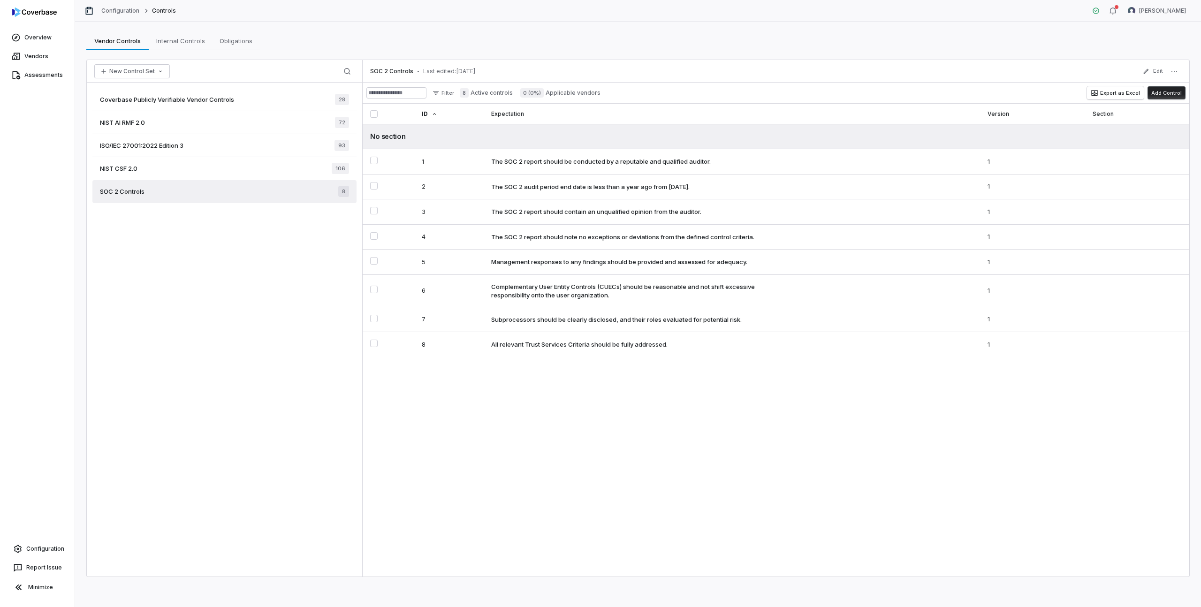
click at [162, 62] on div "New Control Set Search" at bounding box center [224, 71] width 275 height 23
click at [159, 69] on icon "button" at bounding box center [161, 72] width 8 height 8
click at [145, 110] on div "Create New Control Set" at bounding box center [143, 106] width 91 height 15
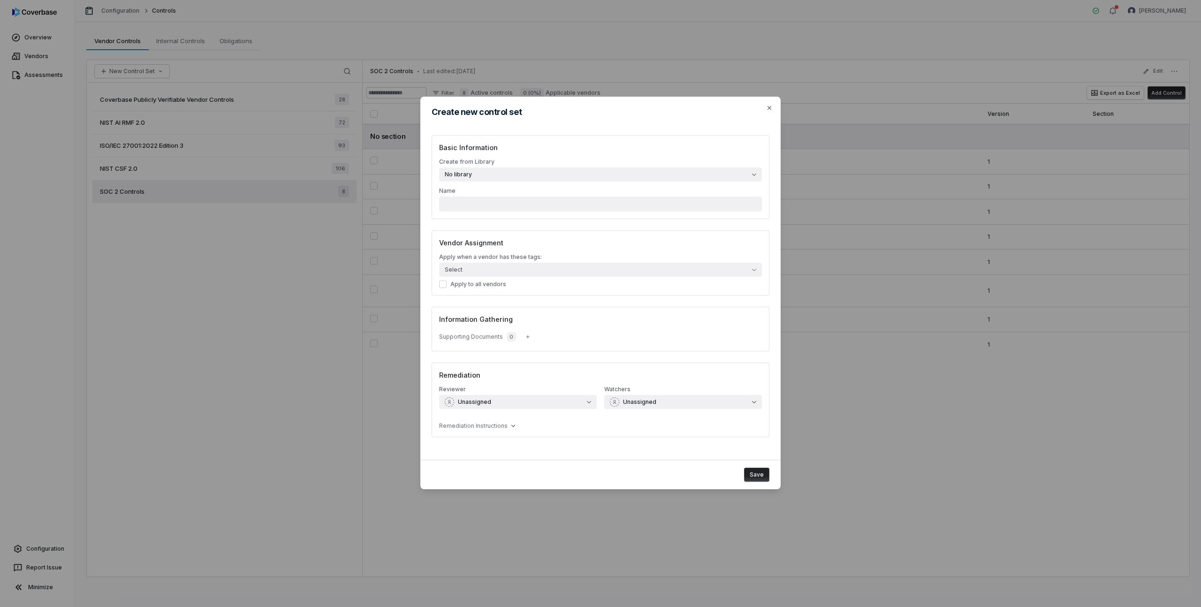
click at [506, 174] on button "No library" at bounding box center [600, 175] width 323 height 14
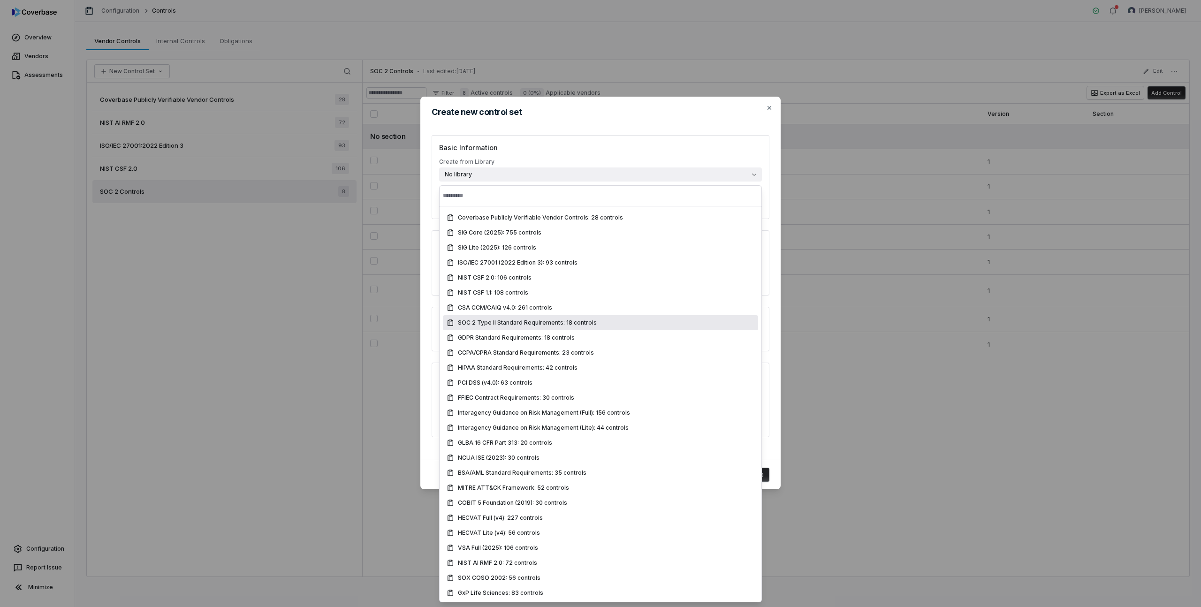
click at [519, 321] on span "SOC 2 Type II Standard Requirements: 18 controls" at bounding box center [527, 323] width 139 height 8
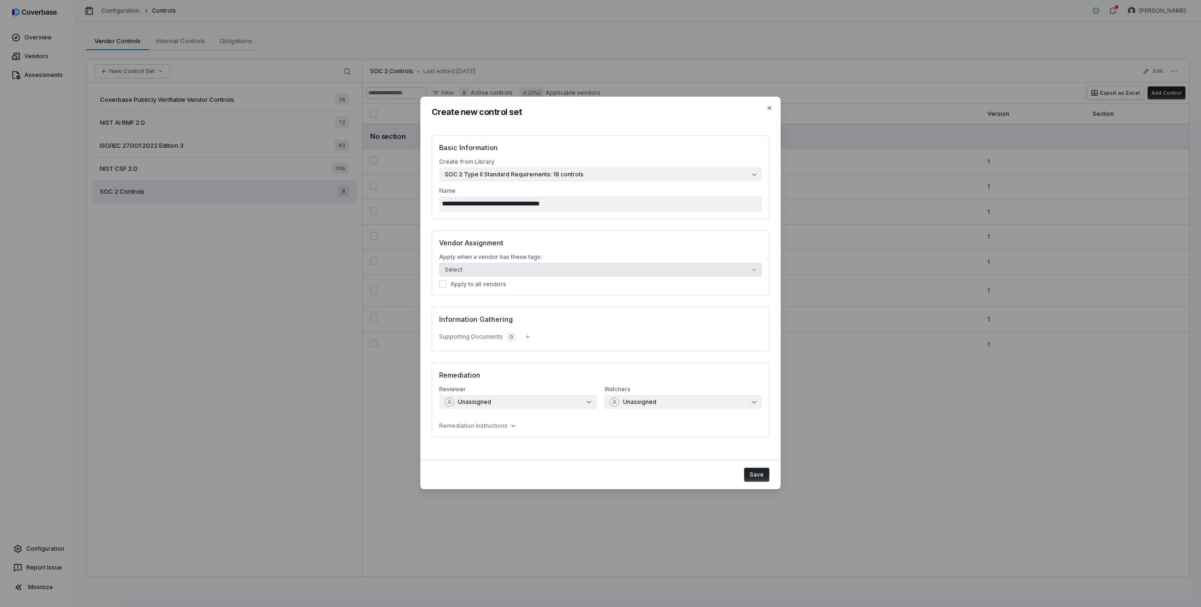
click at [515, 269] on button "Select" at bounding box center [600, 270] width 323 height 14
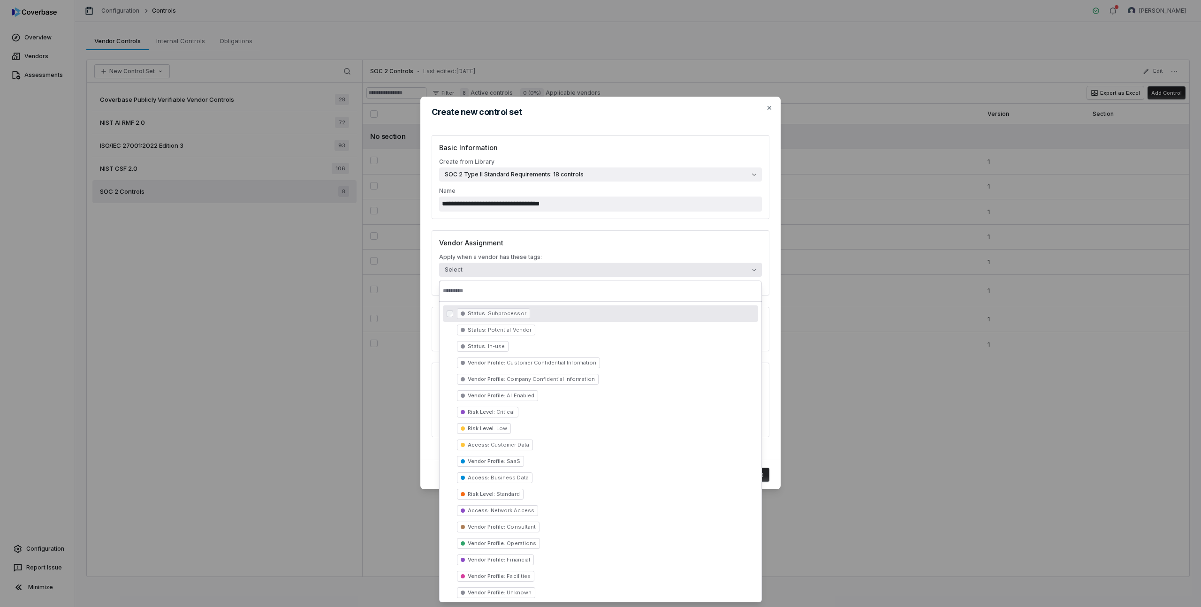
click at [515, 269] on button "Select" at bounding box center [600, 270] width 323 height 14
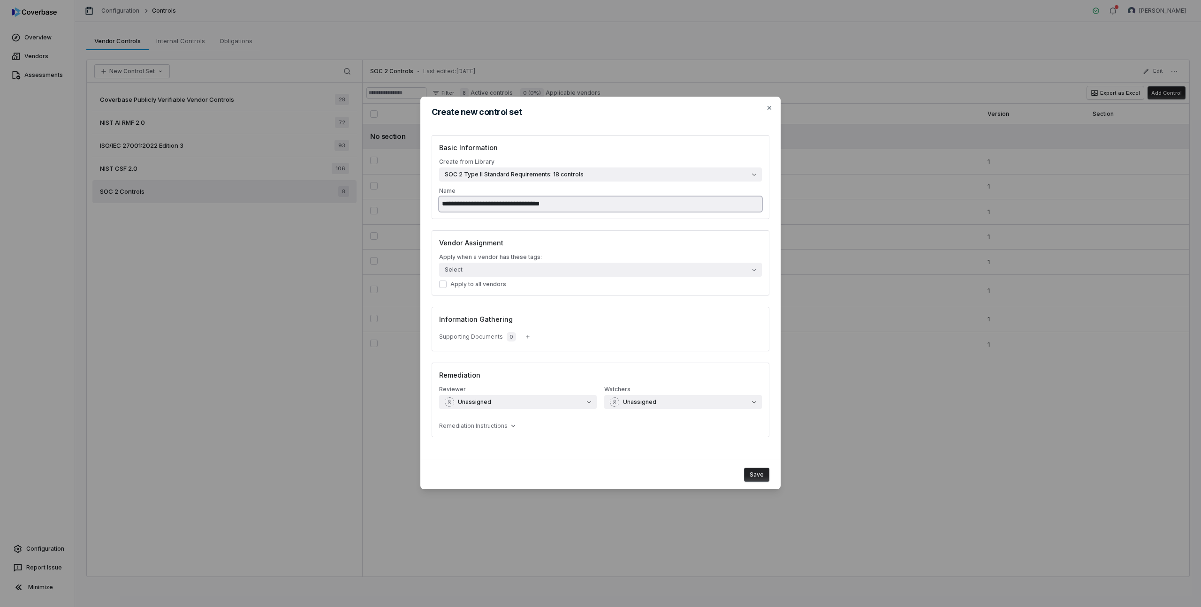
drag, startPoint x: 567, startPoint y: 205, endPoint x: 482, endPoint y: 204, distance: 84.9
click at [482, 204] on input "**********" at bounding box center [600, 204] width 323 height 15
type input "**********"
click at [754, 475] on button "Save" at bounding box center [756, 475] width 25 height 14
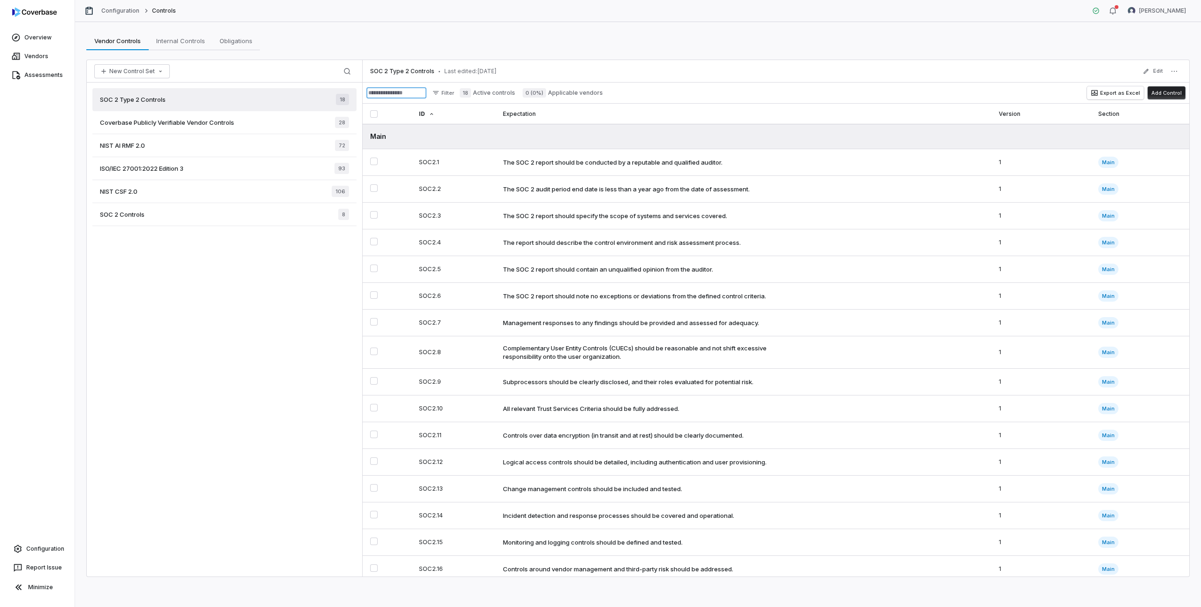
click at [387, 94] on input at bounding box center [396, 92] width 60 height 11
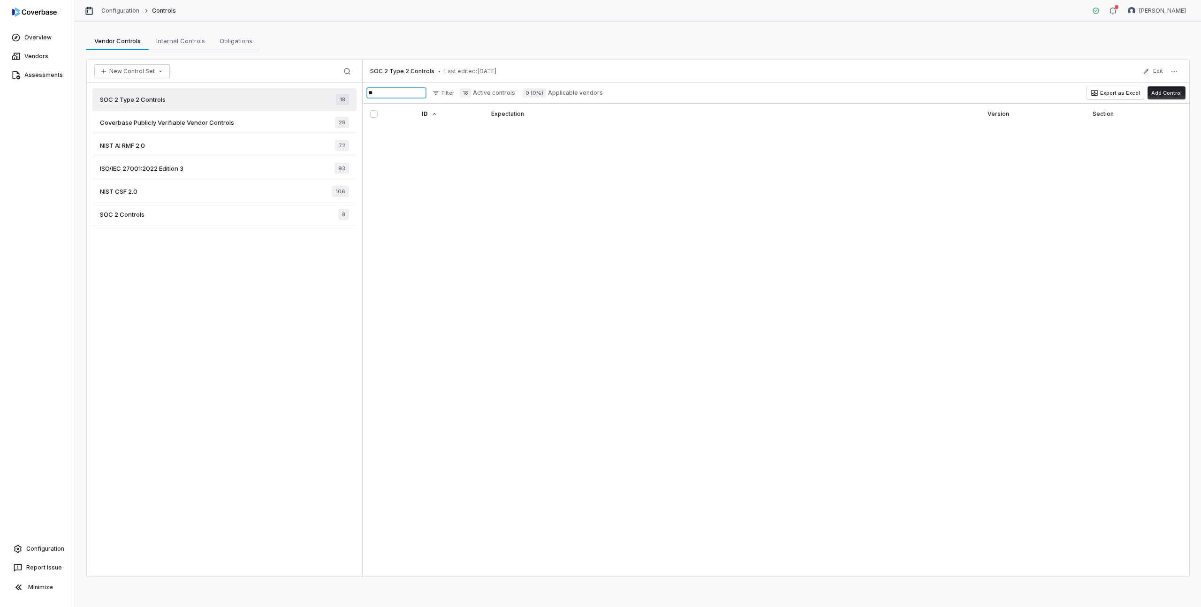
type input "*"
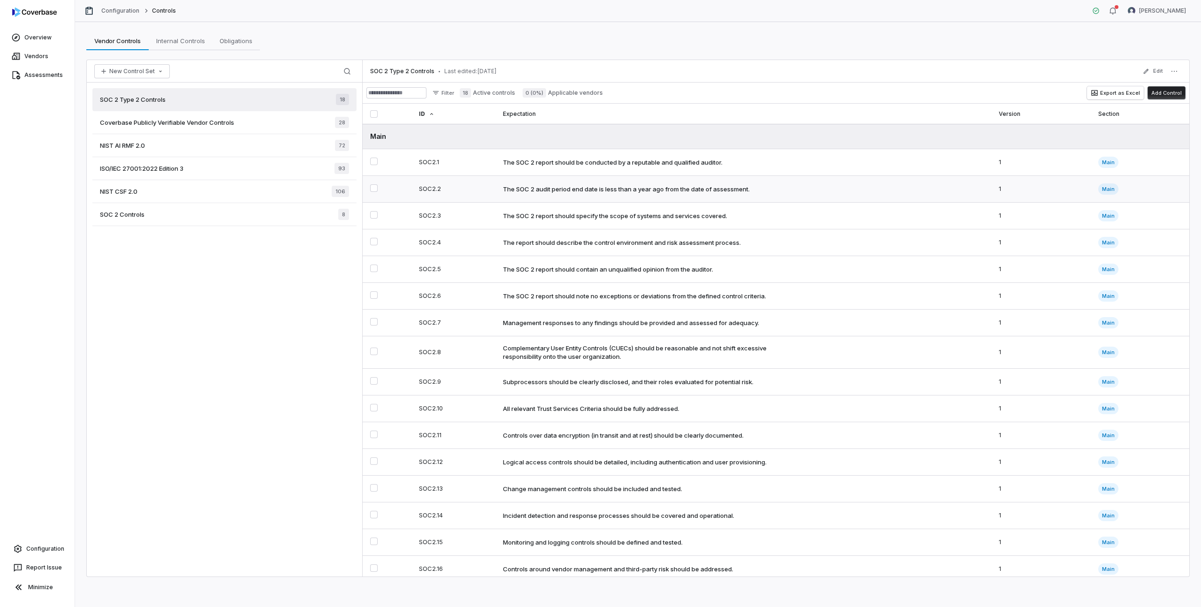
click at [518, 194] on td "The SOC 2 audit period end date is less than a year ago from the date of assess…" at bounding box center [744, 189] width 496 height 27
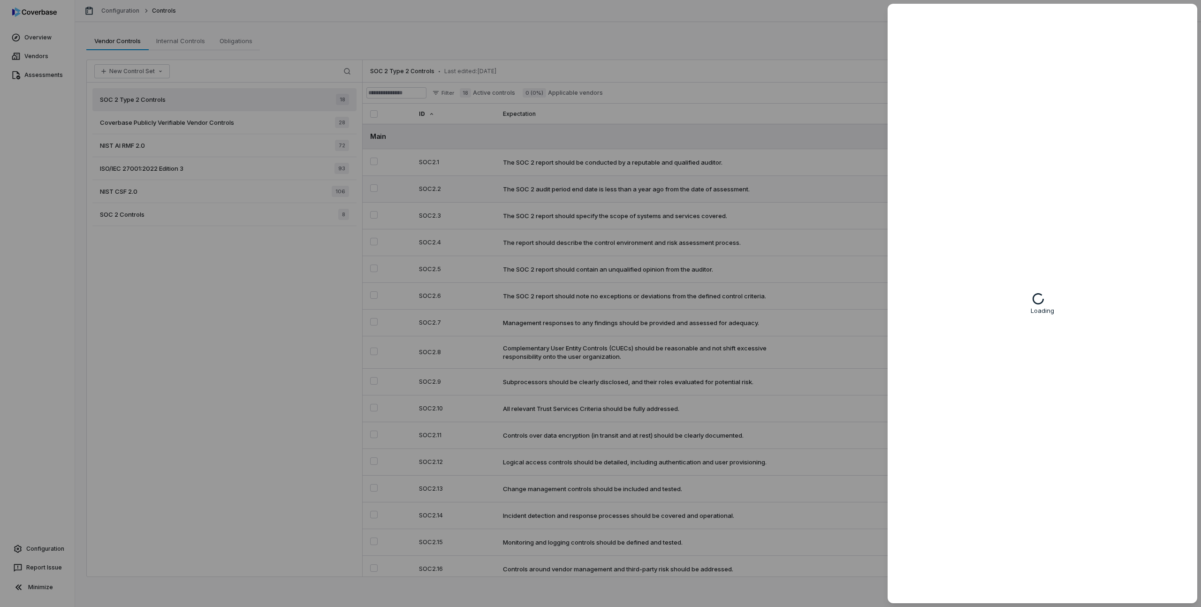
type textarea "*"
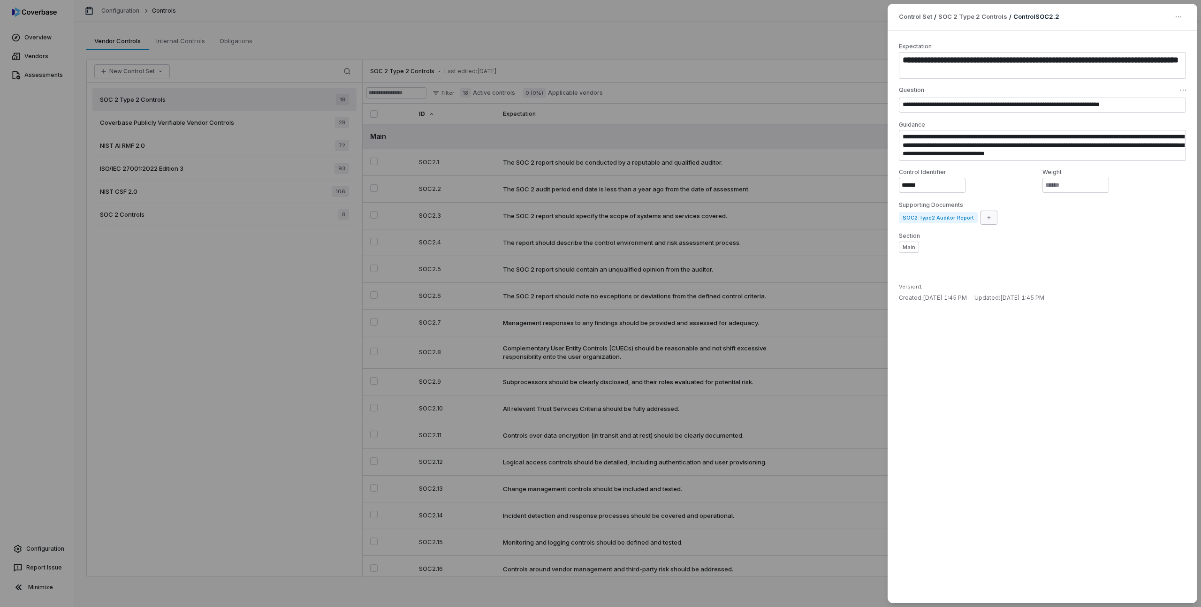
click at [983, 218] on button "button" at bounding box center [989, 218] width 17 height 14
type input "******"
click at [950, 291] on span "SOC2 Bridge Letter" at bounding box center [939, 293] width 55 height 8
click at [1132, 242] on div "Main" at bounding box center [1042, 247] width 287 height 11
click at [1146, 583] on button "Save Control" at bounding box center [1154, 585] width 47 height 14
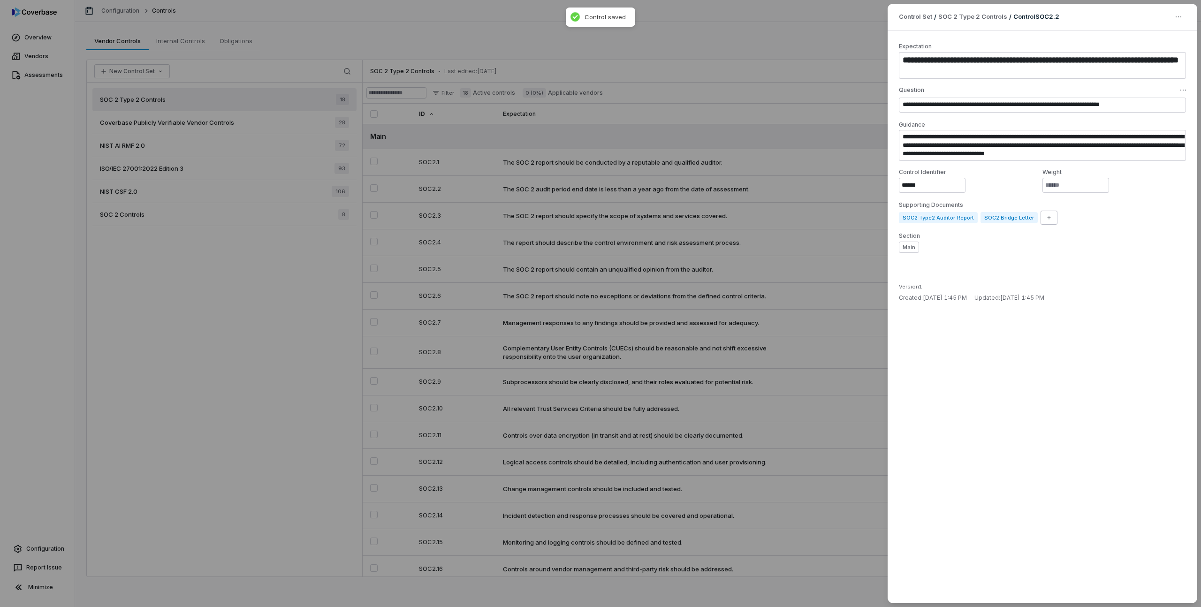
click at [782, 92] on div "**********" at bounding box center [600, 303] width 1201 height 607
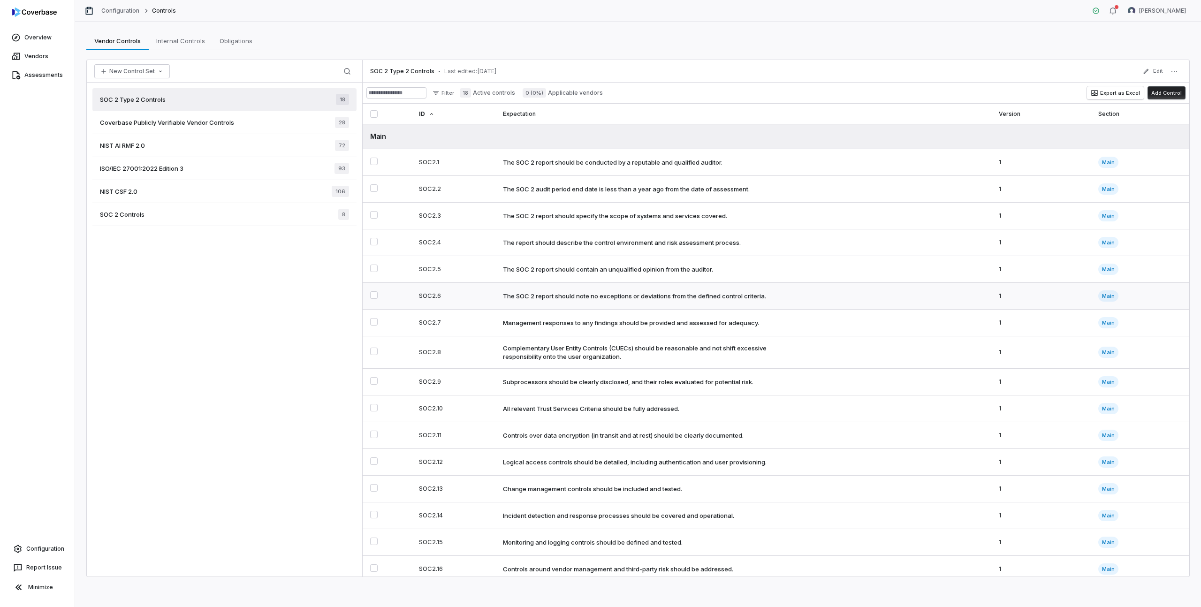
click at [584, 294] on div "The SOC 2 report should note no exceptions or deviations from the defined contr…" at bounding box center [634, 296] width 263 height 8
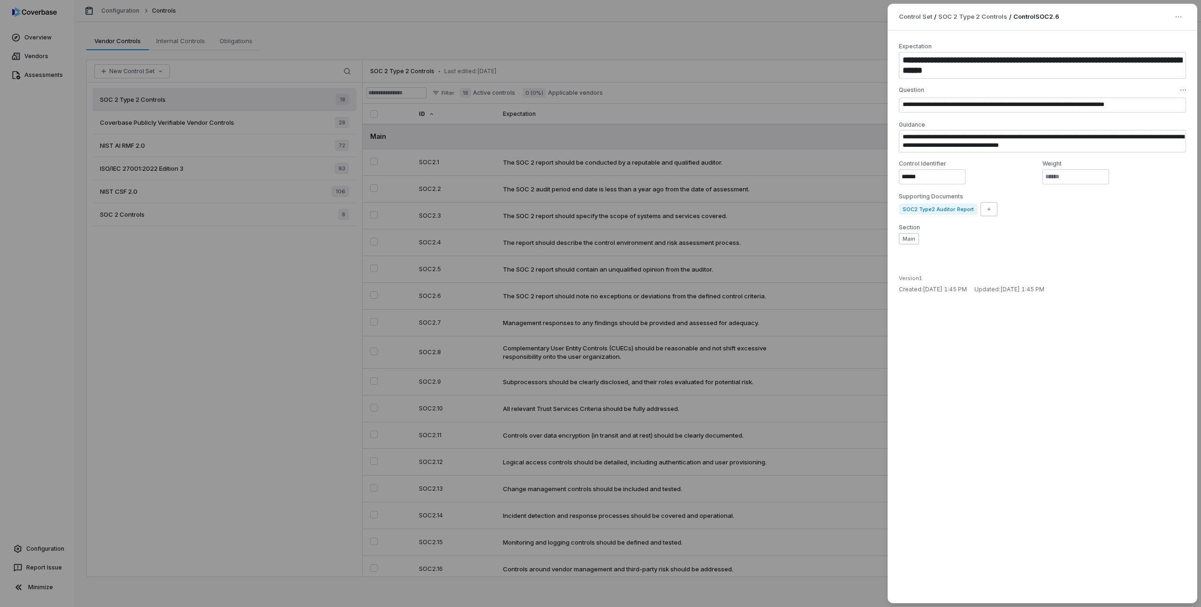
click at [917, 235] on button "Main" at bounding box center [909, 238] width 20 height 11
click at [974, 230] on label "Section" at bounding box center [1042, 228] width 287 height 8
click at [1104, 150] on textarea "**********" at bounding box center [1042, 141] width 287 height 23
click at [1187, 89] on div "**********" at bounding box center [600, 303] width 1201 height 607
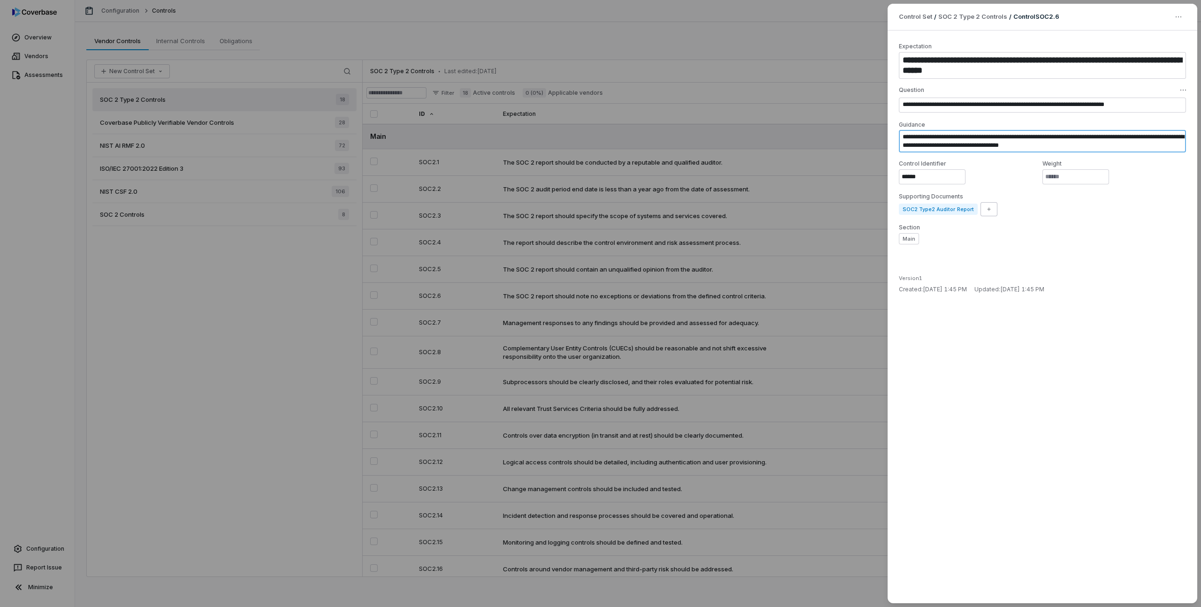
click at [1040, 147] on textarea "**********" at bounding box center [1042, 141] width 287 height 23
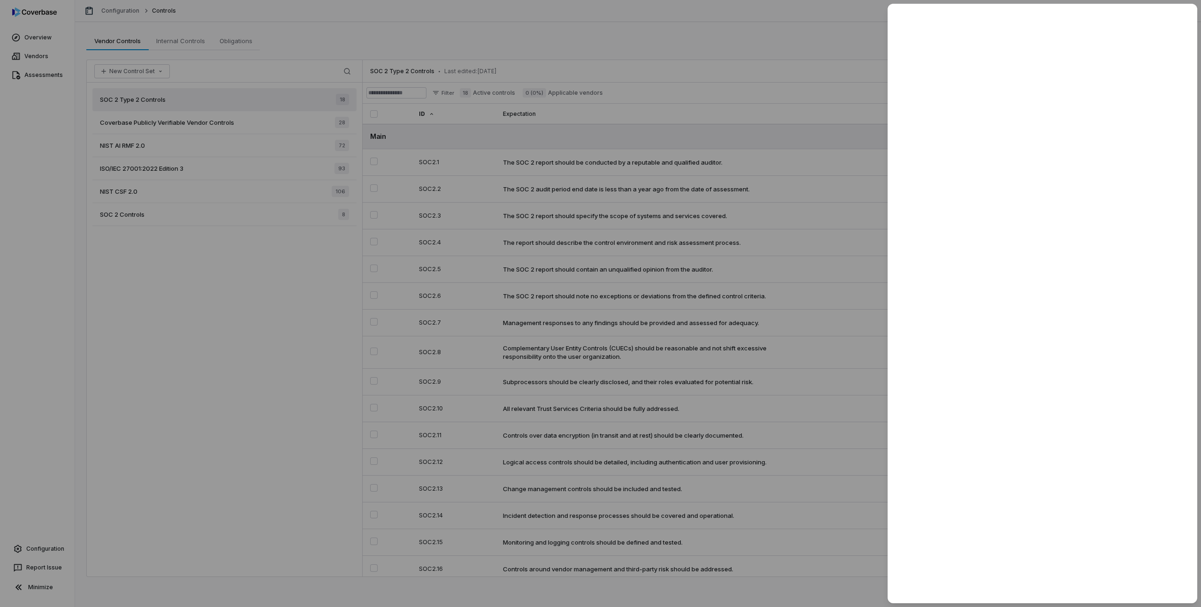
click at [836, 58] on div at bounding box center [600, 303] width 1201 height 607
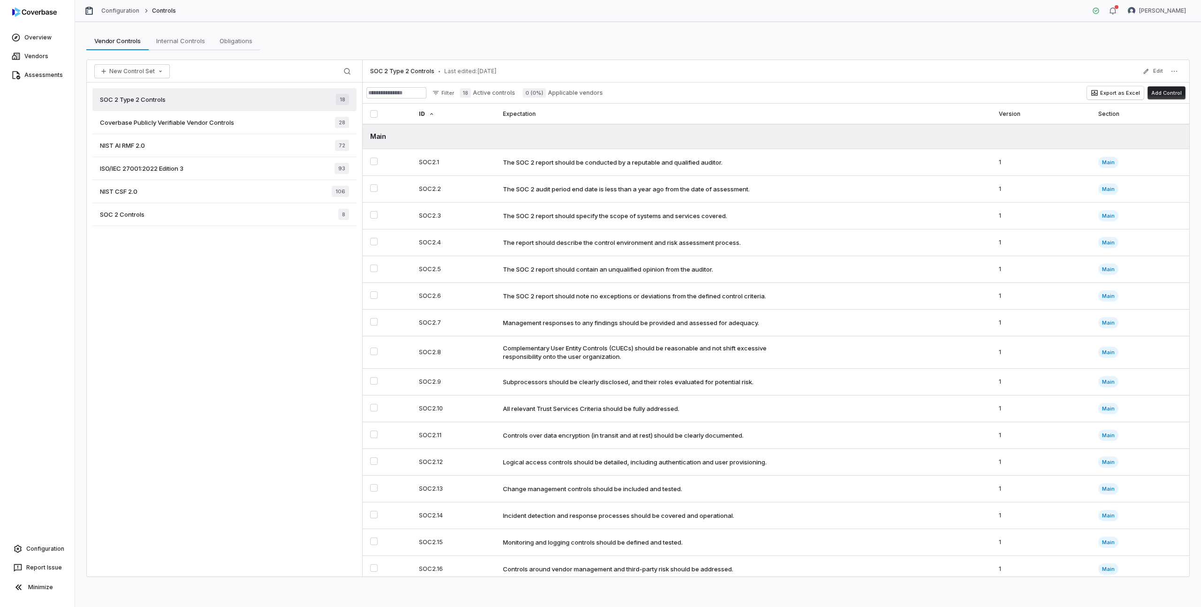
click at [210, 240] on div "SOC 2 Type 2 Controls 18 Coverbase Publicly Verifiable Vendor Controls 28 NIST …" at bounding box center [224, 330] width 275 height 494
click at [188, 329] on div "SOC 2 Type 2 Controls 18 Coverbase Publicly Verifiable Vendor Controls 28 NIST …" at bounding box center [224, 330] width 275 height 494
click at [160, 118] on span "Coverbase Publicly Verifiable Vendor Controls" at bounding box center [167, 122] width 134 height 8
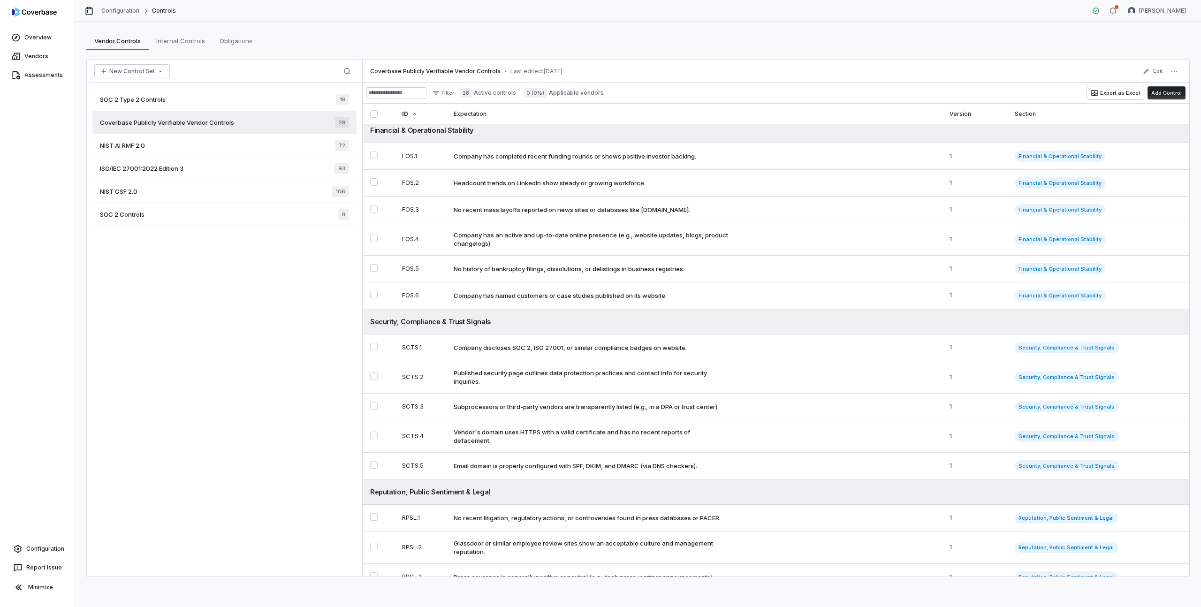
scroll to position [246, 0]
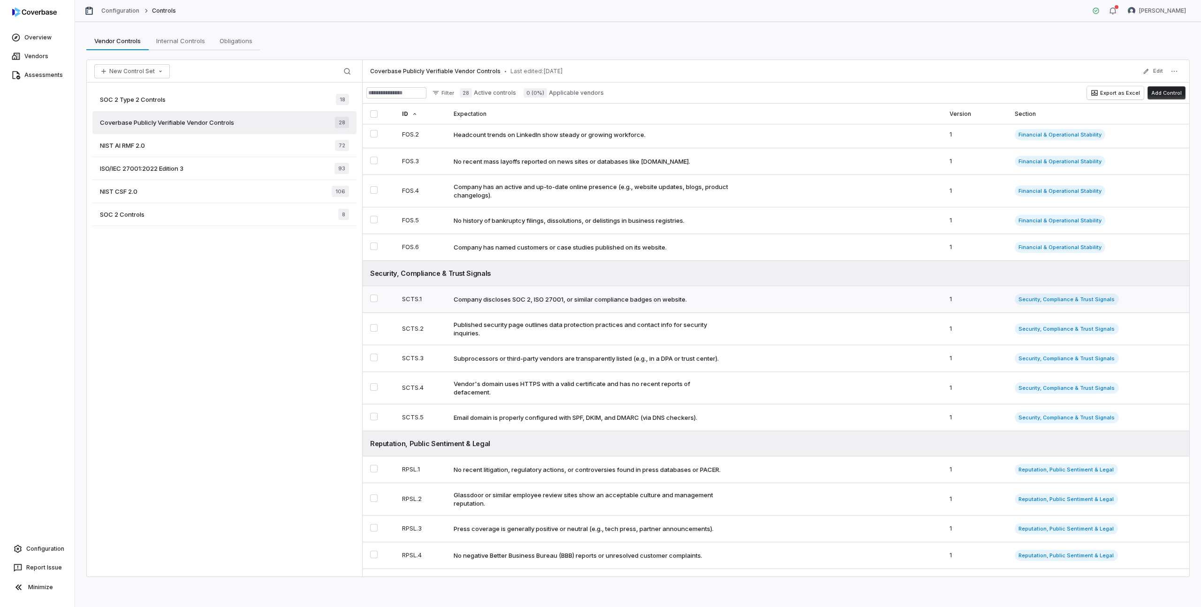
click at [534, 301] on div "Company discloses SOC 2, ISO 27001, or similar compliance badges on website." at bounding box center [570, 299] width 233 height 8
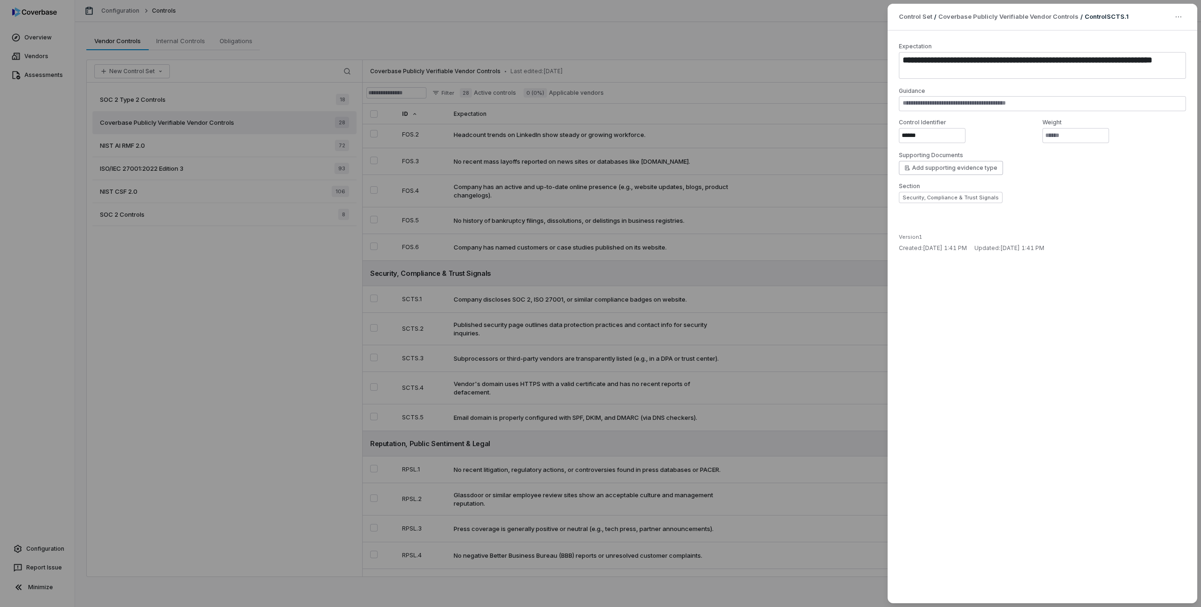
click at [857, 18] on div "**********" at bounding box center [600, 303] width 1201 height 607
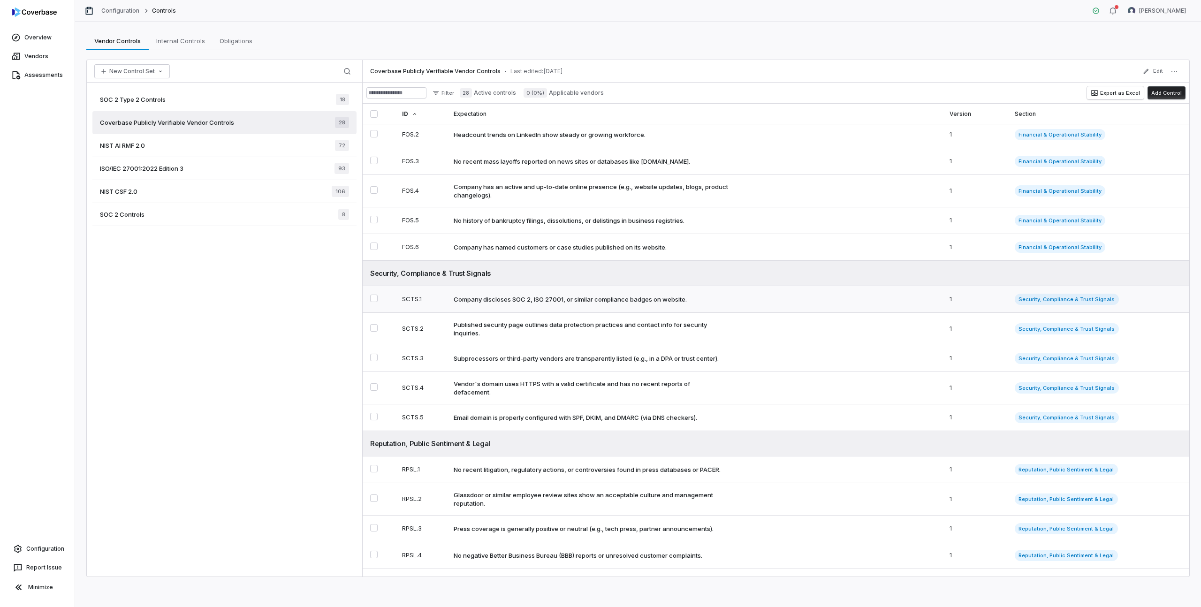
click at [374, 302] on button "Select SCTS.1 control" at bounding box center [374, 299] width 8 height 8
click at [463, 304] on div "Company discloses SOC 2, ISO 27001, or similar compliance badges on website." at bounding box center [570, 299] width 233 height 8
type textarea "*"
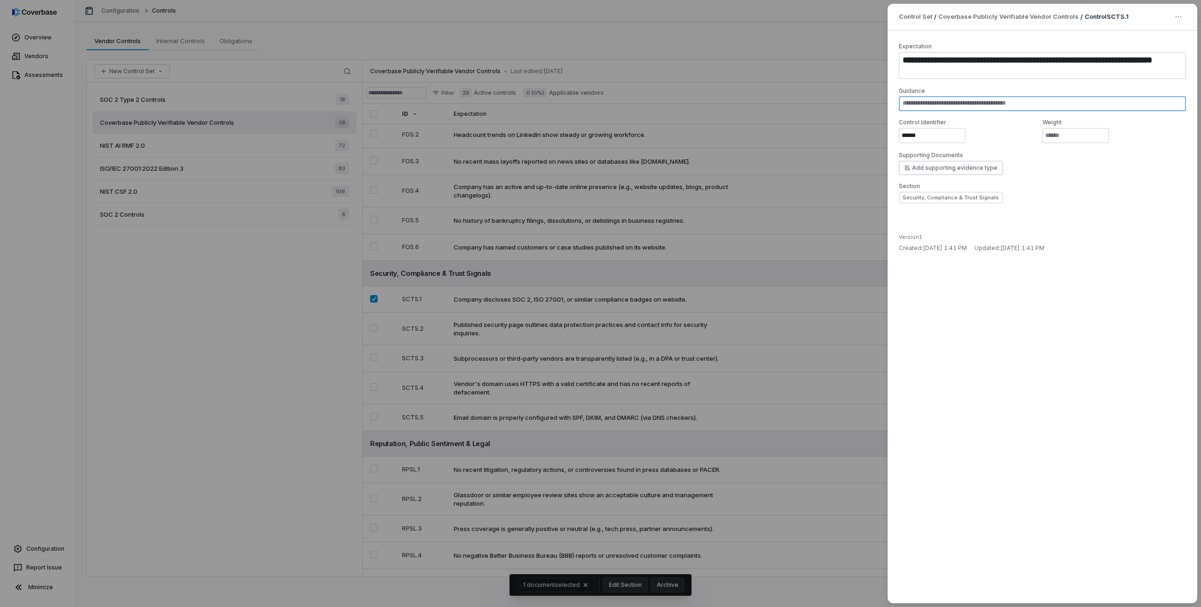
click at [988, 109] on textarea at bounding box center [1042, 103] width 287 height 15
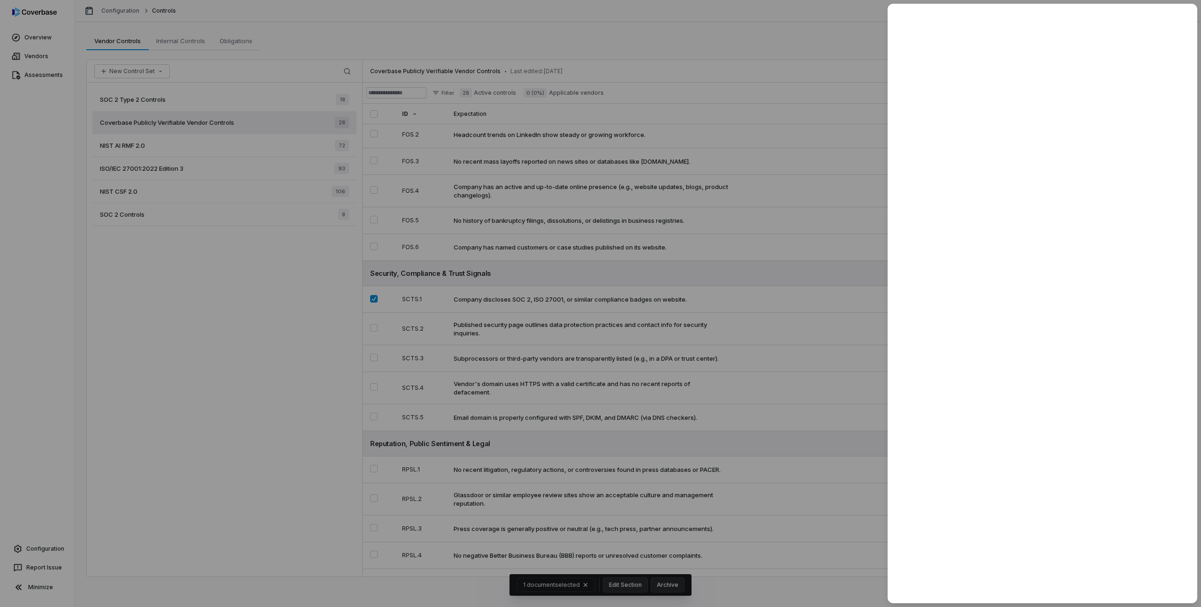
click at [821, 29] on div at bounding box center [600, 303] width 1201 height 607
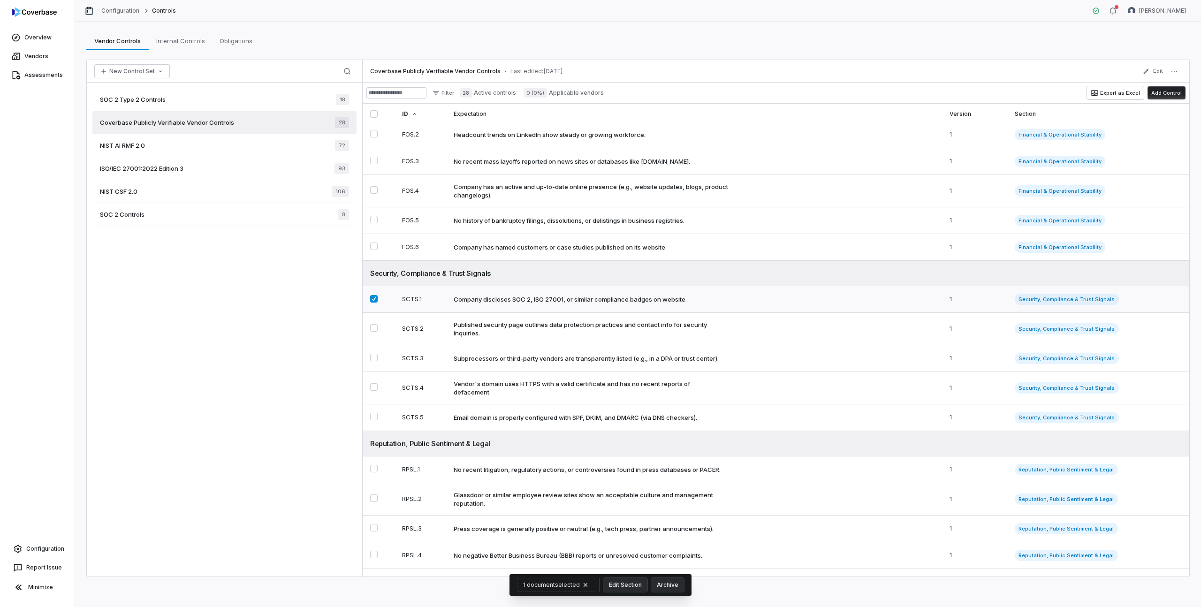
click at [375, 302] on button "Select SCTS.1 control" at bounding box center [374, 299] width 8 height 8
